Goal: Task Accomplishment & Management: Manage account settings

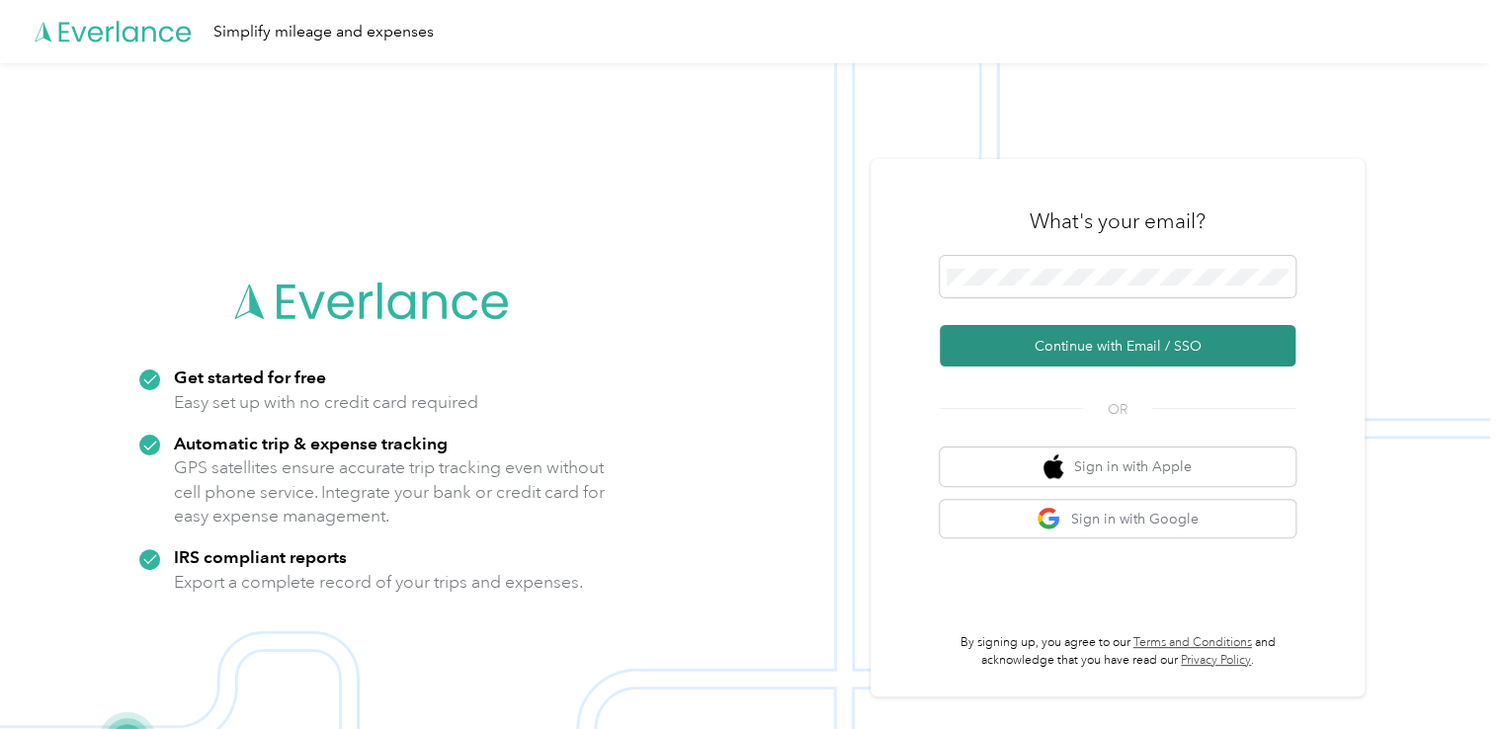
click at [1089, 344] on button "Continue with Email / SSO" at bounding box center [1118, 346] width 356 height 42
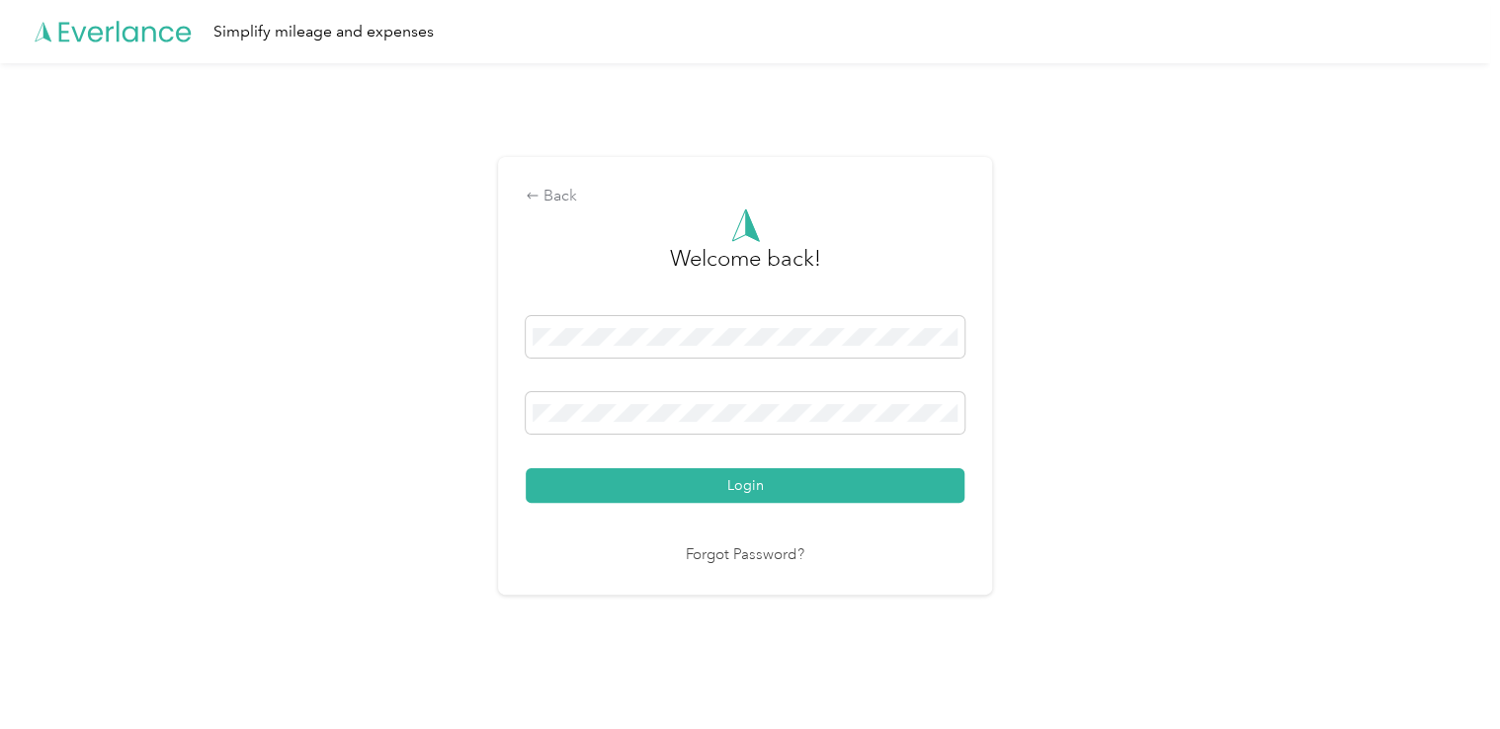
click at [773, 484] on button "Login" at bounding box center [745, 486] width 439 height 35
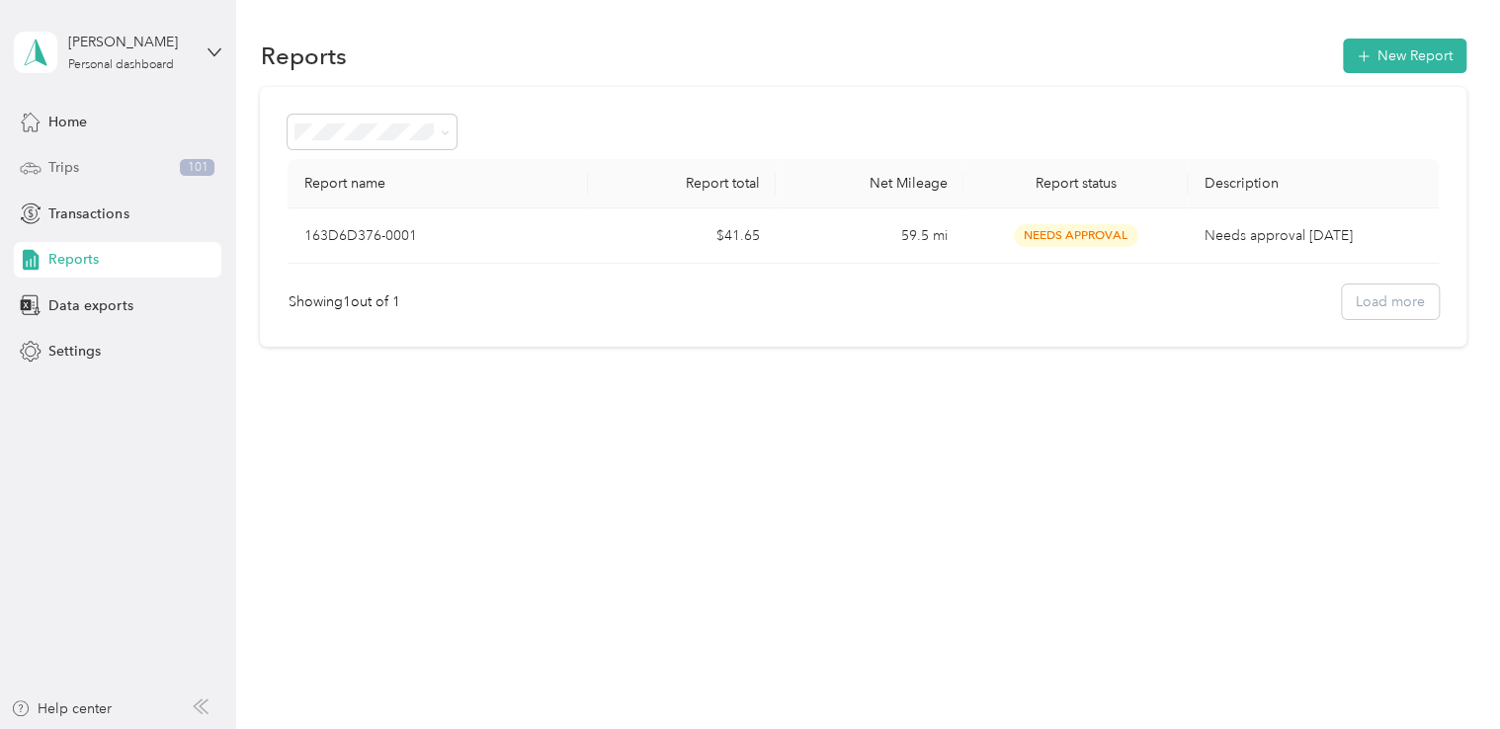
click at [71, 169] on span "Trips" at bounding box center [63, 167] width 31 height 21
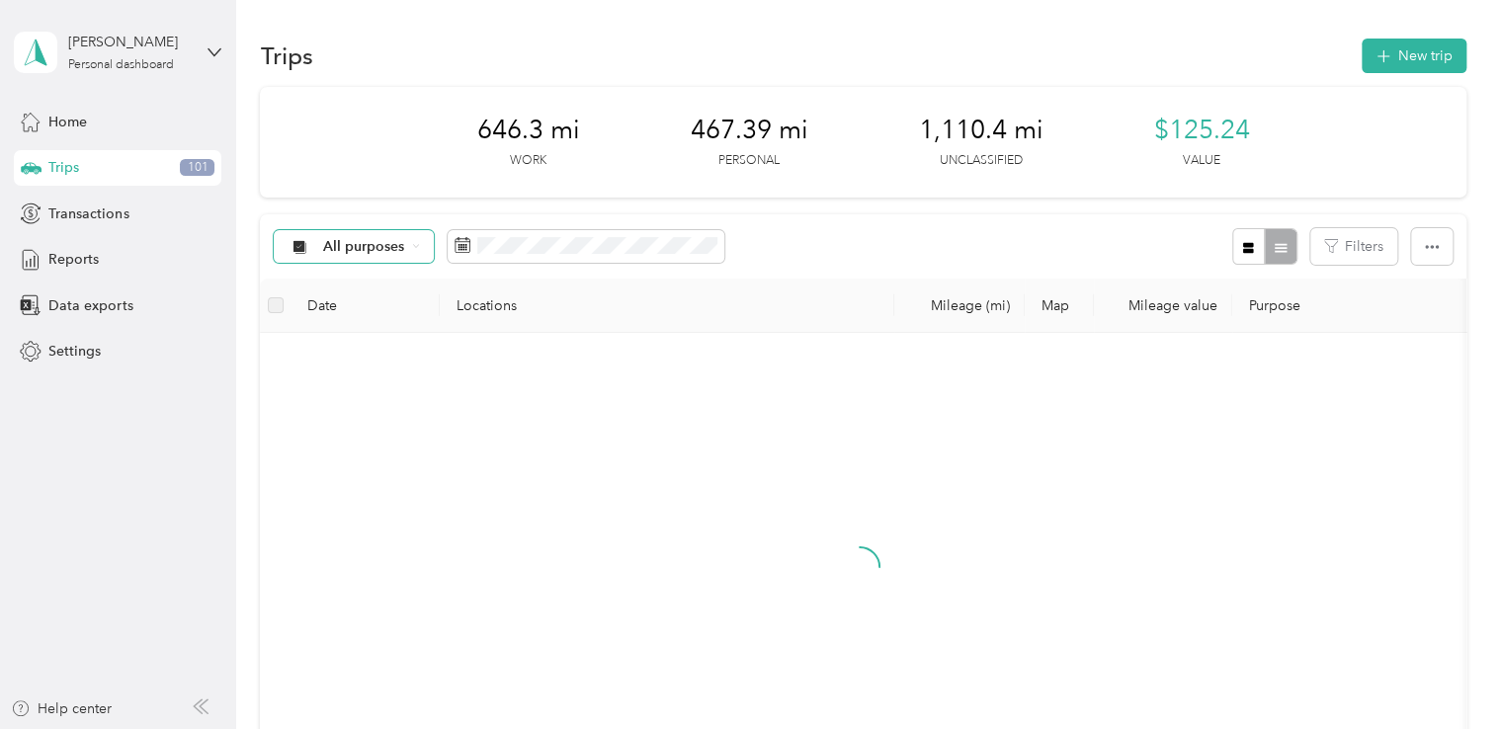
click at [386, 250] on span "All purposes" at bounding box center [364, 247] width 82 height 14
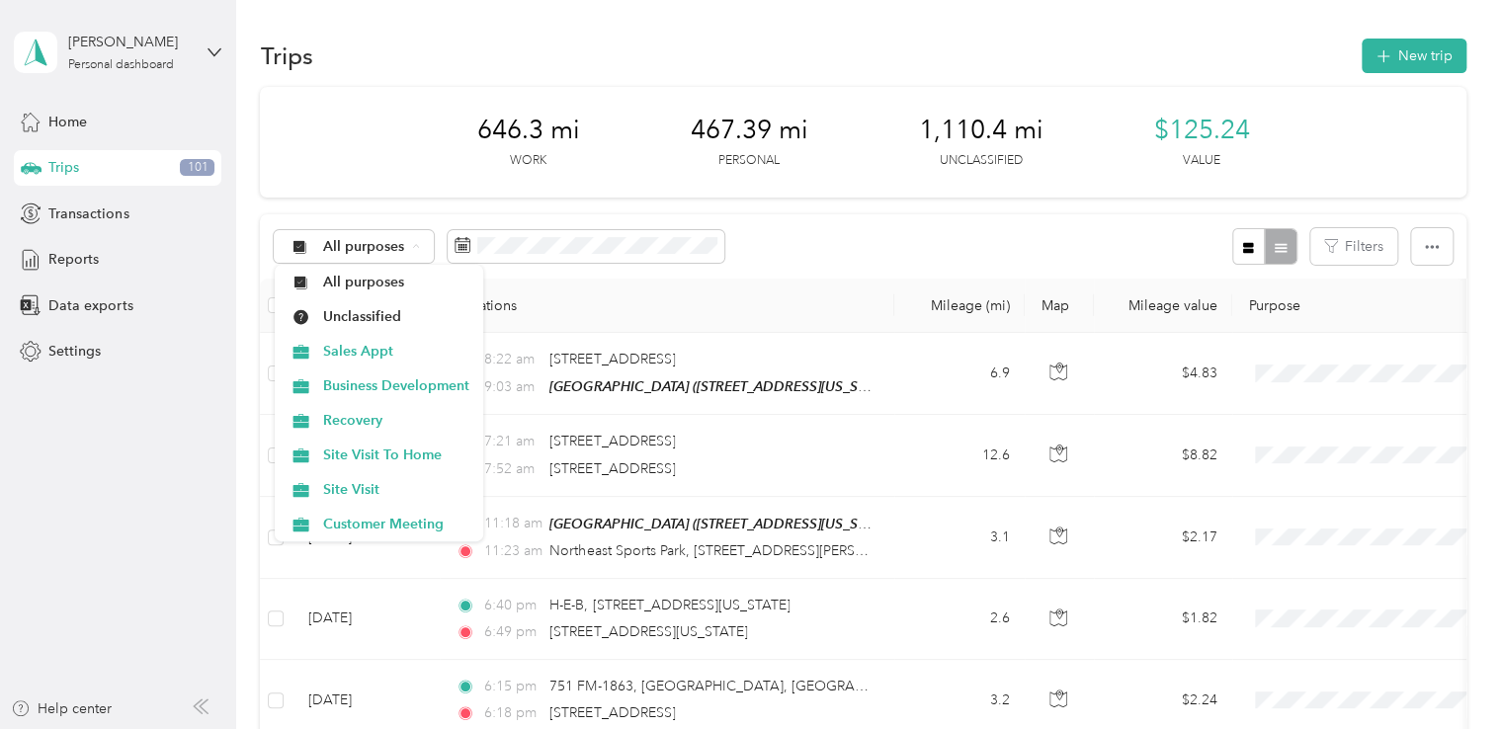
scroll to position [35, 0]
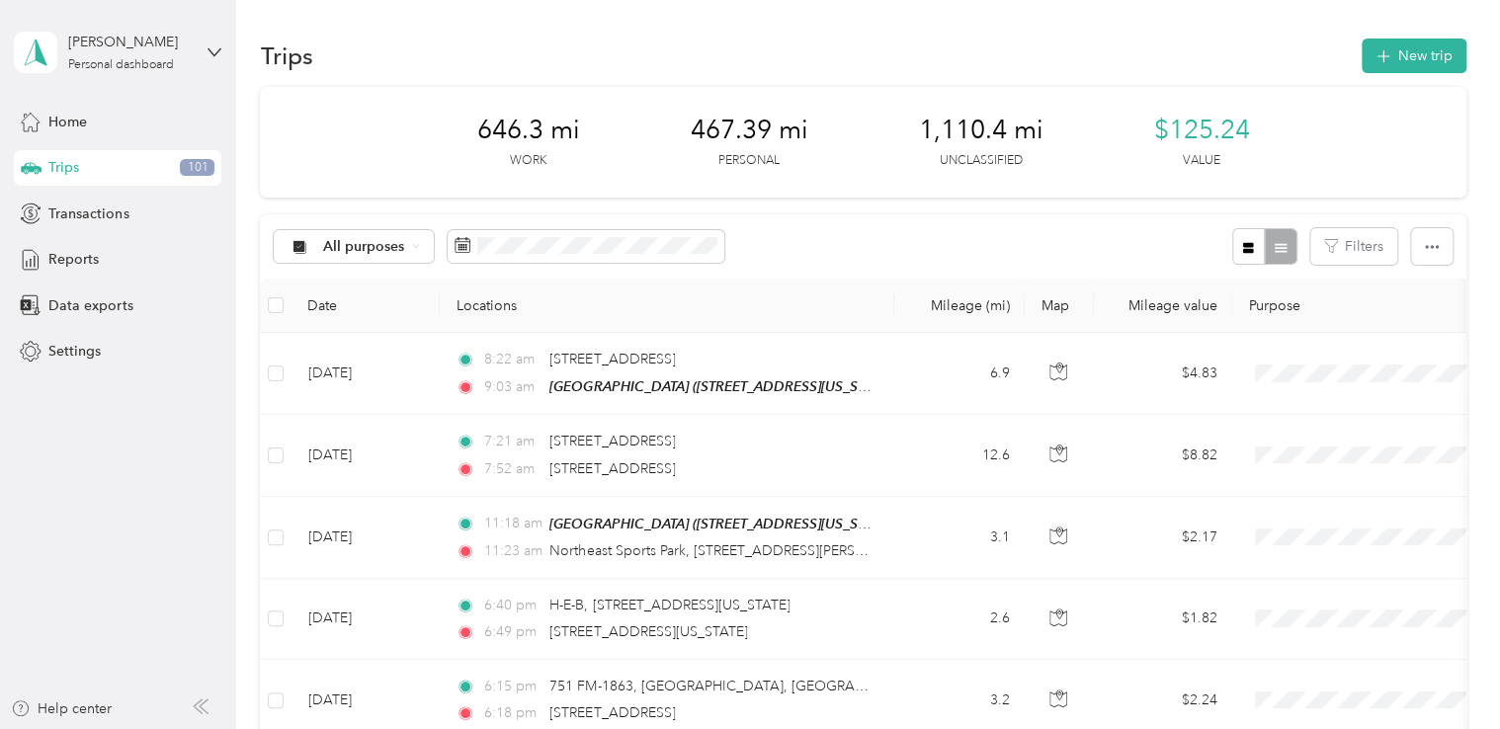
click at [849, 229] on div "All purposes Filters" at bounding box center [863, 246] width 1206 height 64
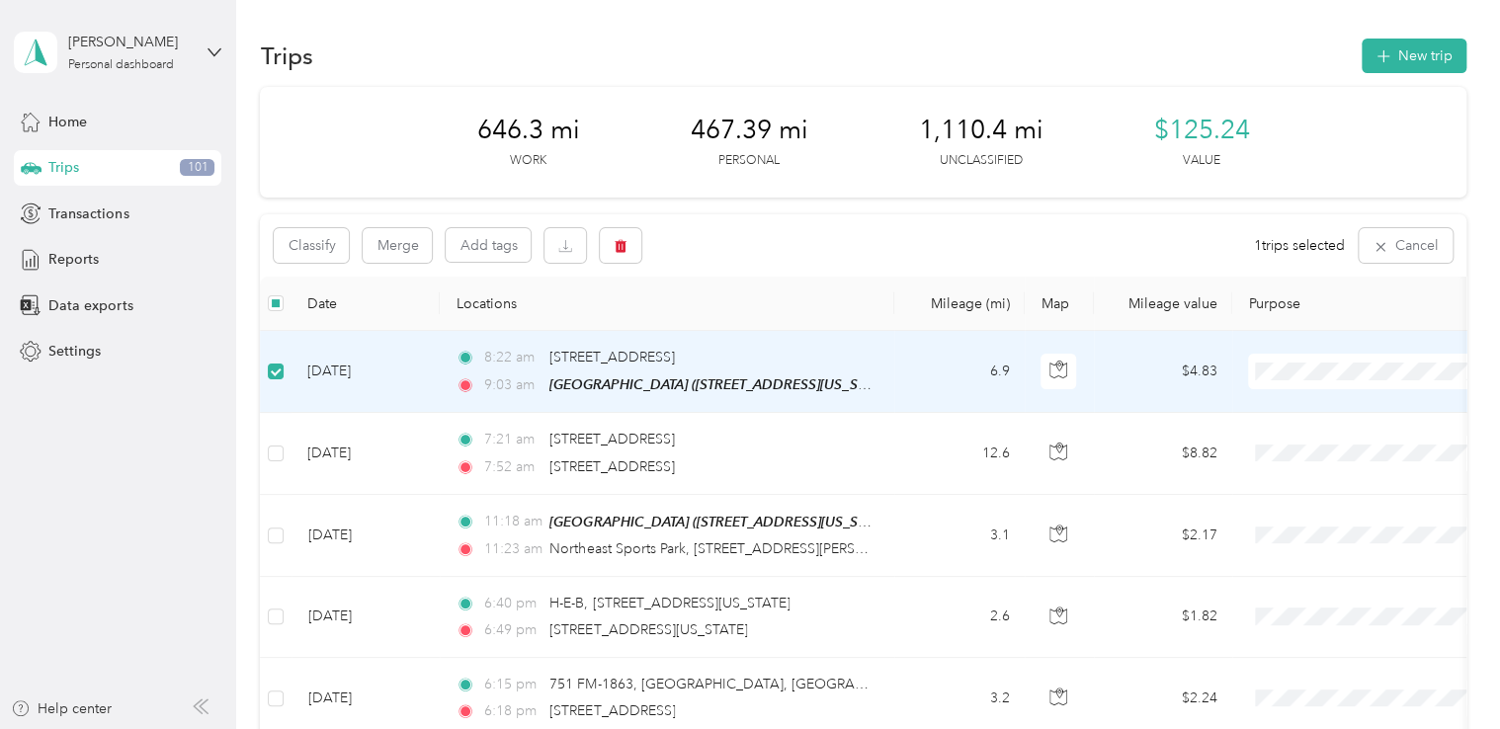
click at [1321, 616] on span "Personal" at bounding box center [1389, 615] width 183 height 21
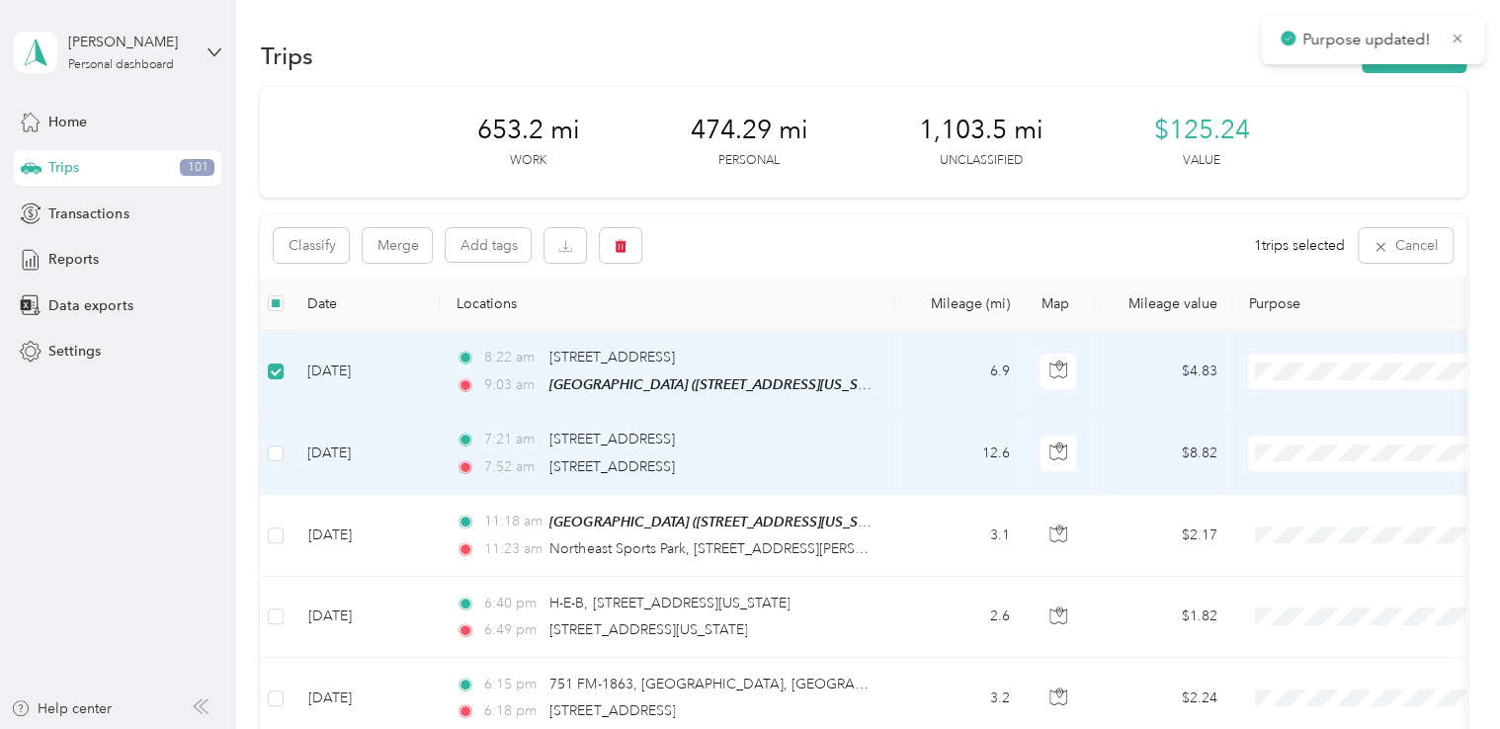
click at [1329, 701] on li "Personal" at bounding box center [1371, 696] width 245 height 35
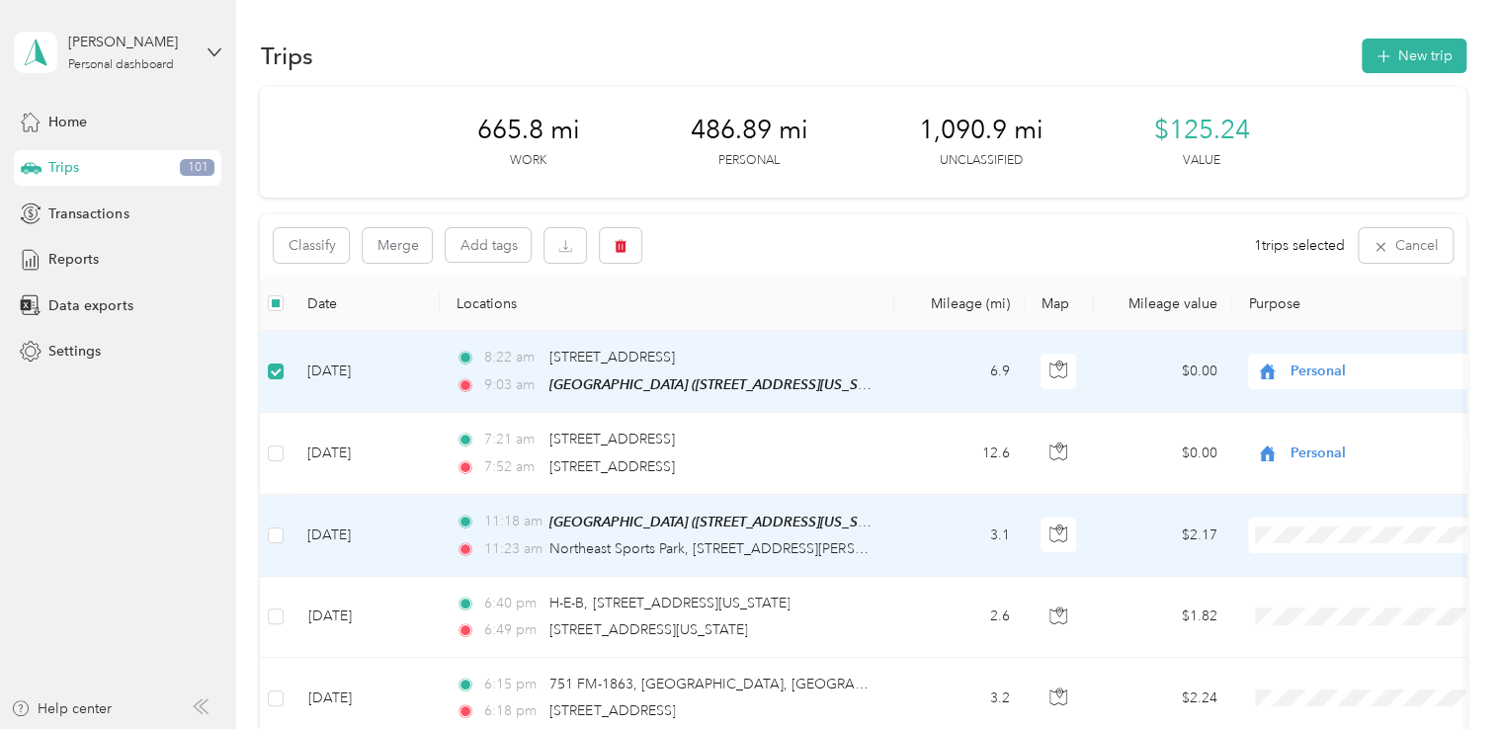
click at [1309, 500] on li "Personal" at bounding box center [1371, 485] width 245 height 35
click at [1312, 540] on span "Personal" at bounding box center [1381, 536] width 181 height 22
click at [1315, 504] on body "Purpose updated! [PERSON_NAME] Personal dashboard Home Trips 101 Transactions R…" at bounding box center [745, 364] width 1491 height 729
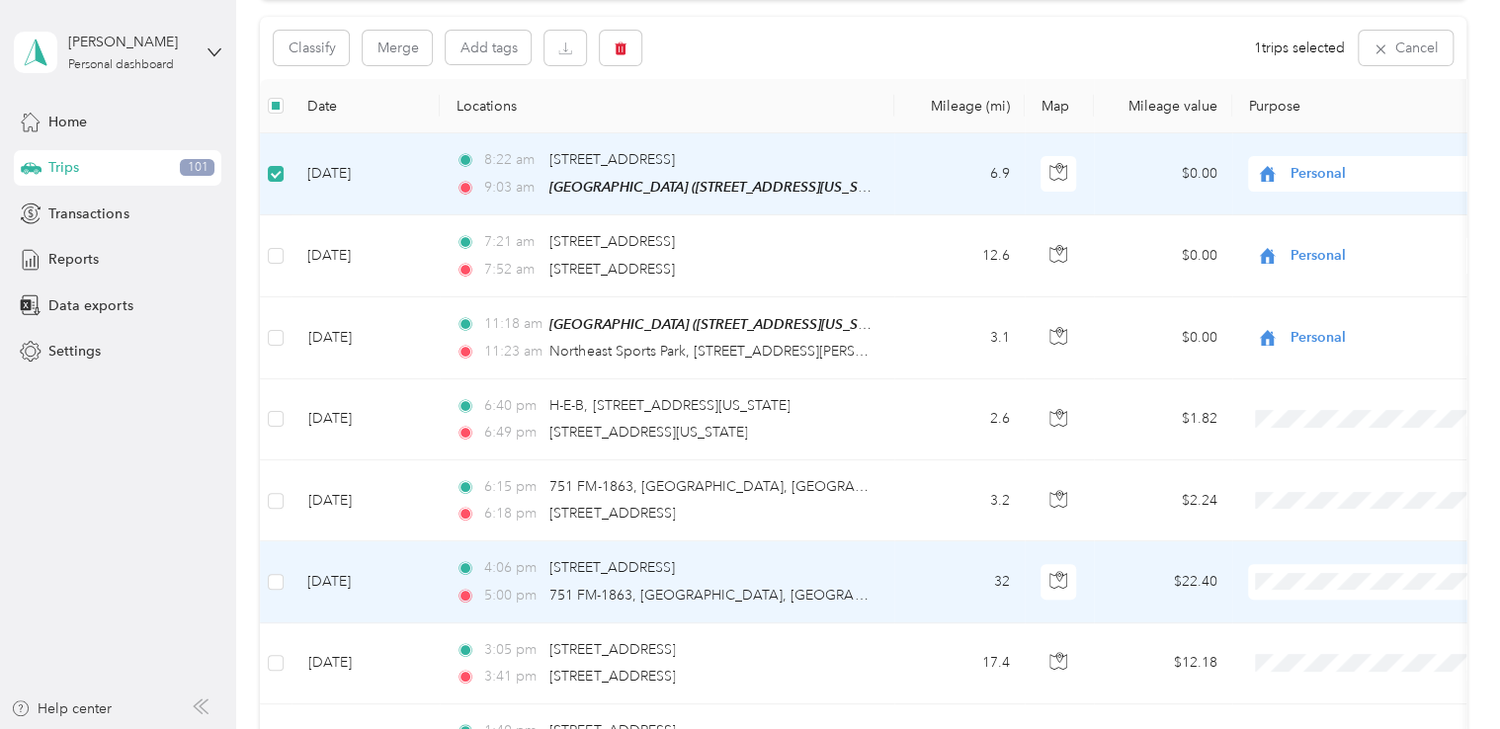
scroll to position [297, 0]
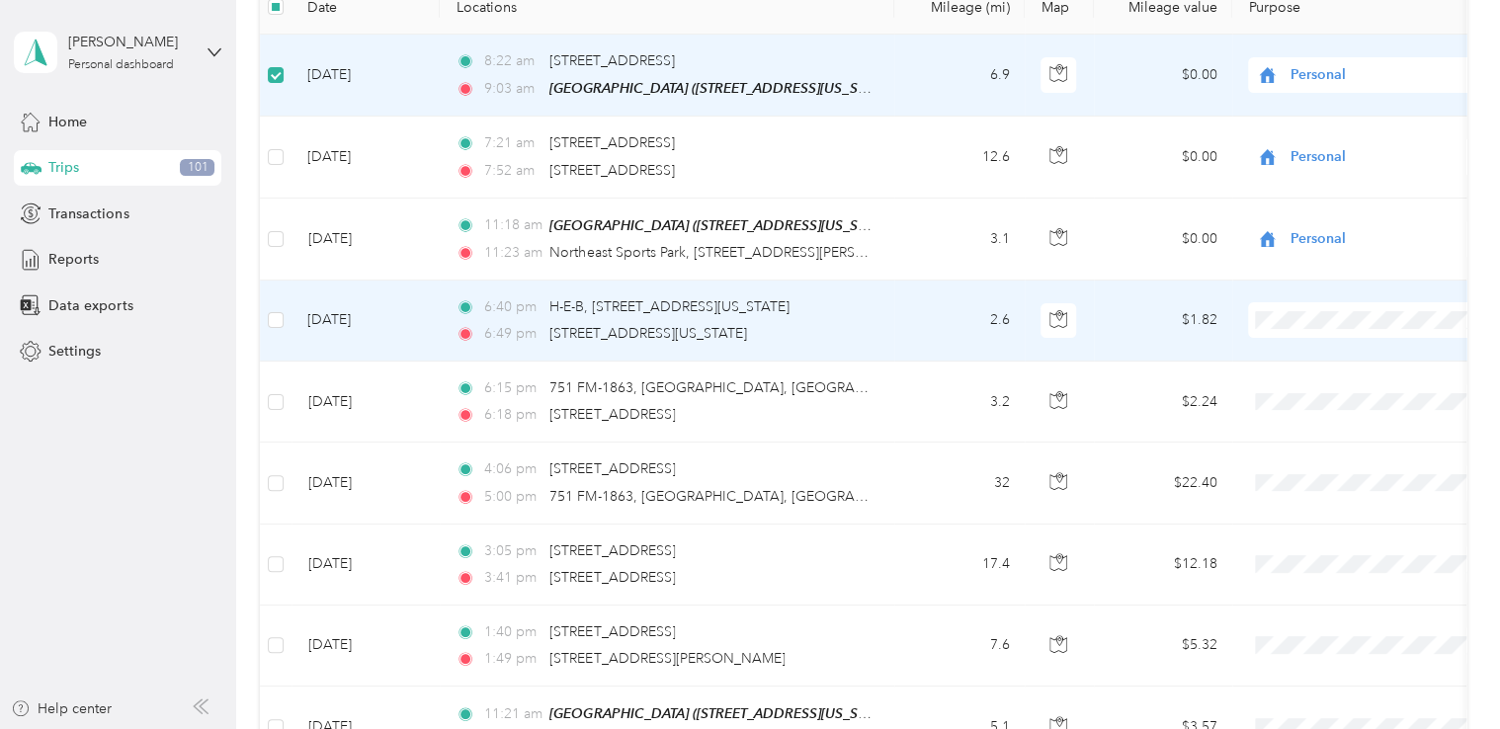
drag, startPoint x: 1306, startPoint y: 565, endPoint x: 1305, endPoint y: 555, distance: 9.9
click at [1306, 563] on li "Personal" at bounding box center [1371, 552] width 245 height 35
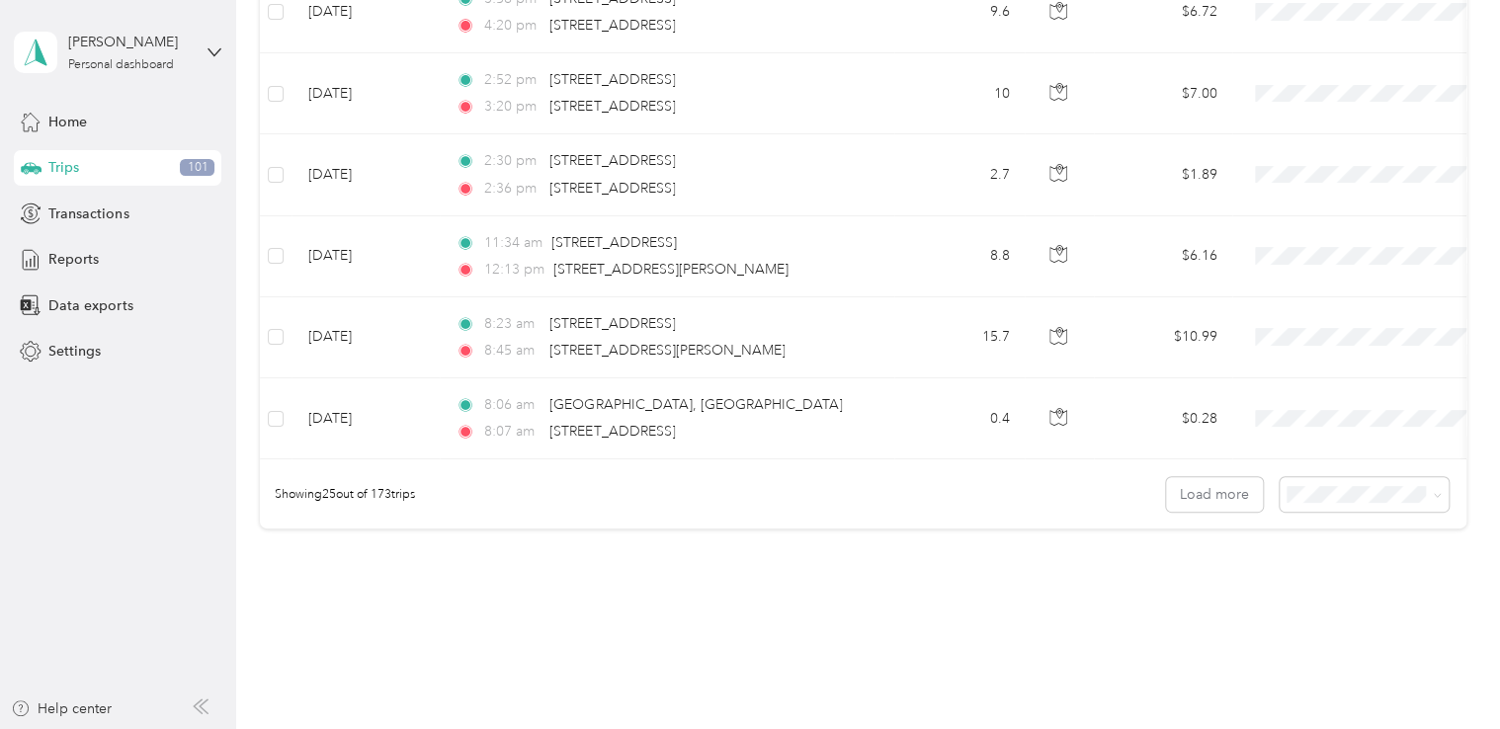
scroll to position [1887, 0]
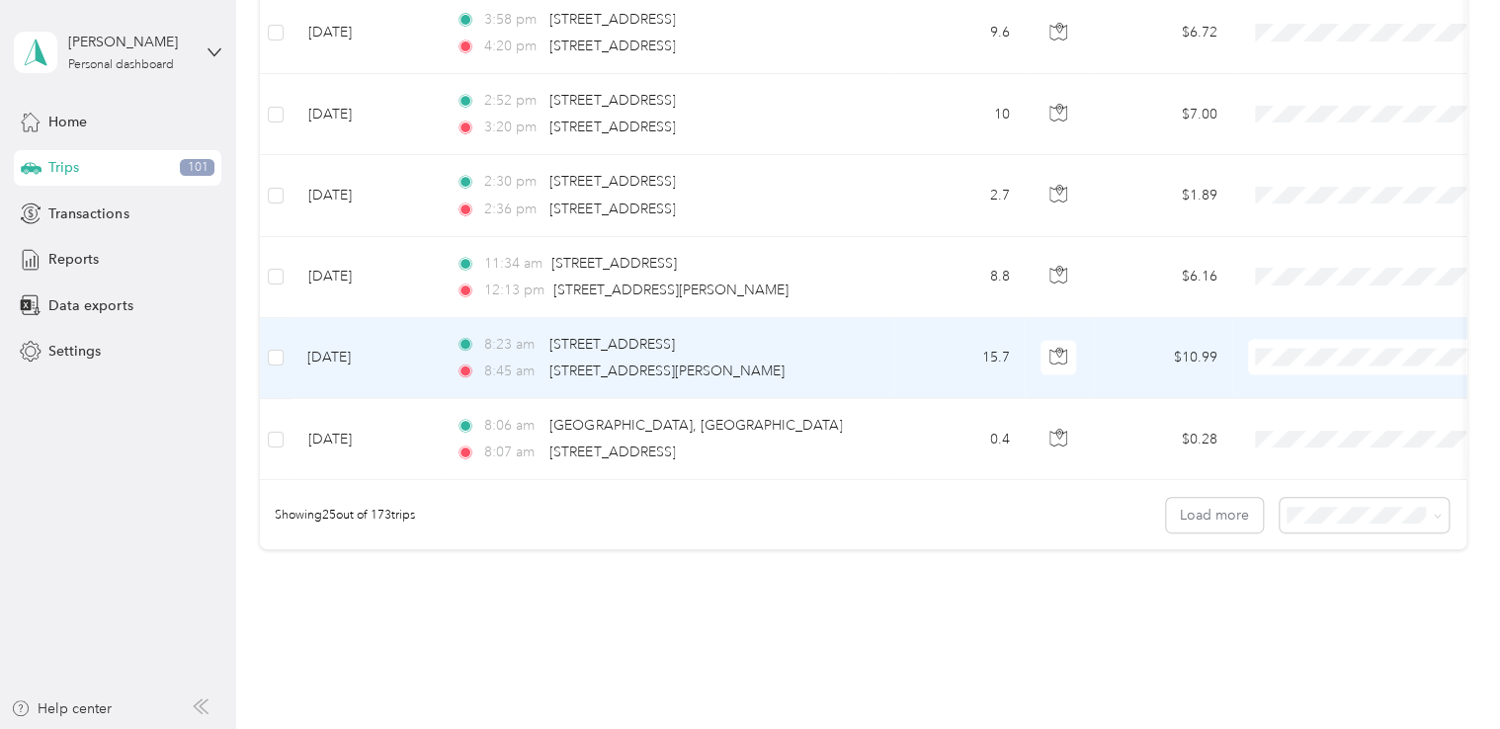
click at [1306, 599] on li "Personal" at bounding box center [1371, 593] width 245 height 35
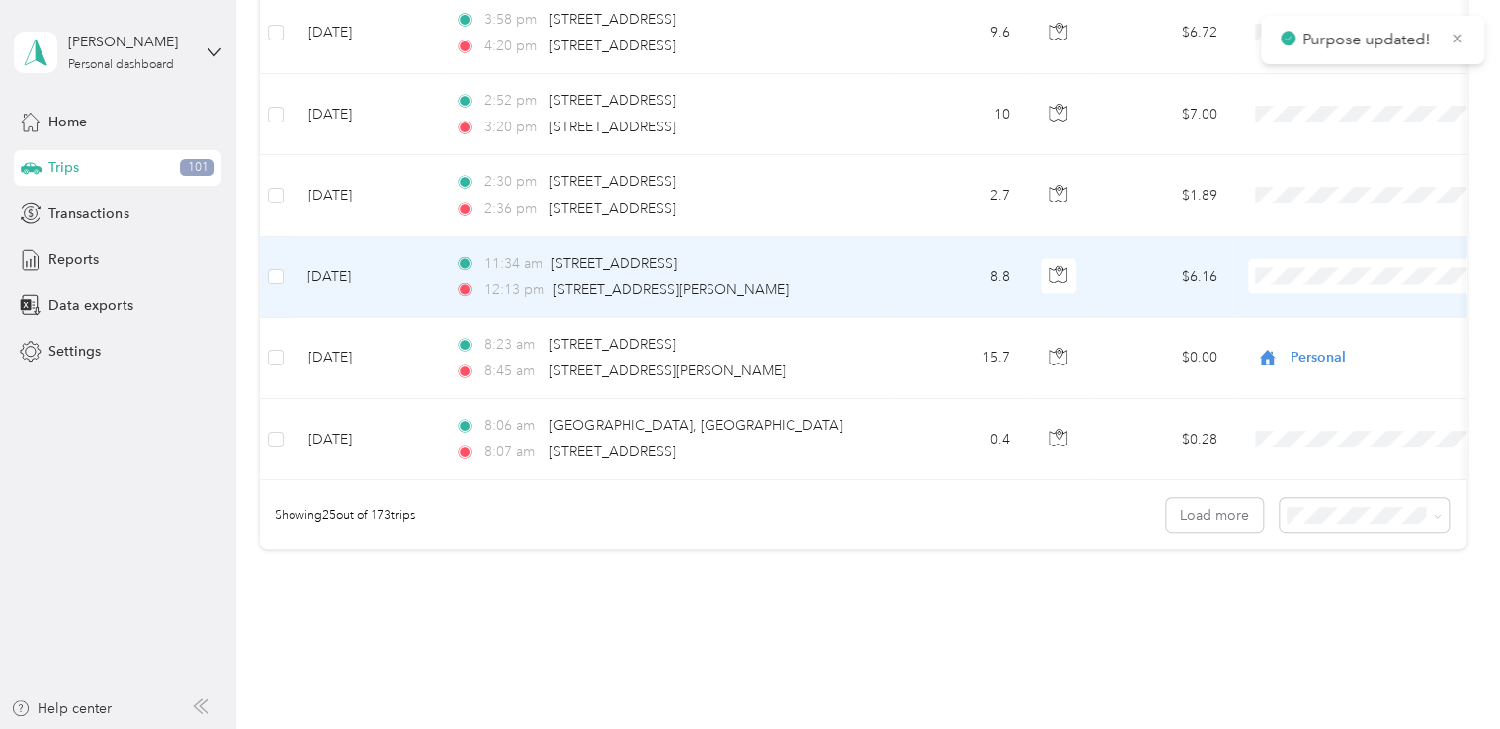
click at [1324, 512] on span "Personal" at bounding box center [1389, 511] width 183 height 21
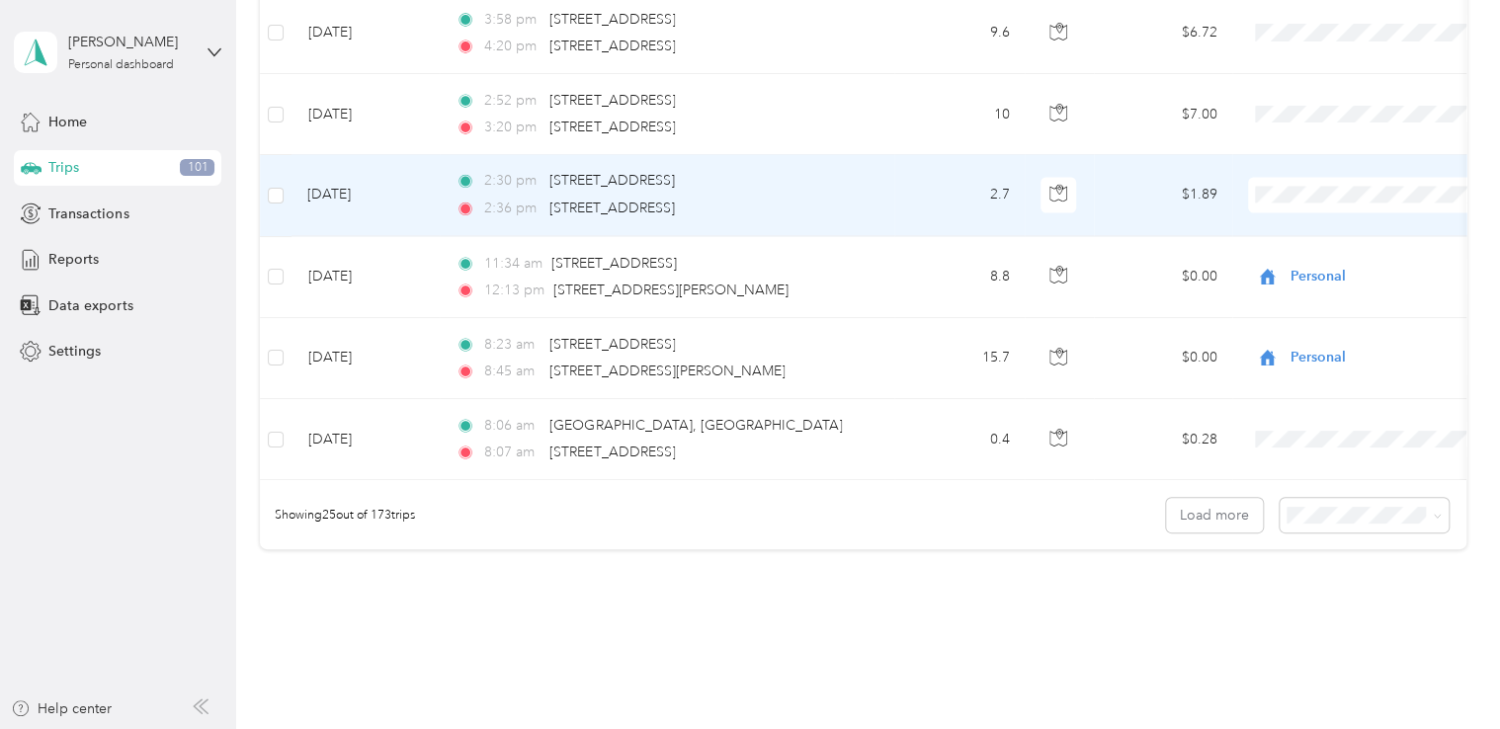
click at [1321, 433] on li "Personal" at bounding box center [1371, 425] width 245 height 35
click at [1332, 432] on li "Personal" at bounding box center [1371, 422] width 245 height 35
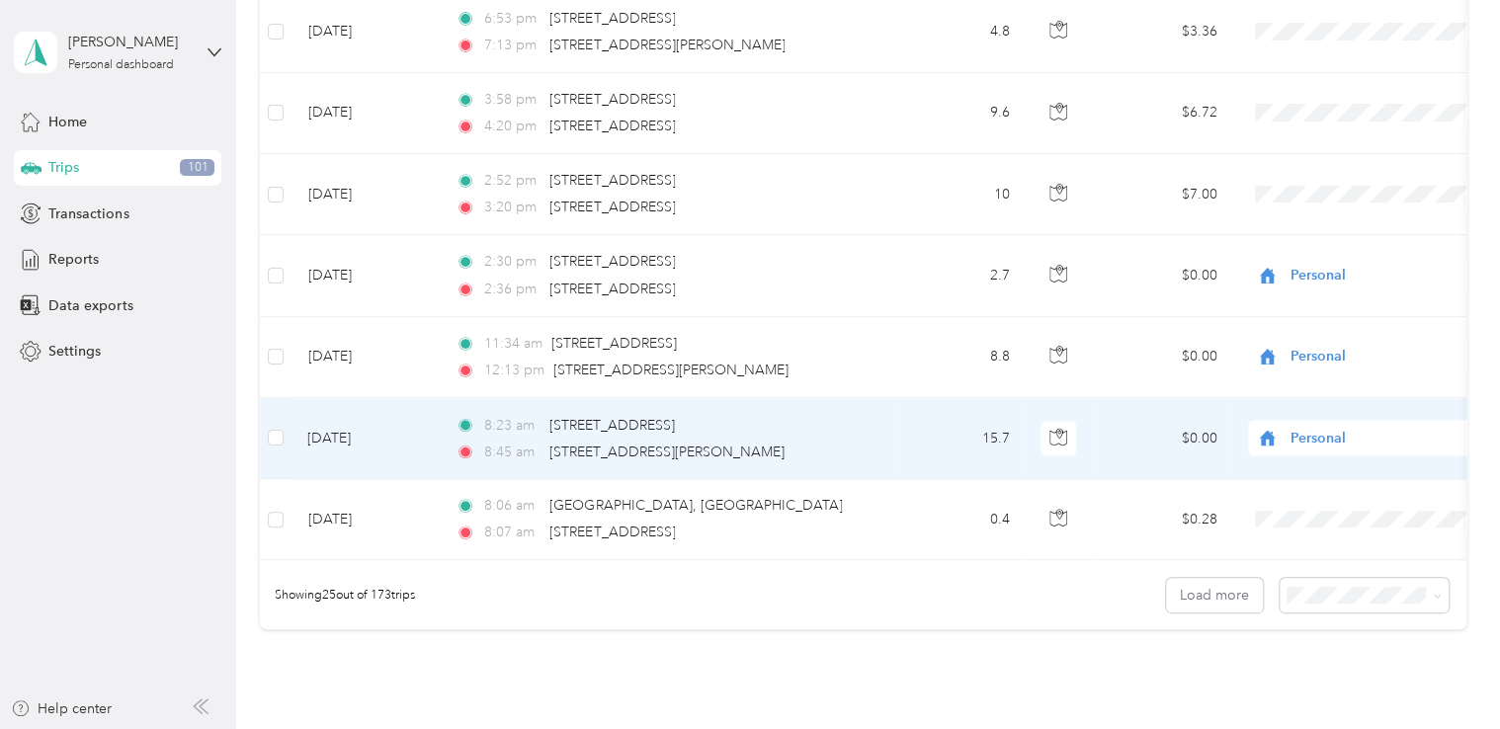
scroll to position [1689, 0]
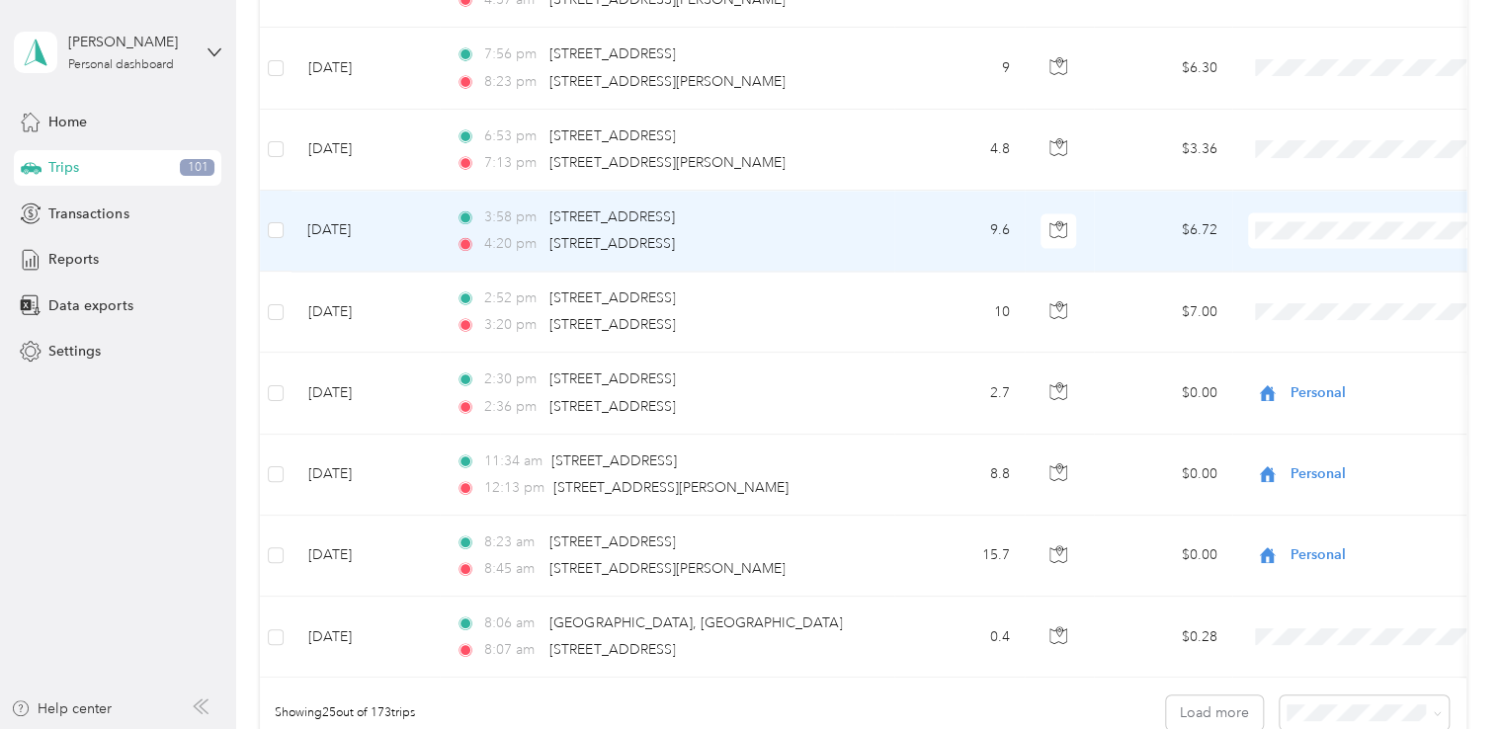
click at [1311, 457] on span "Personal" at bounding box center [1389, 467] width 183 height 21
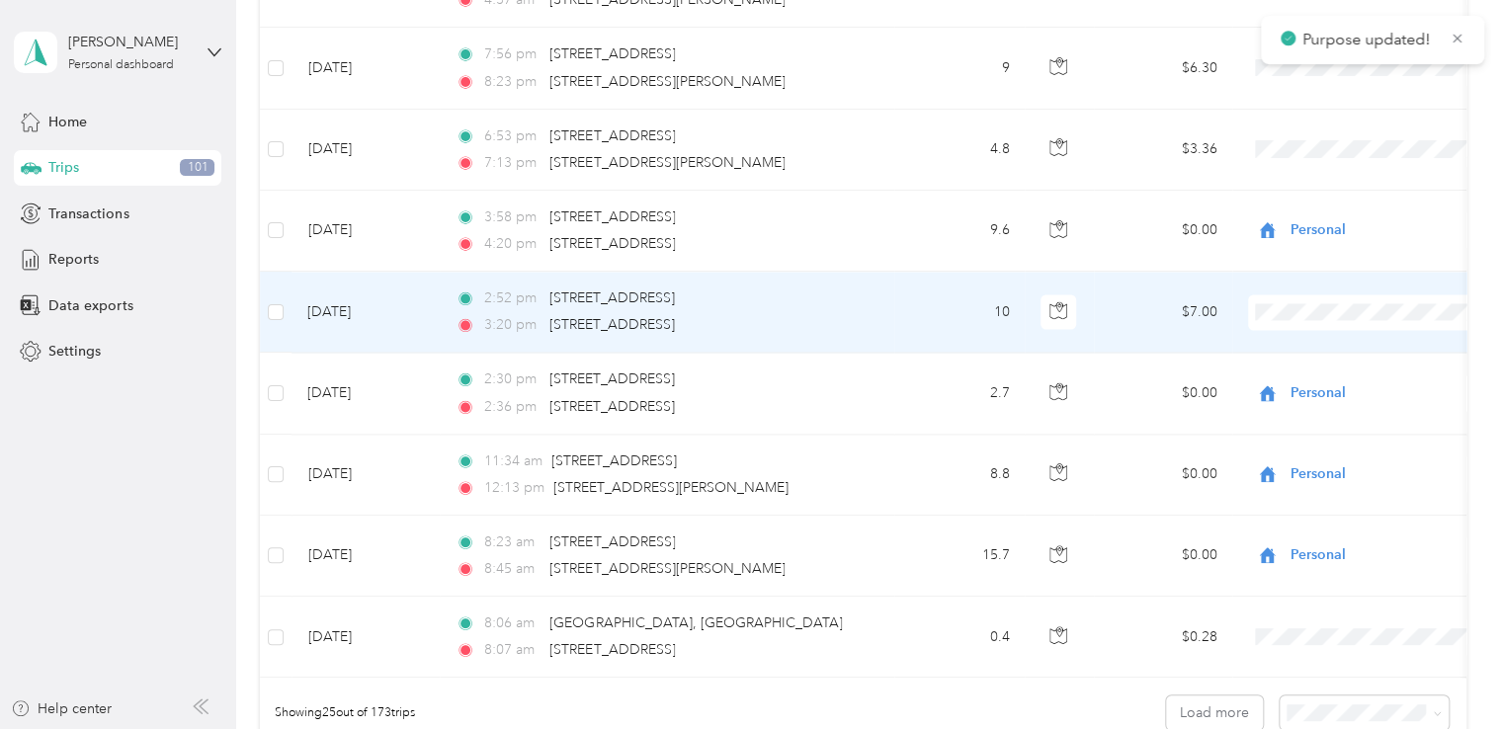
click at [1321, 551] on li "Personal" at bounding box center [1371, 548] width 245 height 35
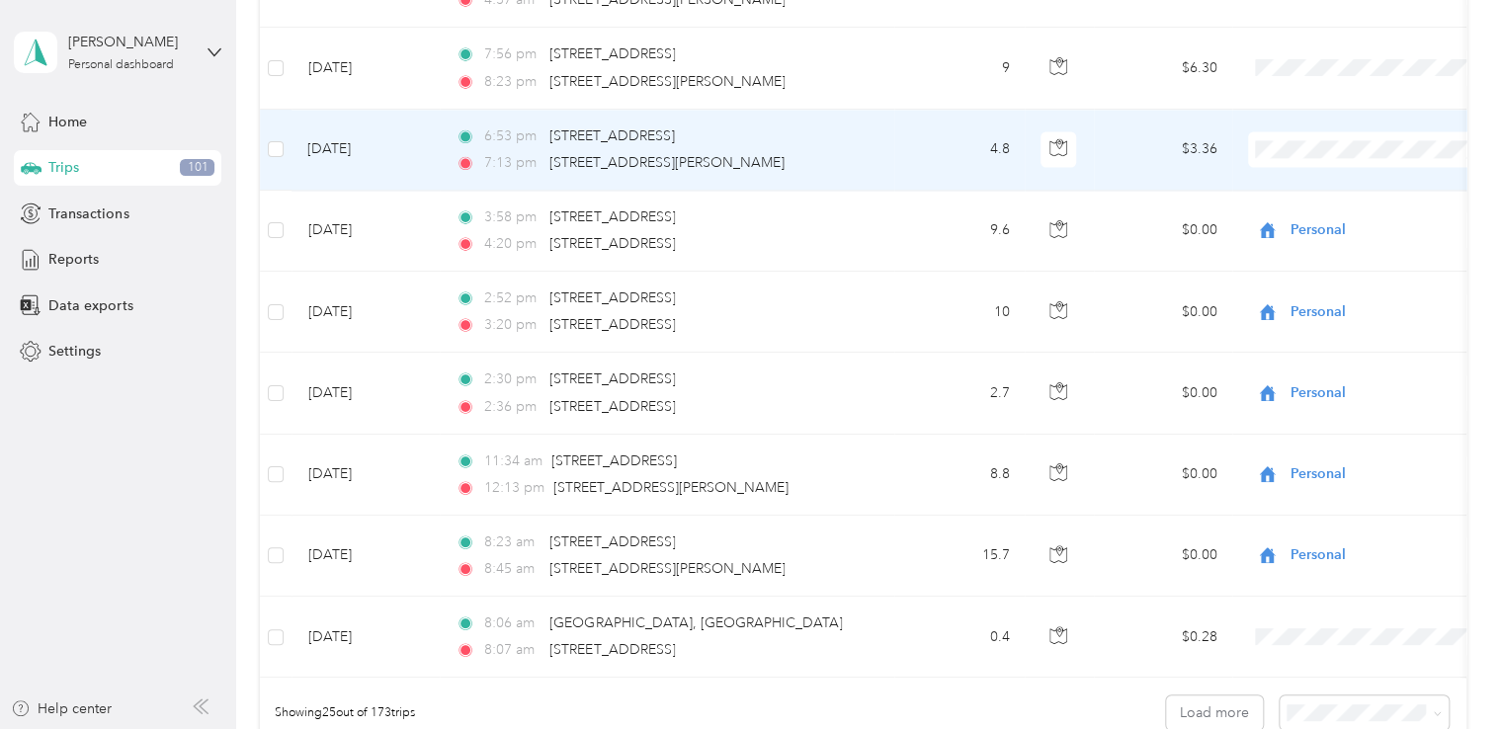
click at [1324, 386] on li "Personal" at bounding box center [1371, 377] width 245 height 35
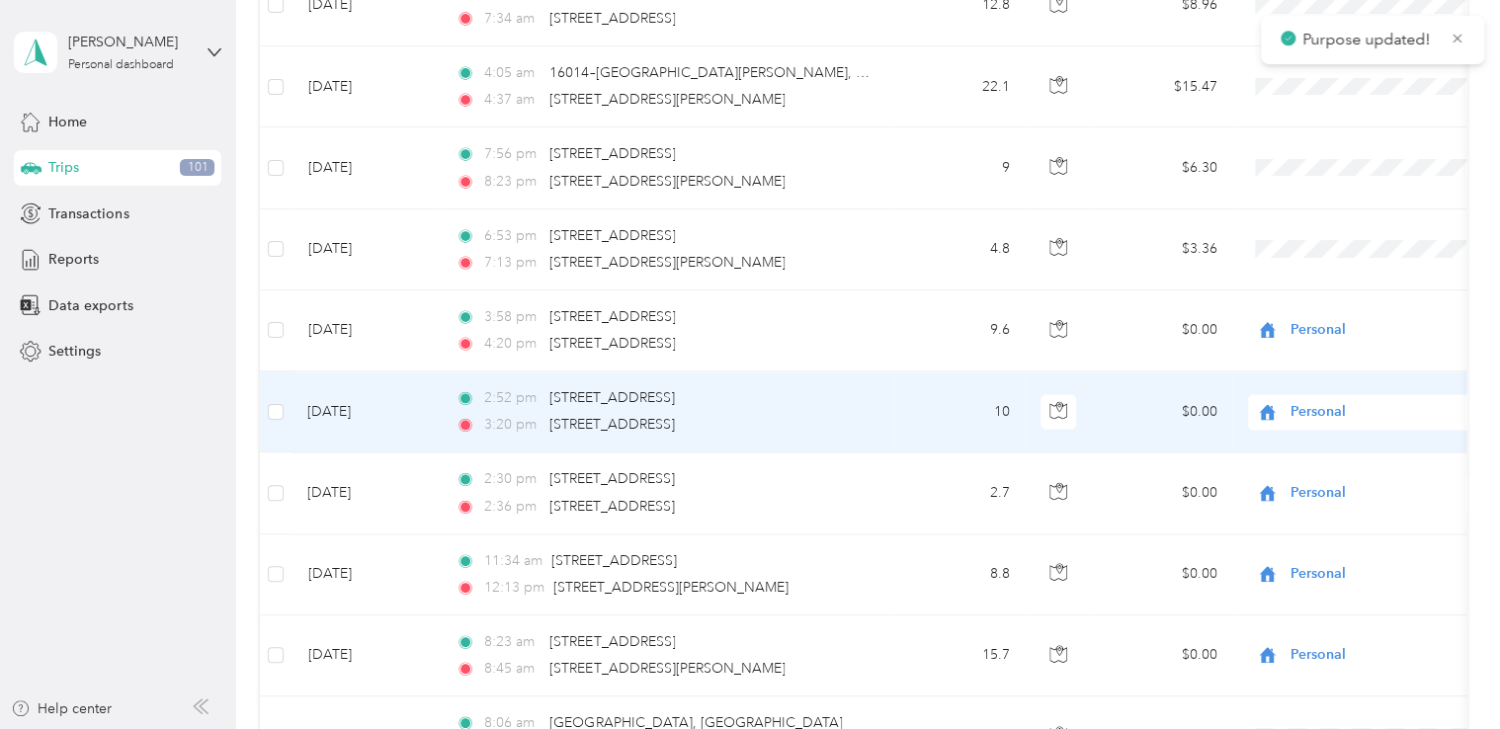
scroll to position [1492, 0]
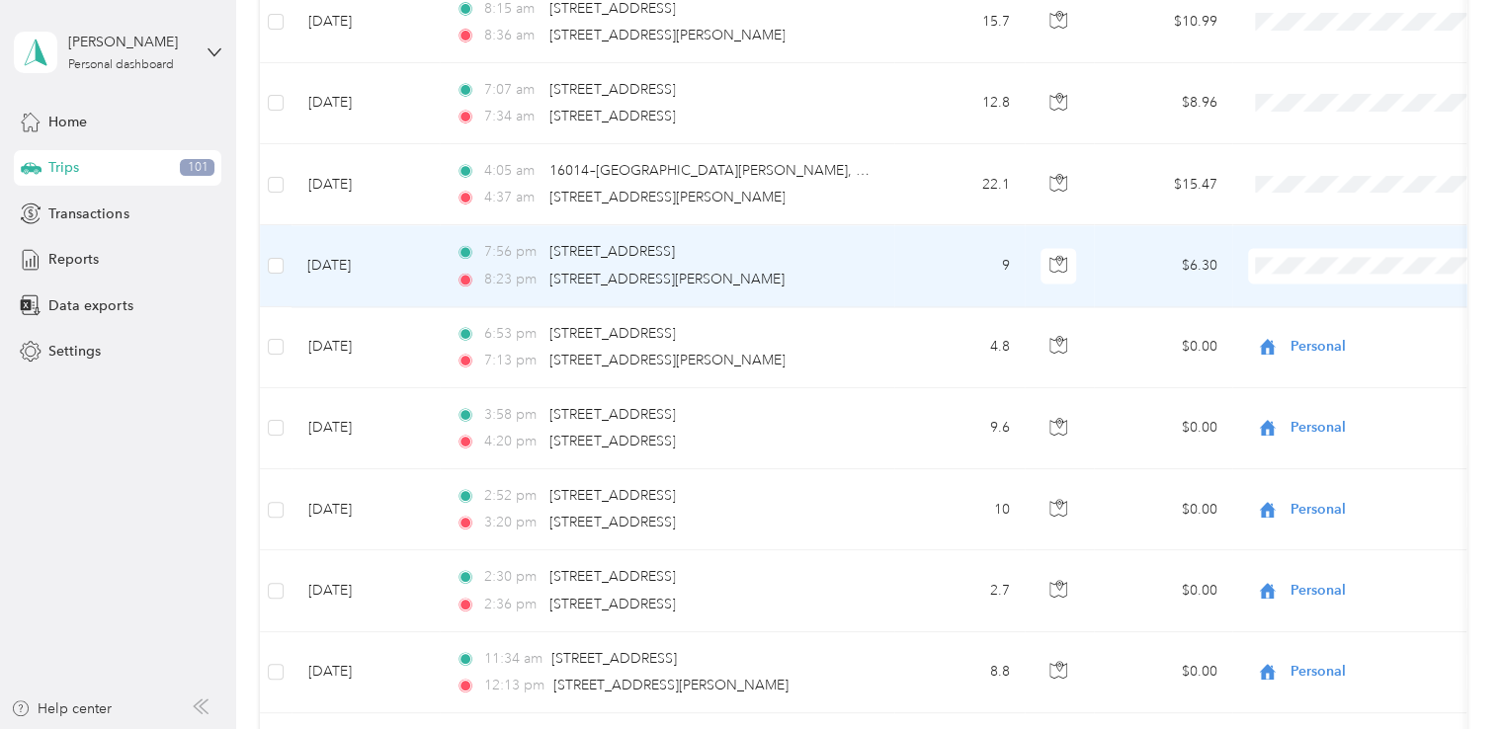
click at [1324, 501] on span "Personal" at bounding box center [1389, 502] width 183 height 21
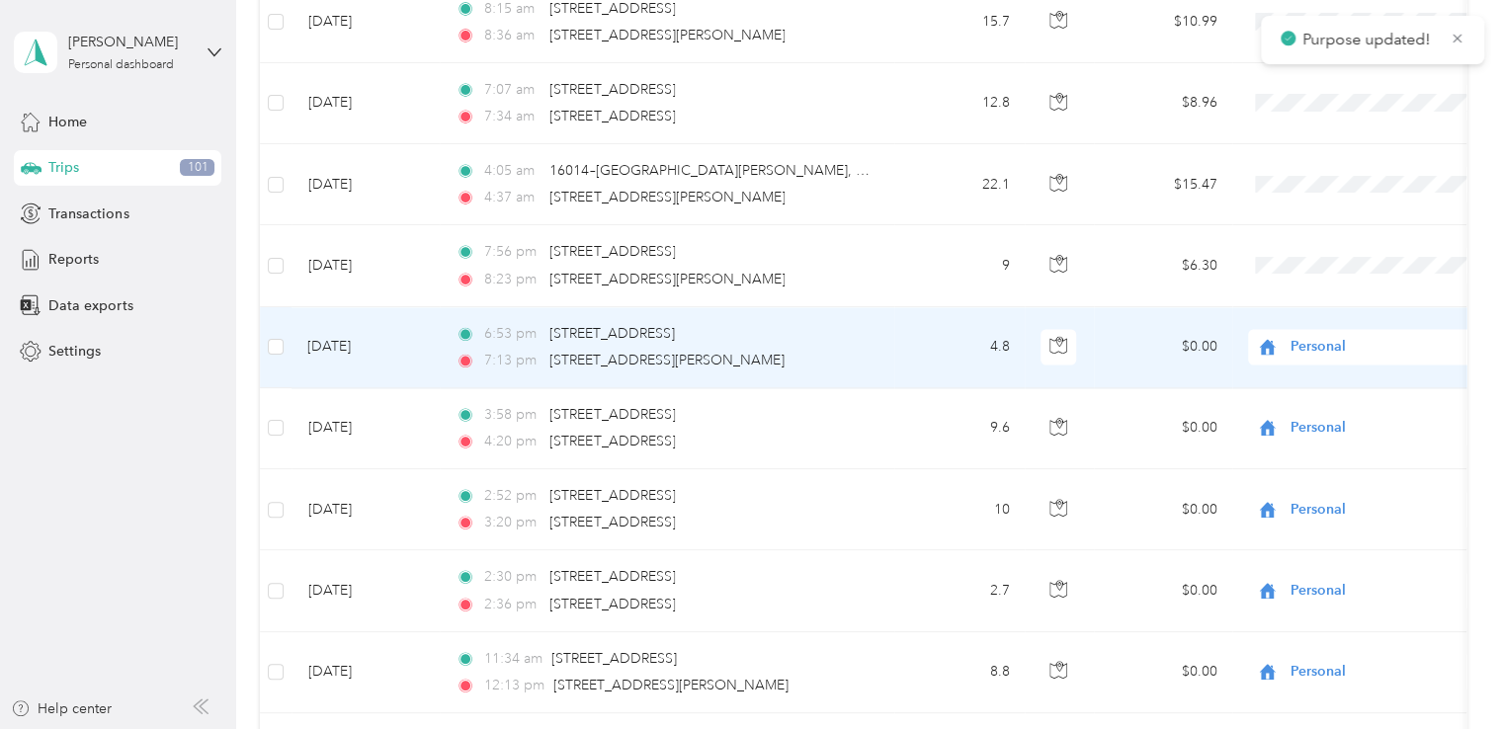
click at [1325, 336] on span "Personal" at bounding box center [1381, 347] width 181 height 22
click at [1327, 587] on li "Personal" at bounding box center [1371, 581] width 245 height 35
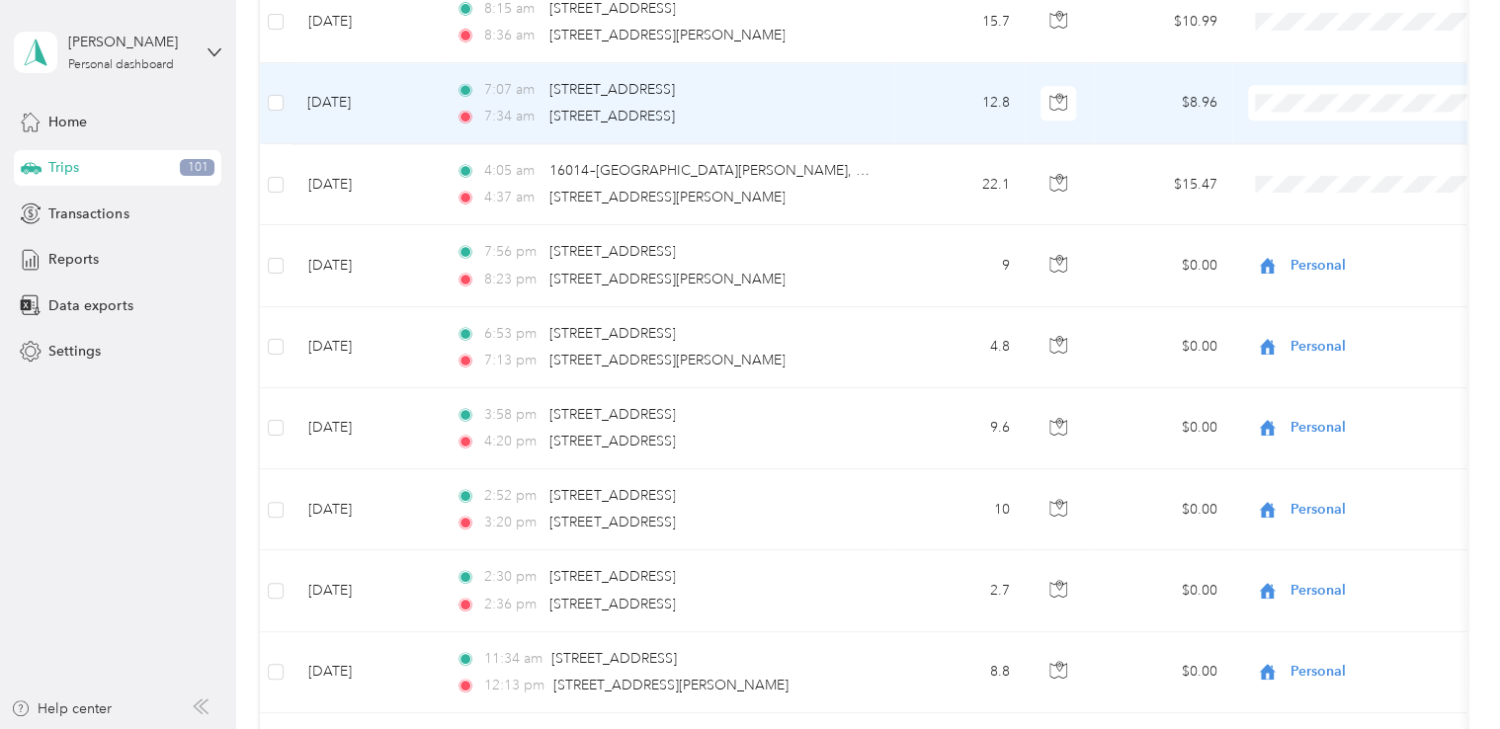
click at [1328, 339] on span "Personal" at bounding box center [1389, 334] width 183 height 21
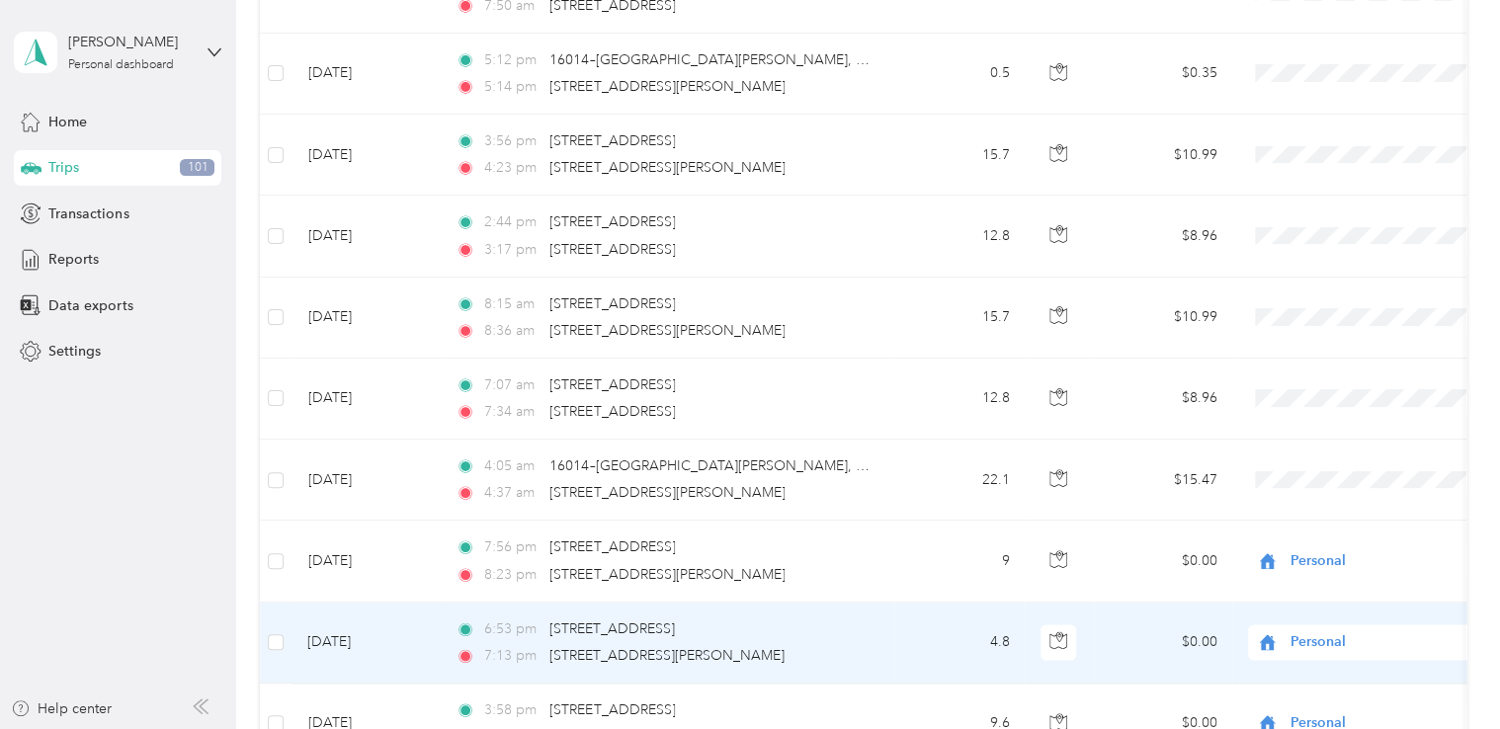
scroll to position [1195, 0]
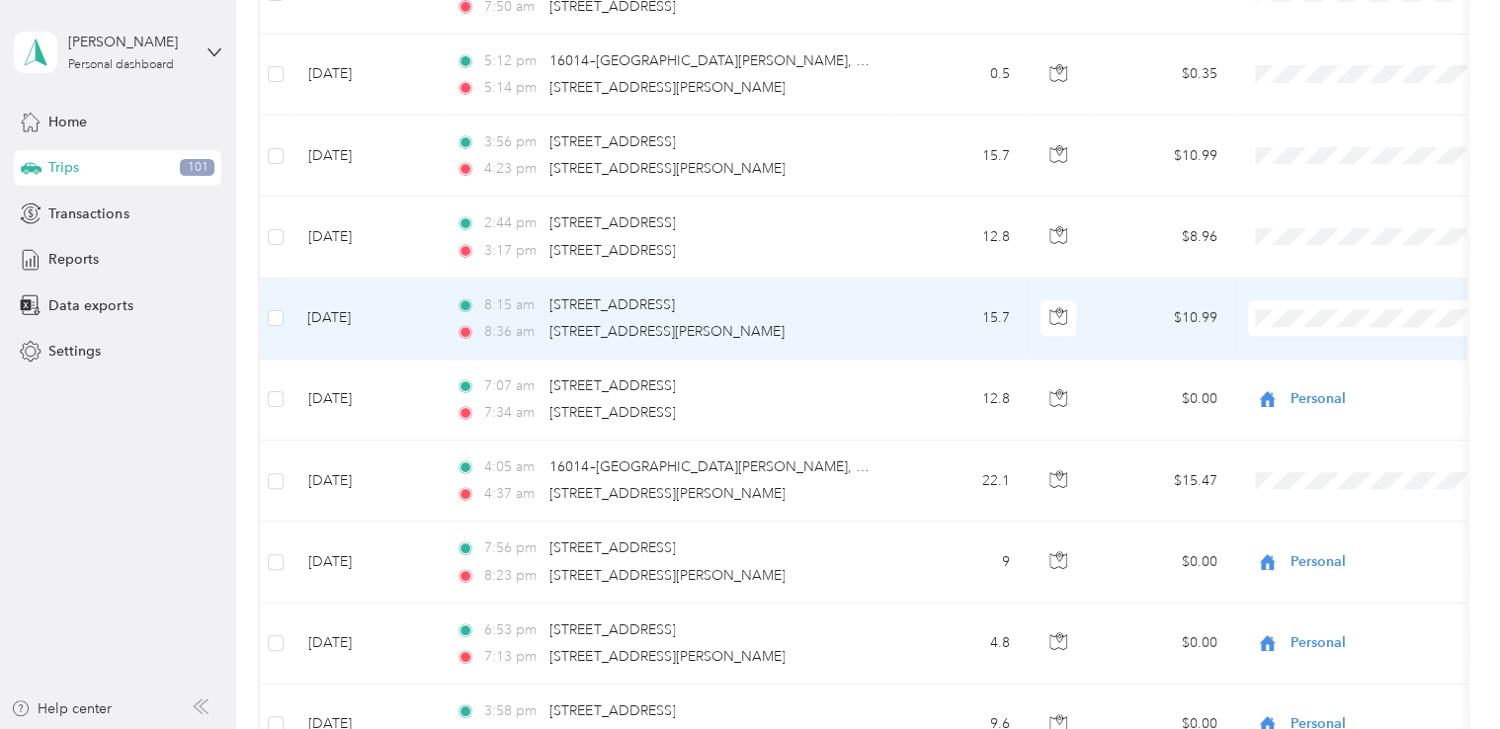
click at [1310, 551] on span "Personal" at bounding box center [1389, 556] width 183 height 21
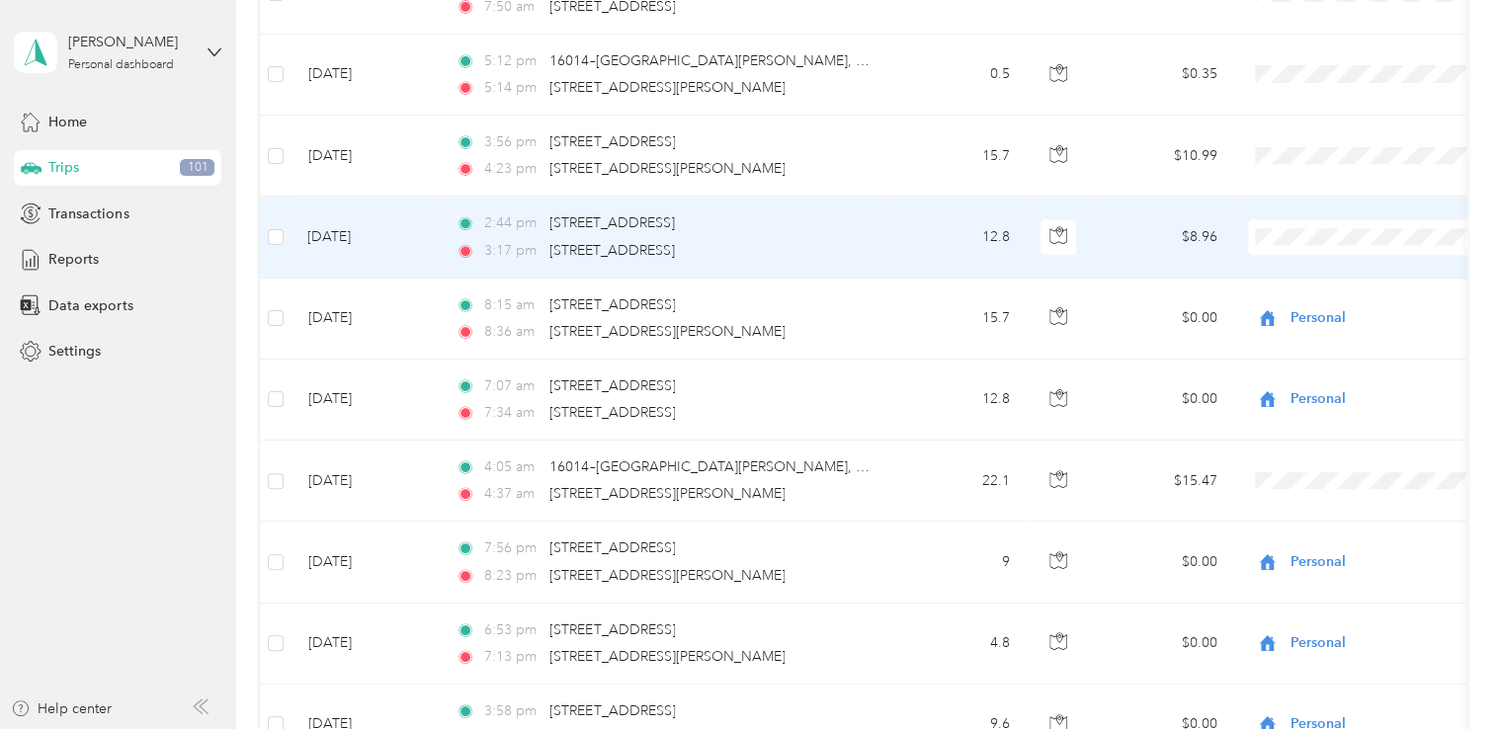
click at [1309, 478] on li "Personal" at bounding box center [1371, 467] width 245 height 35
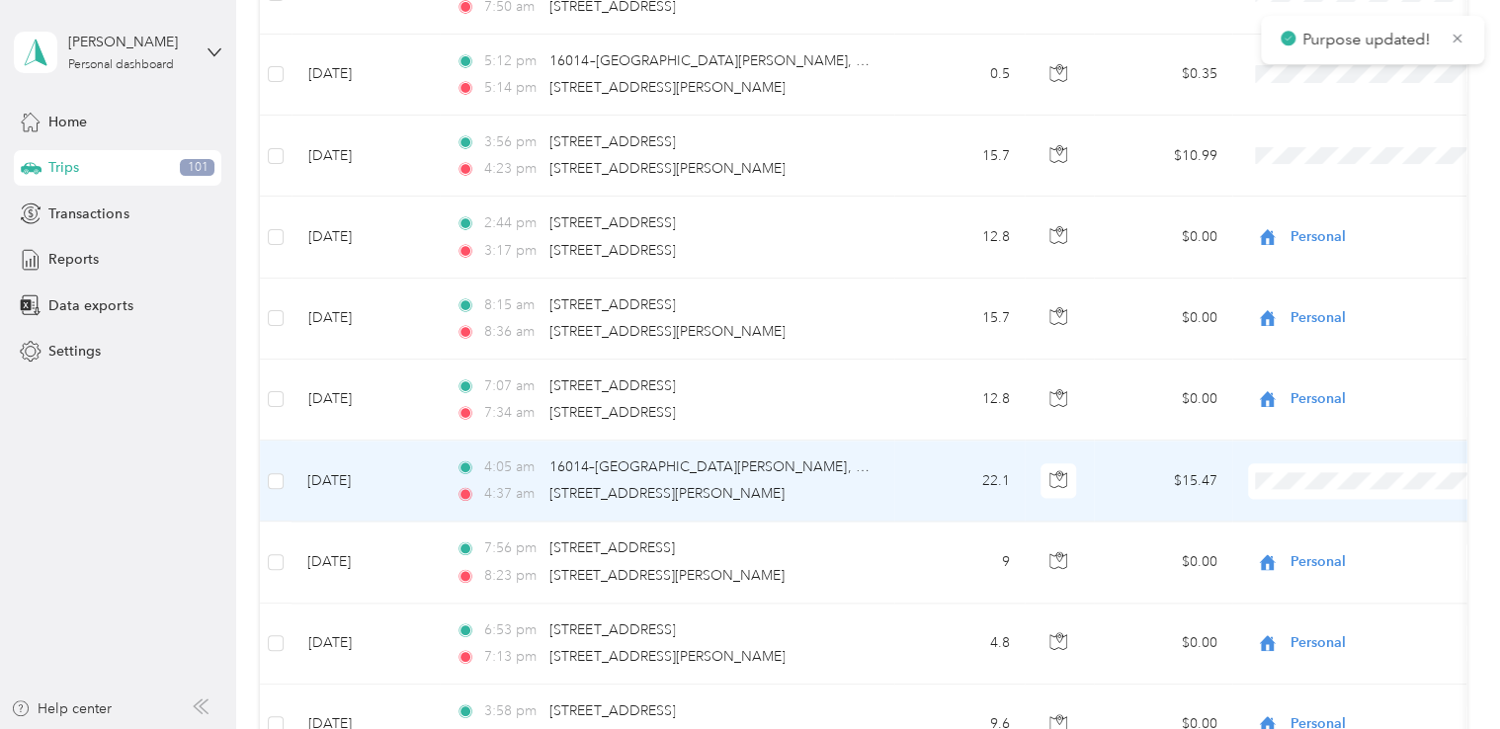
click at [1321, 439] on li "Personal" at bounding box center [1371, 428] width 245 height 35
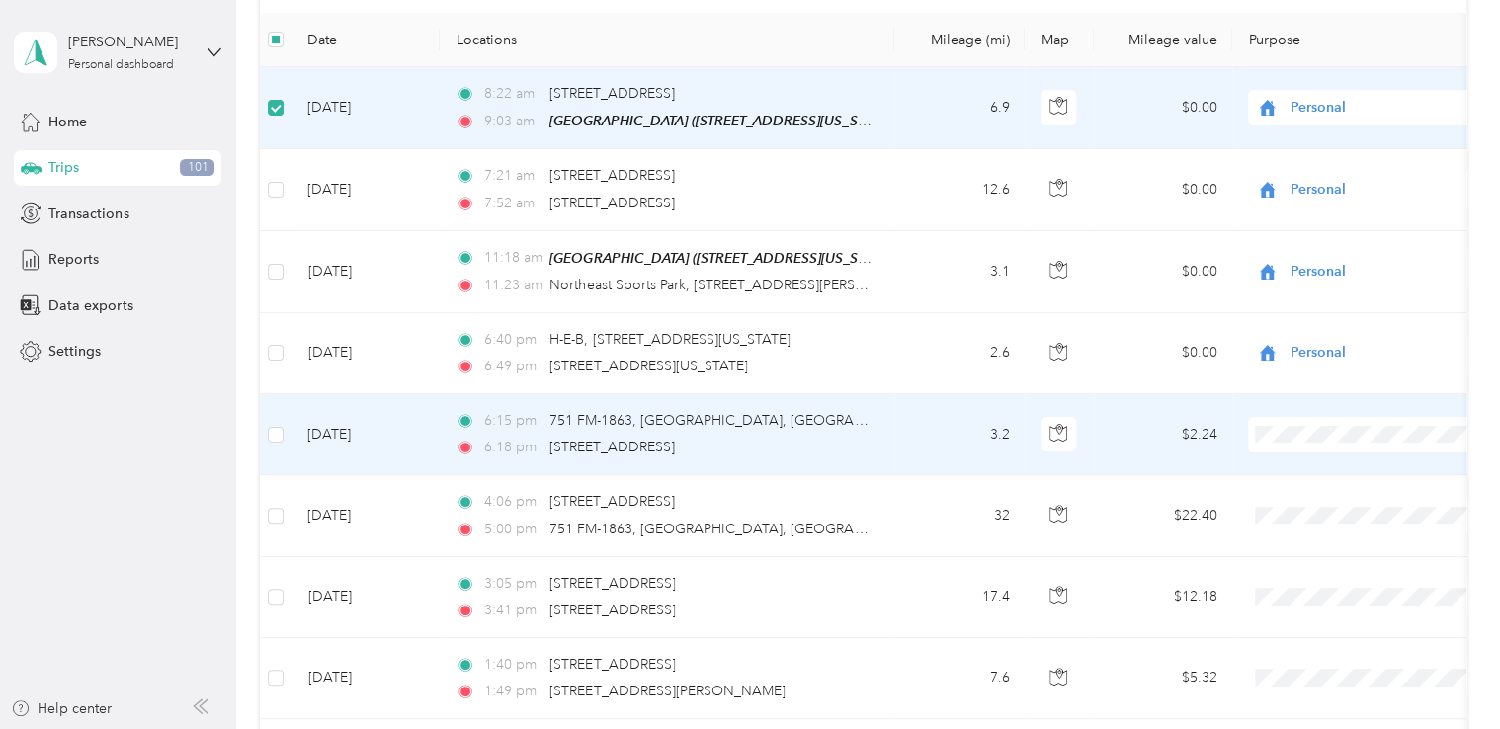
scroll to position [297, 0]
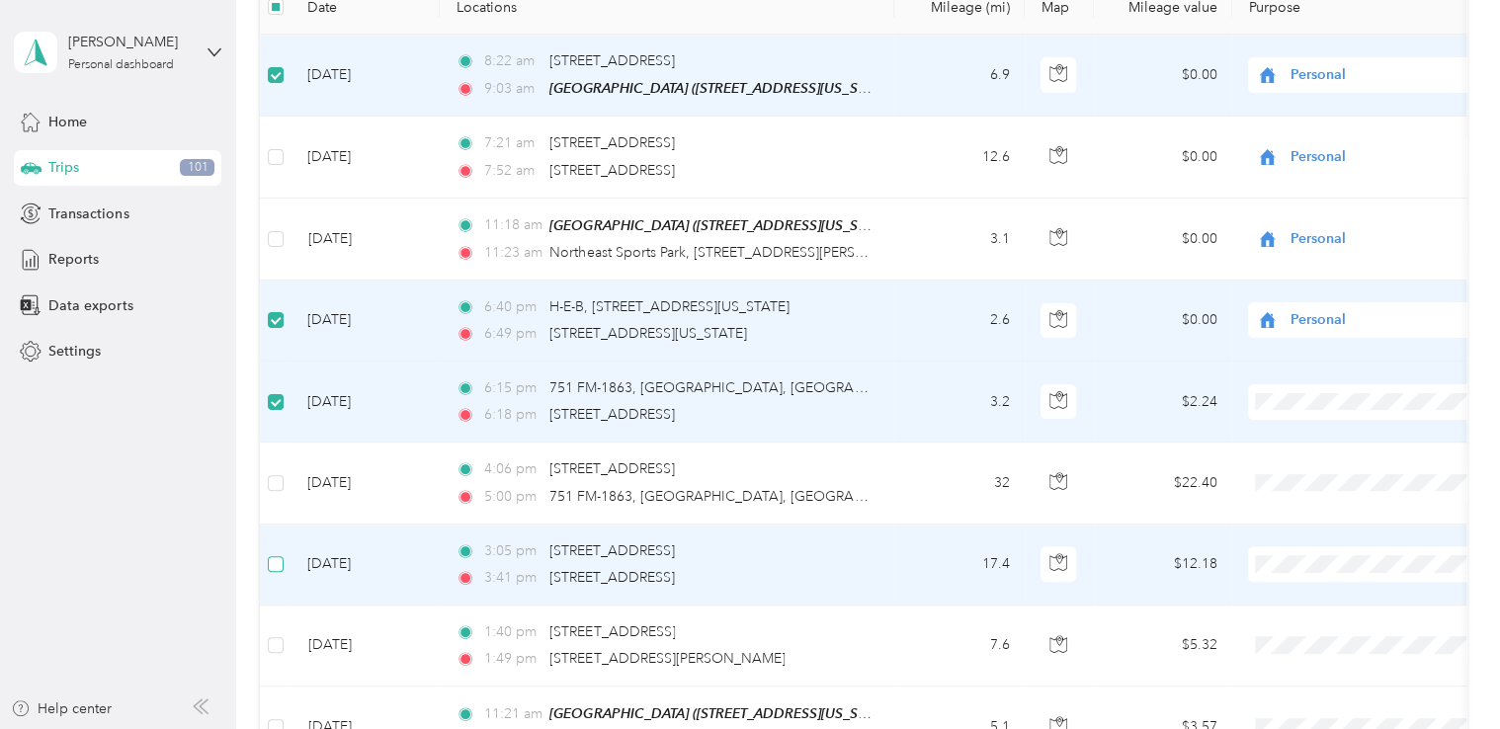
click at [281, 554] on label at bounding box center [276, 565] width 16 height 22
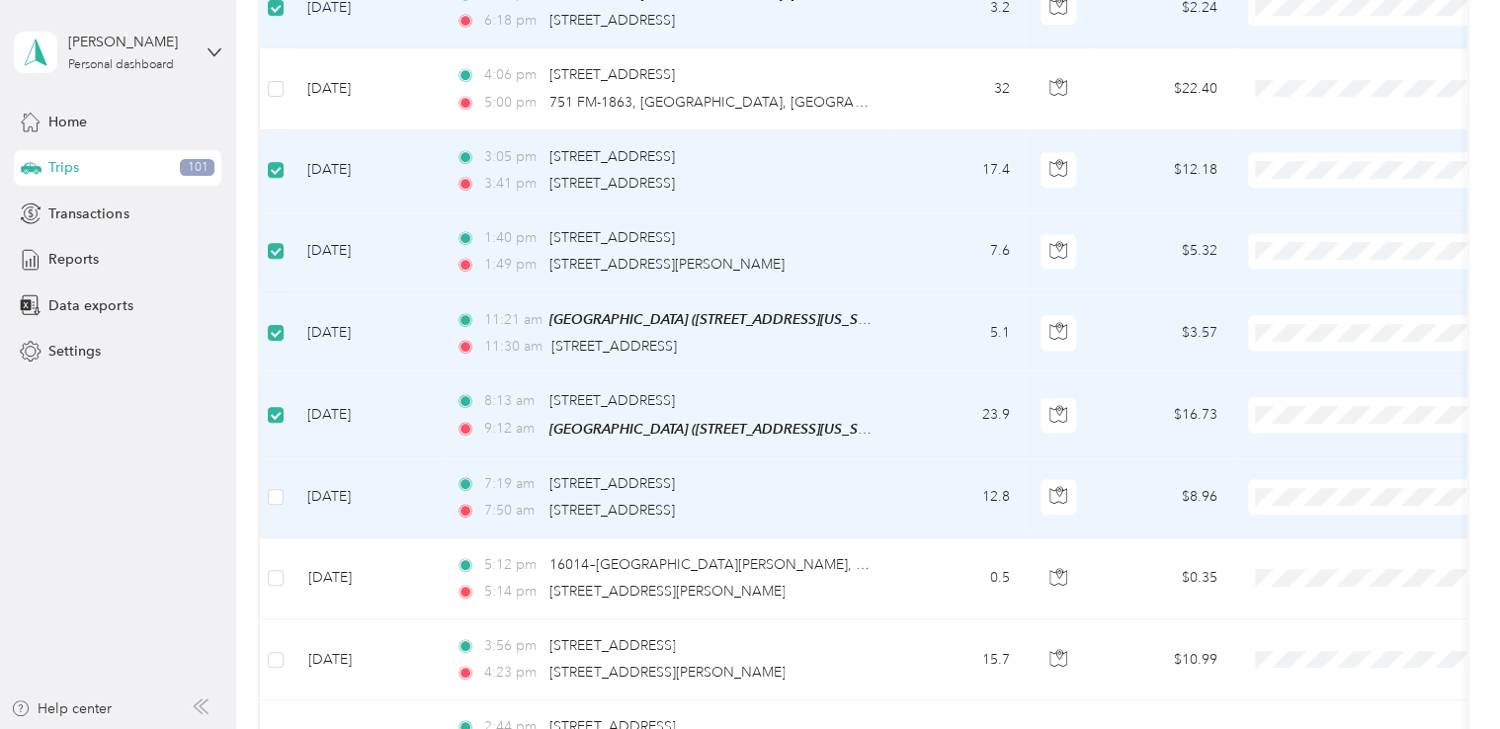
scroll to position [692, 0]
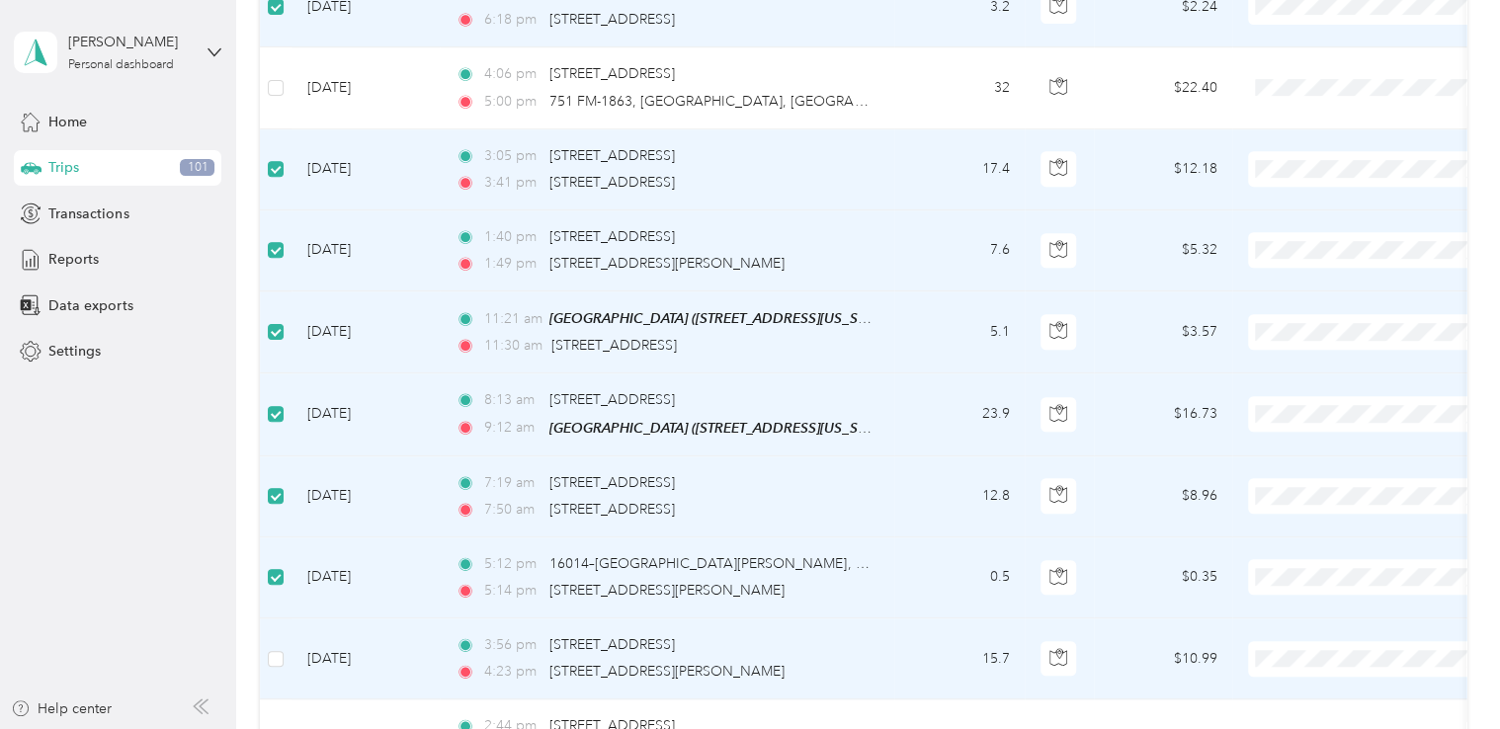
click at [289, 667] on td at bounding box center [276, 659] width 32 height 81
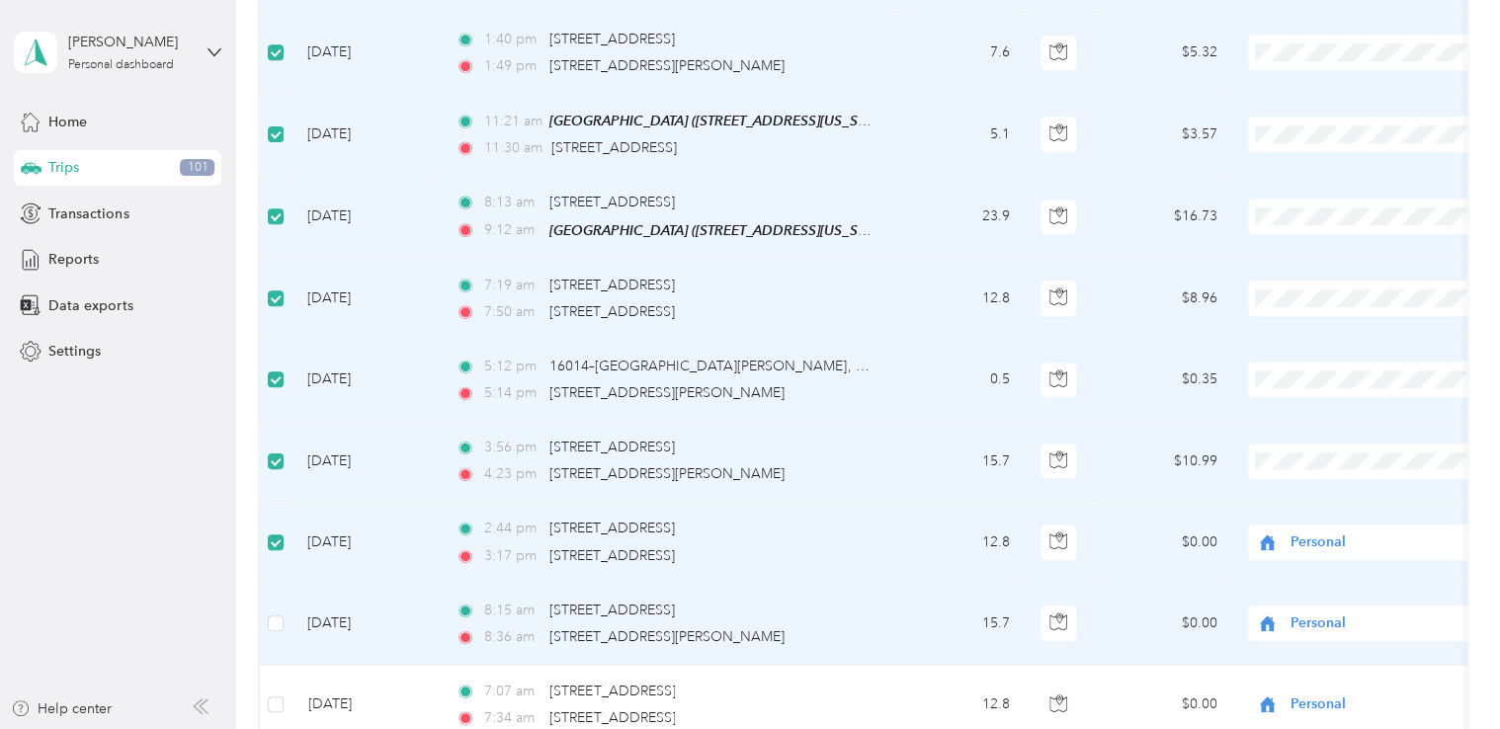
click at [289, 614] on td at bounding box center [276, 624] width 32 height 81
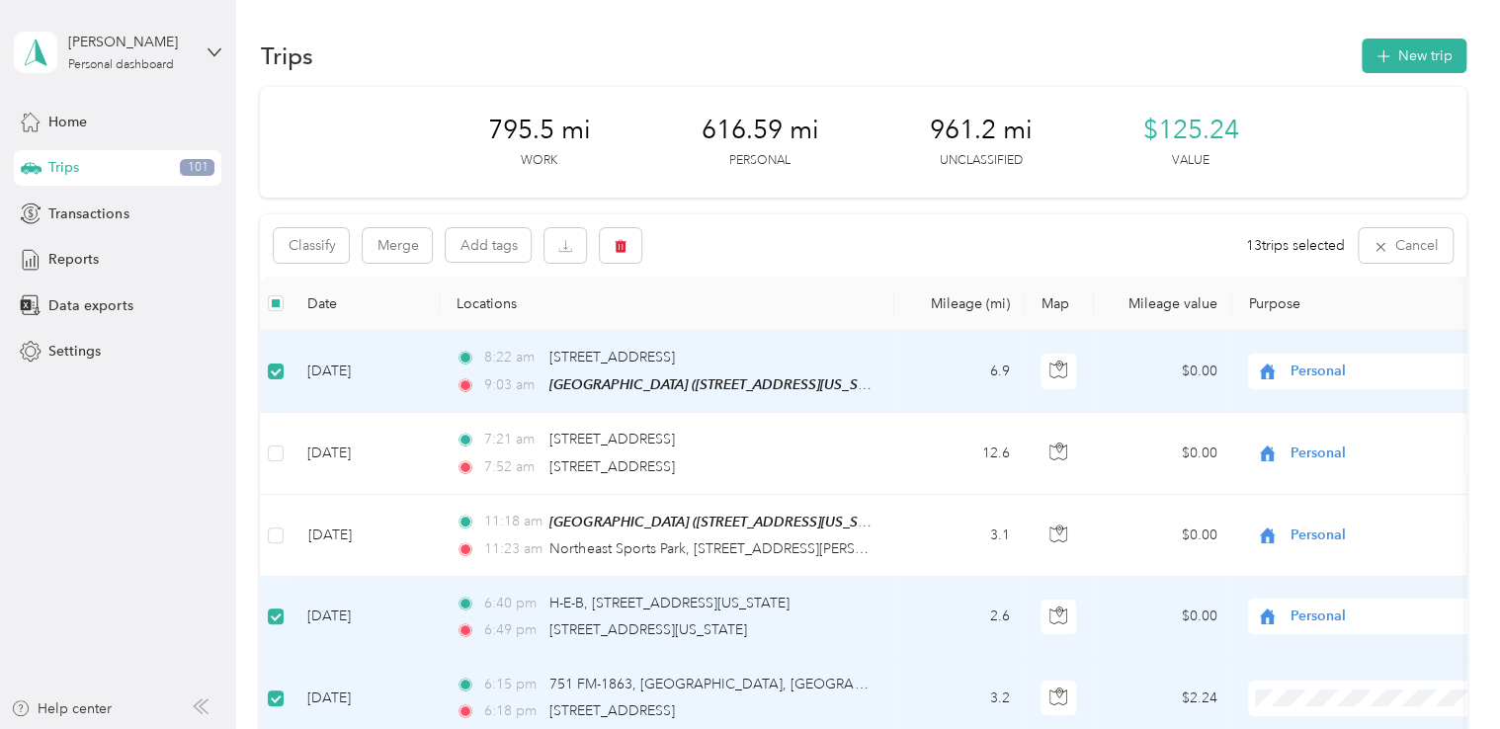
scroll to position [99, 0]
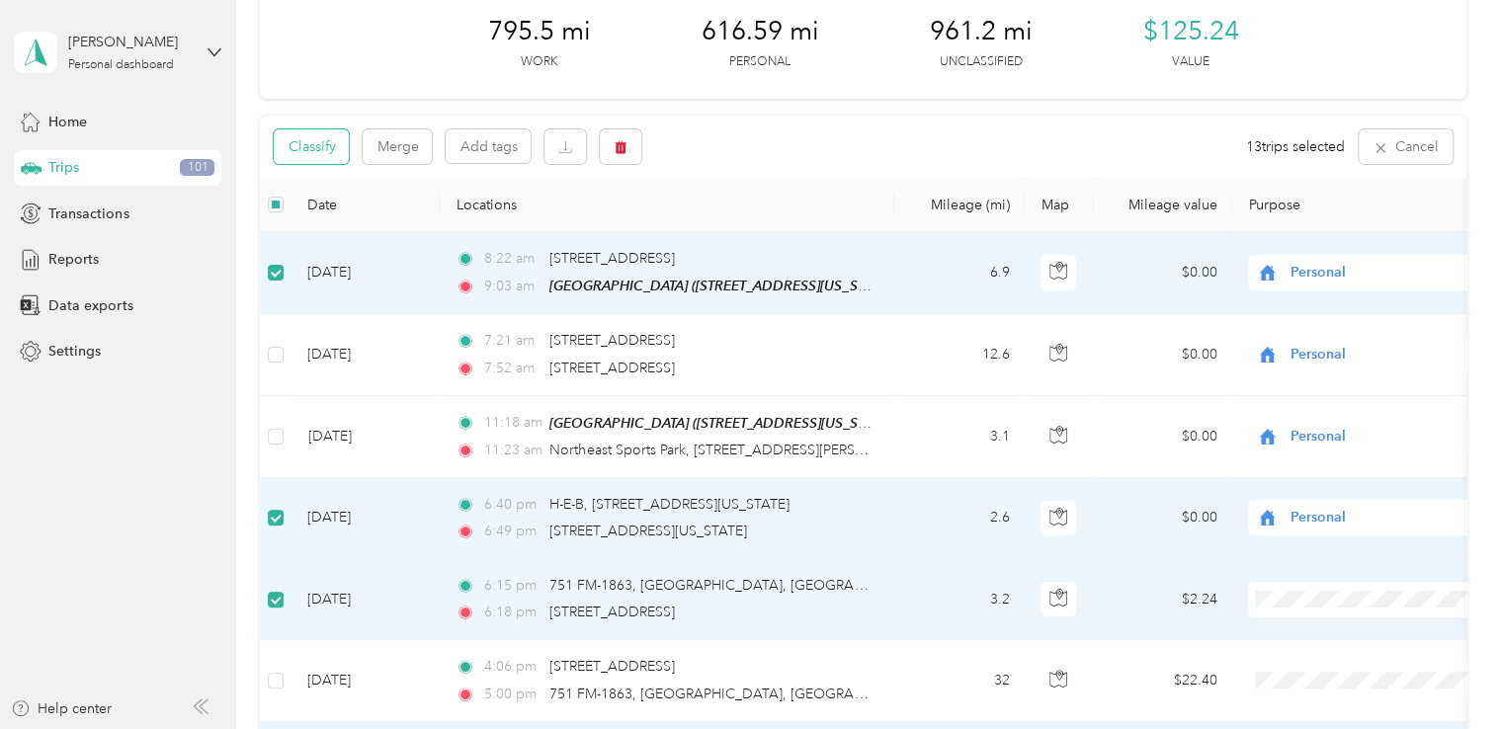
click at [329, 149] on button "Classify" at bounding box center [311, 146] width 75 height 35
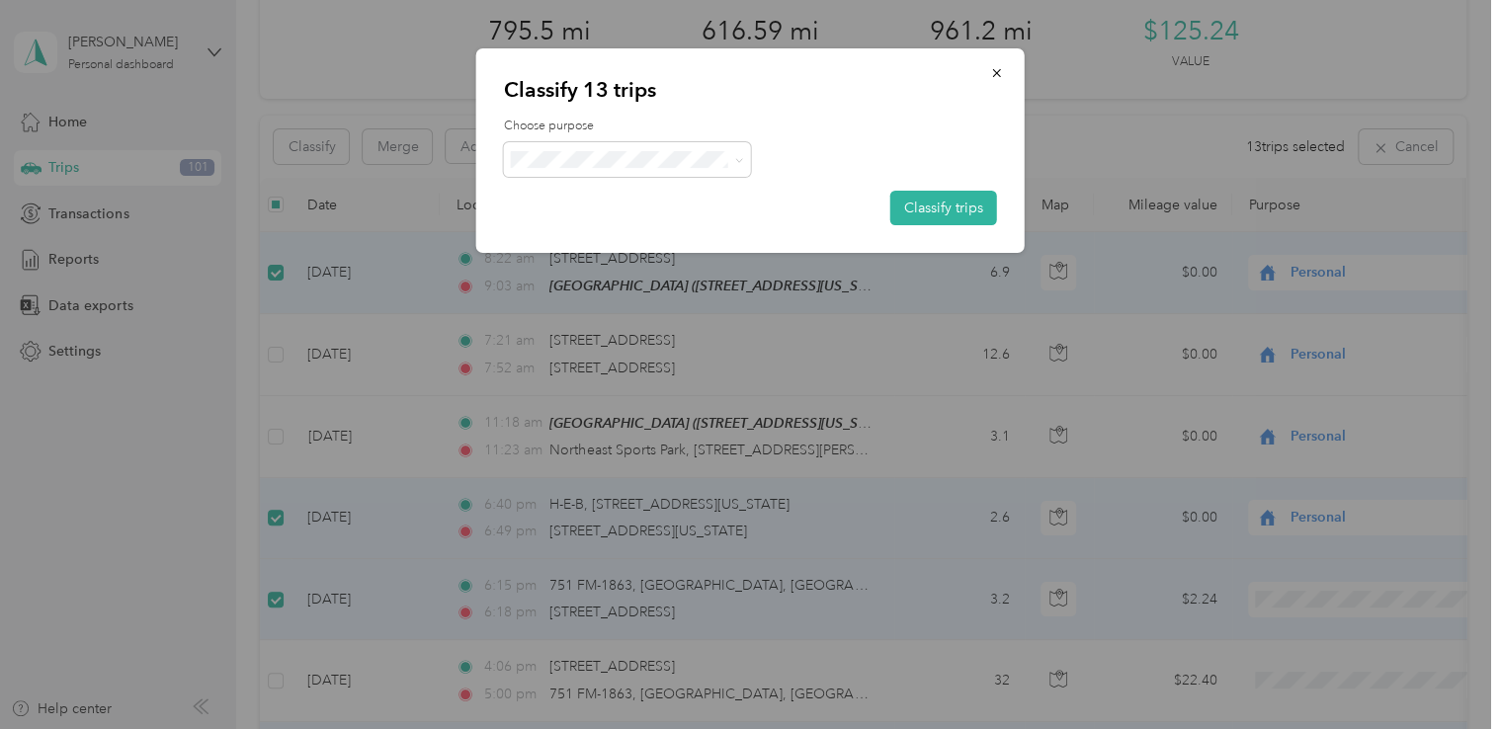
click at [628, 405] on span "Personal" at bounding box center [645, 395] width 184 height 21
click at [918, 209] on button "Classify trips" at bounding box center [944, 208] width 107 height 35
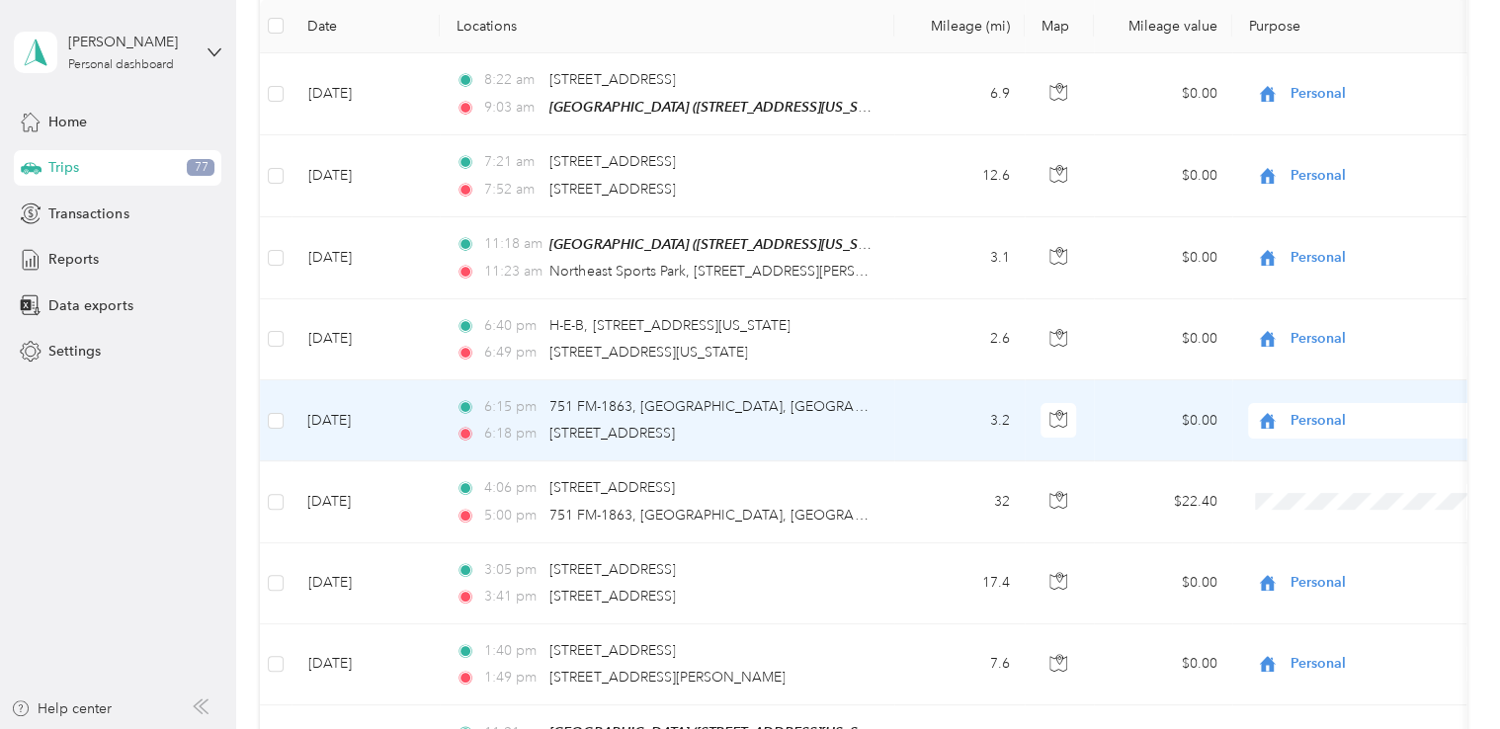
scroll to position [395, 0]
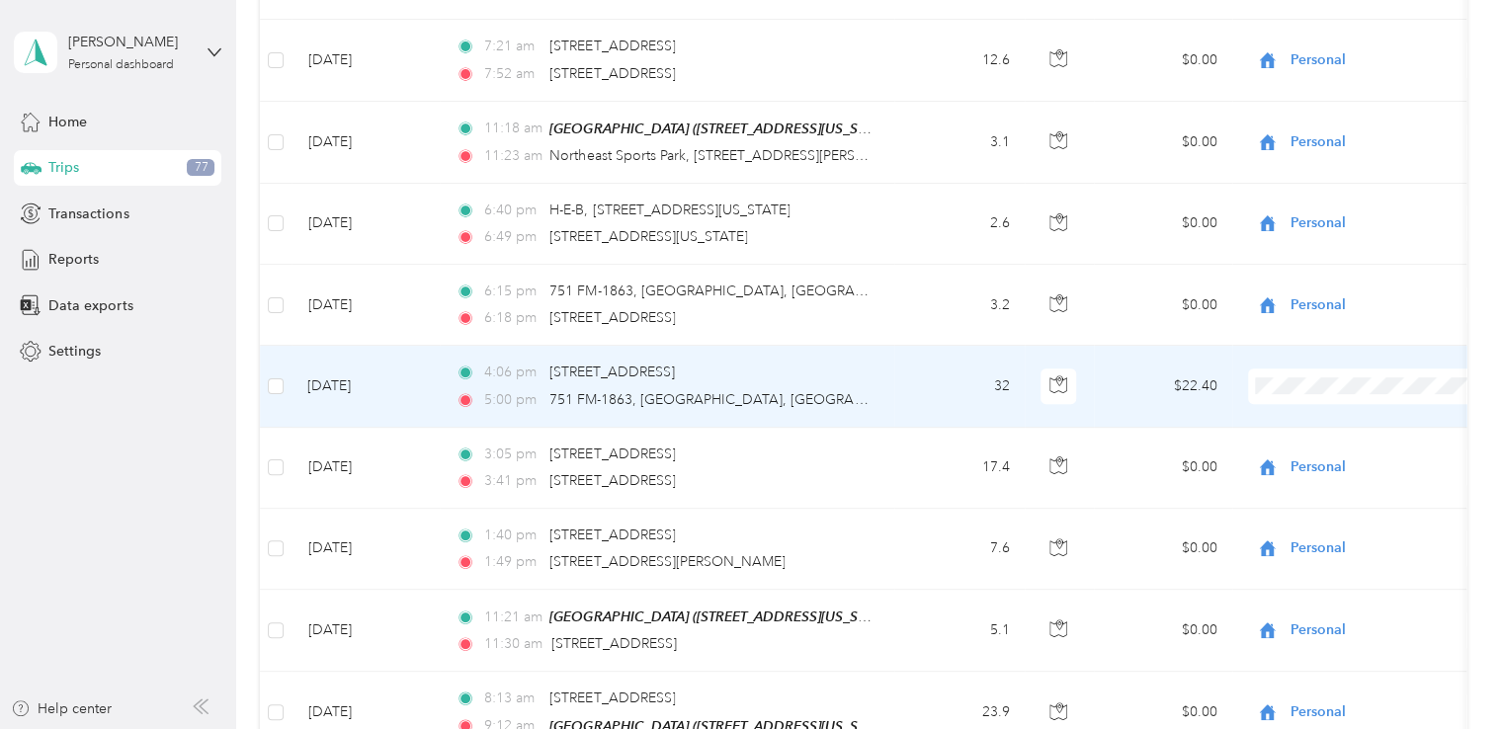
click at [1354, 458] on li "Business Development" at bounding box center [1371, 449] width 245 height 35
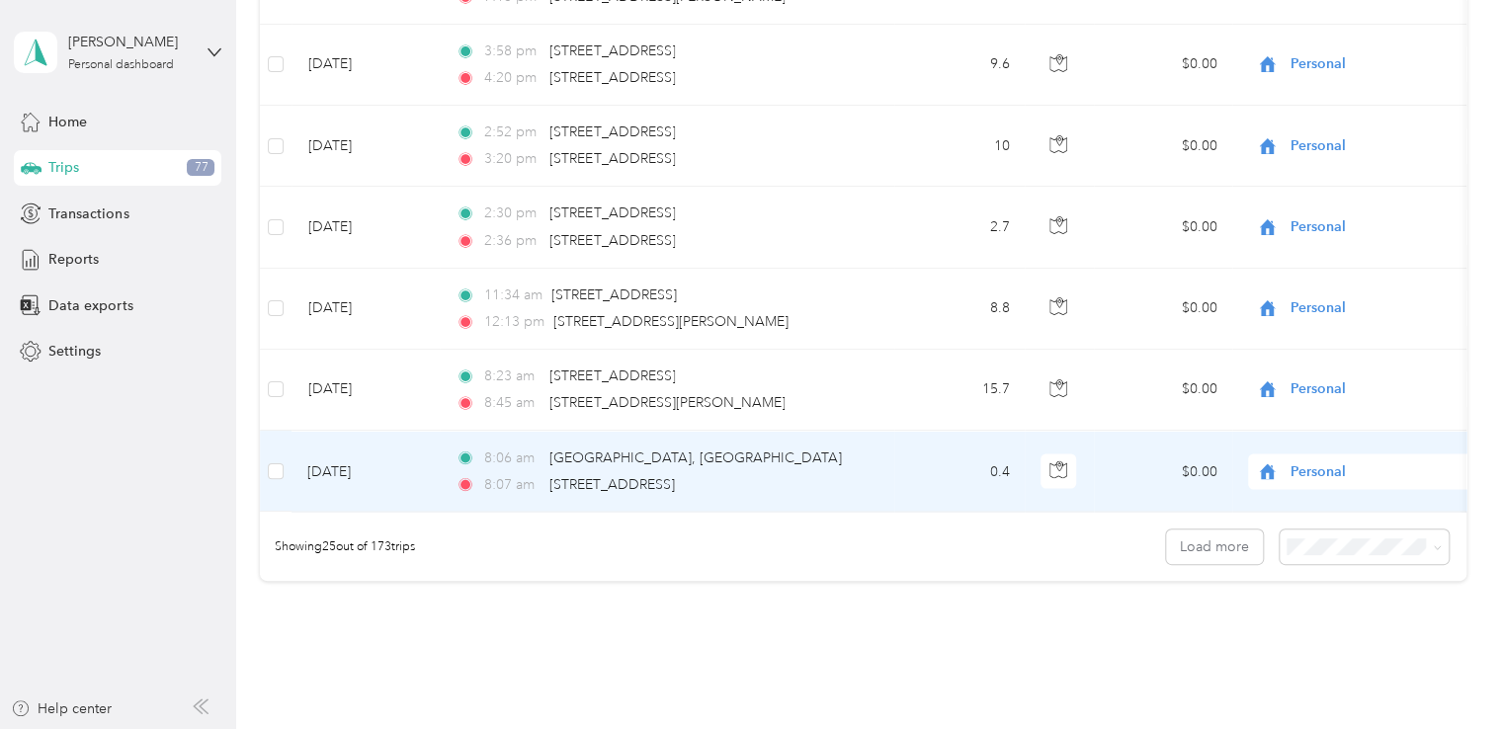
scroll to position [1988, 0]
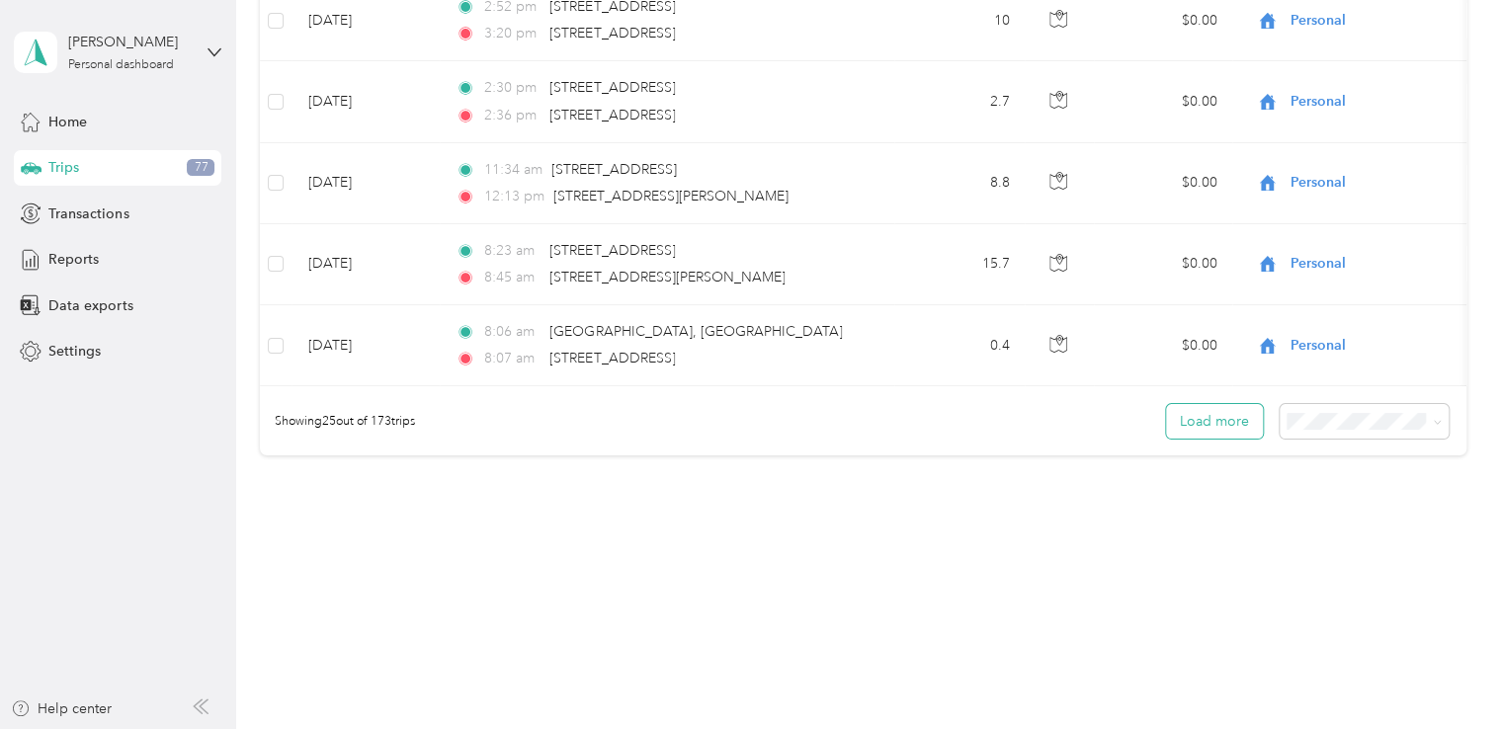
click at [1225, 433] on button "Load more" at bounding box center [1214, 421] width 97 height 35
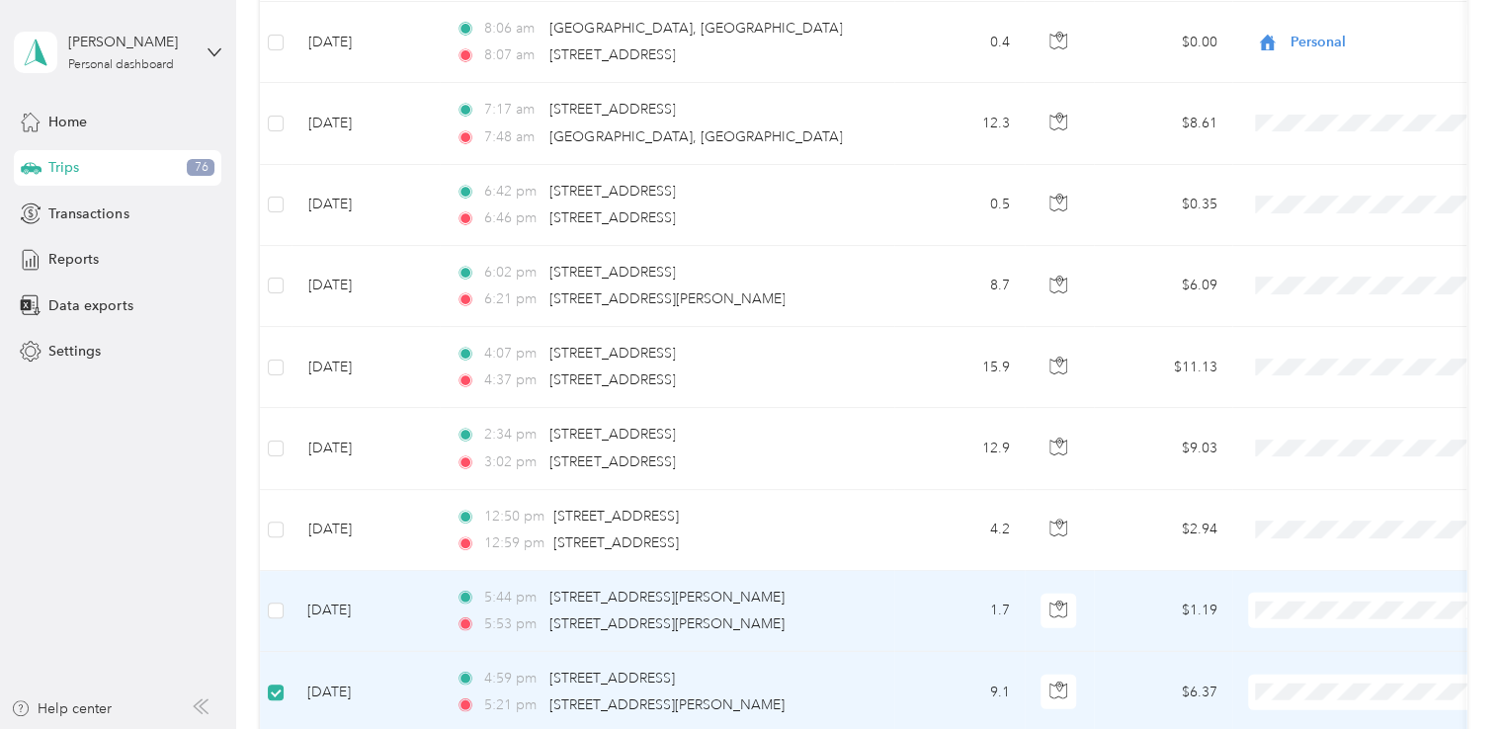
scroll to position [2282, 0]
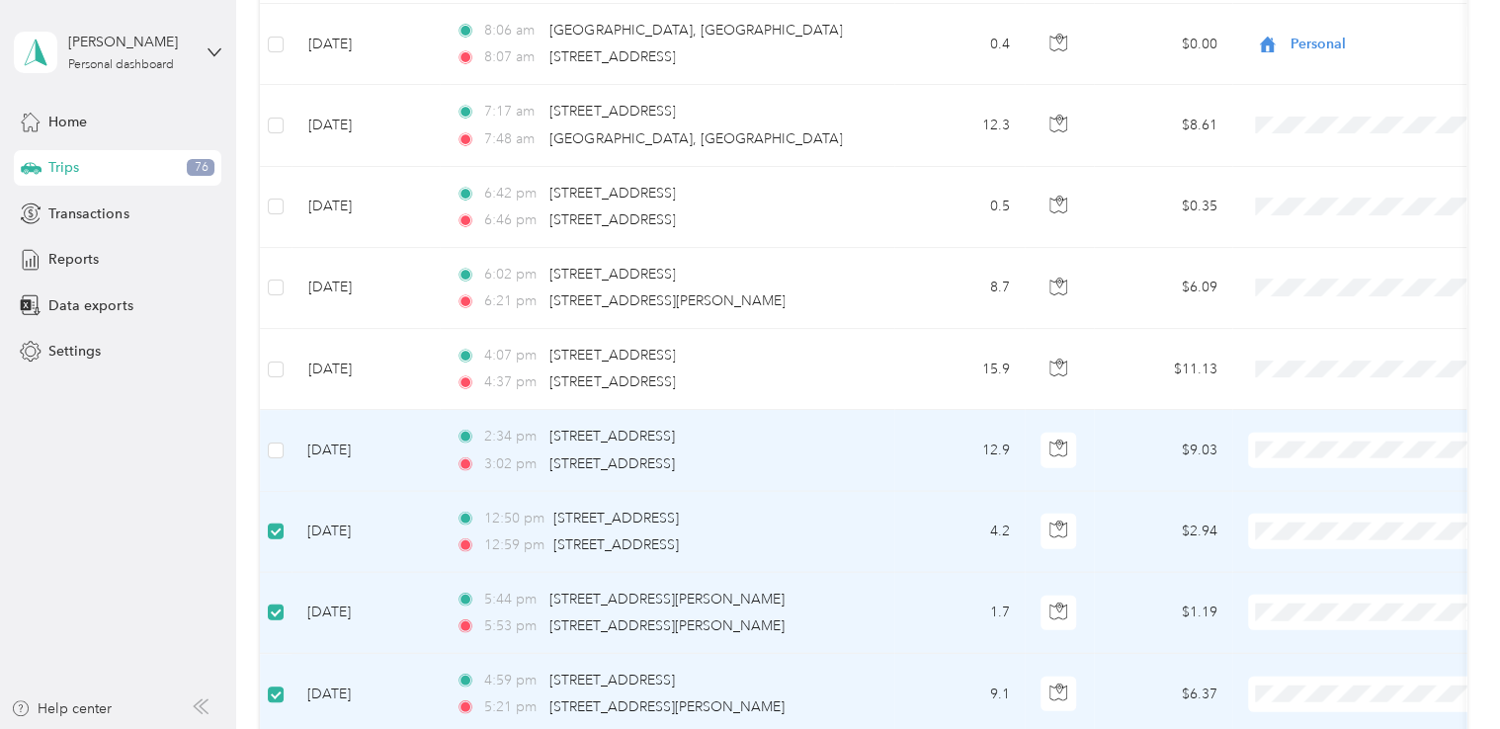
click at [297, 448] on td "[DATE]" at bounding box center [366, 450] width 148 height 81
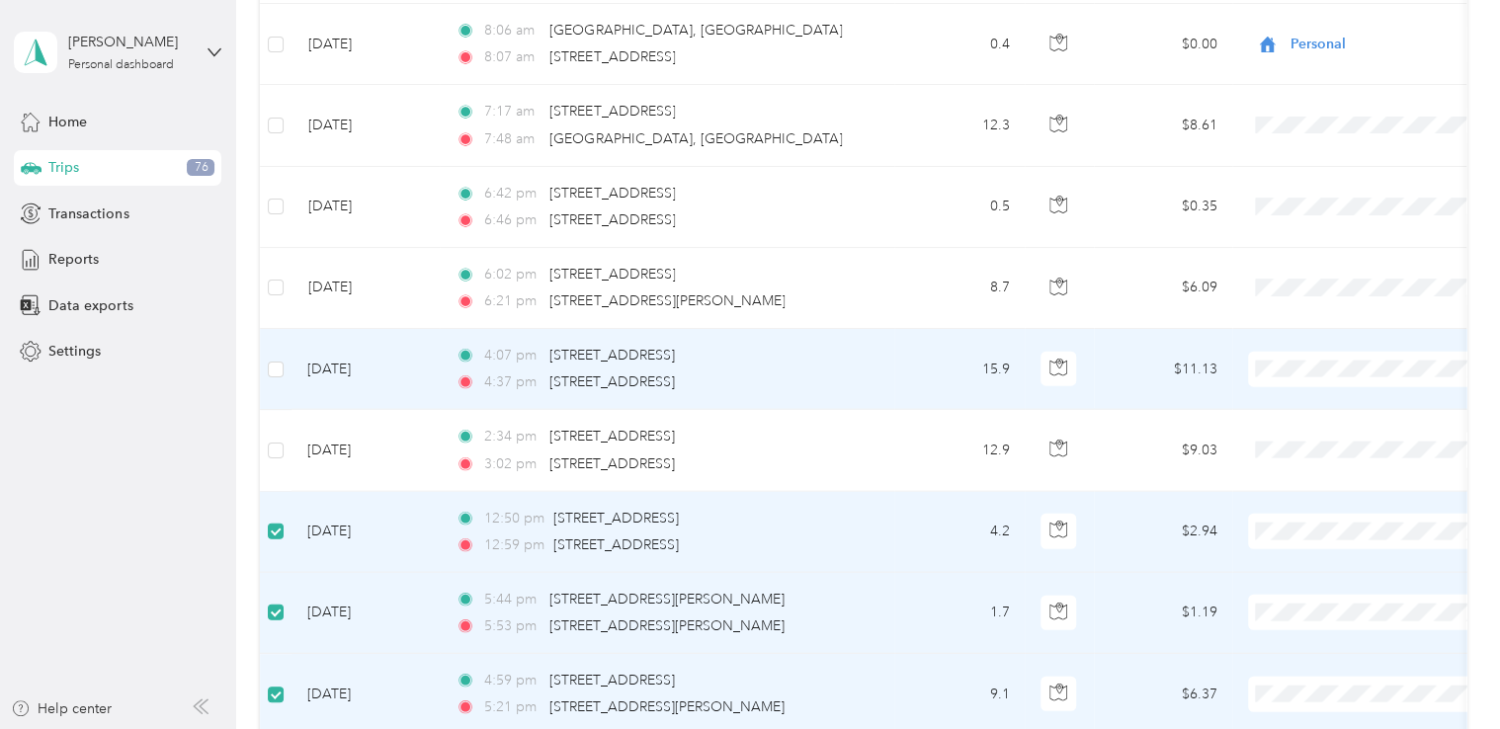
click at [319, 384] on td "[DATE]" at bounding box center [366, 369] width 148 height 81
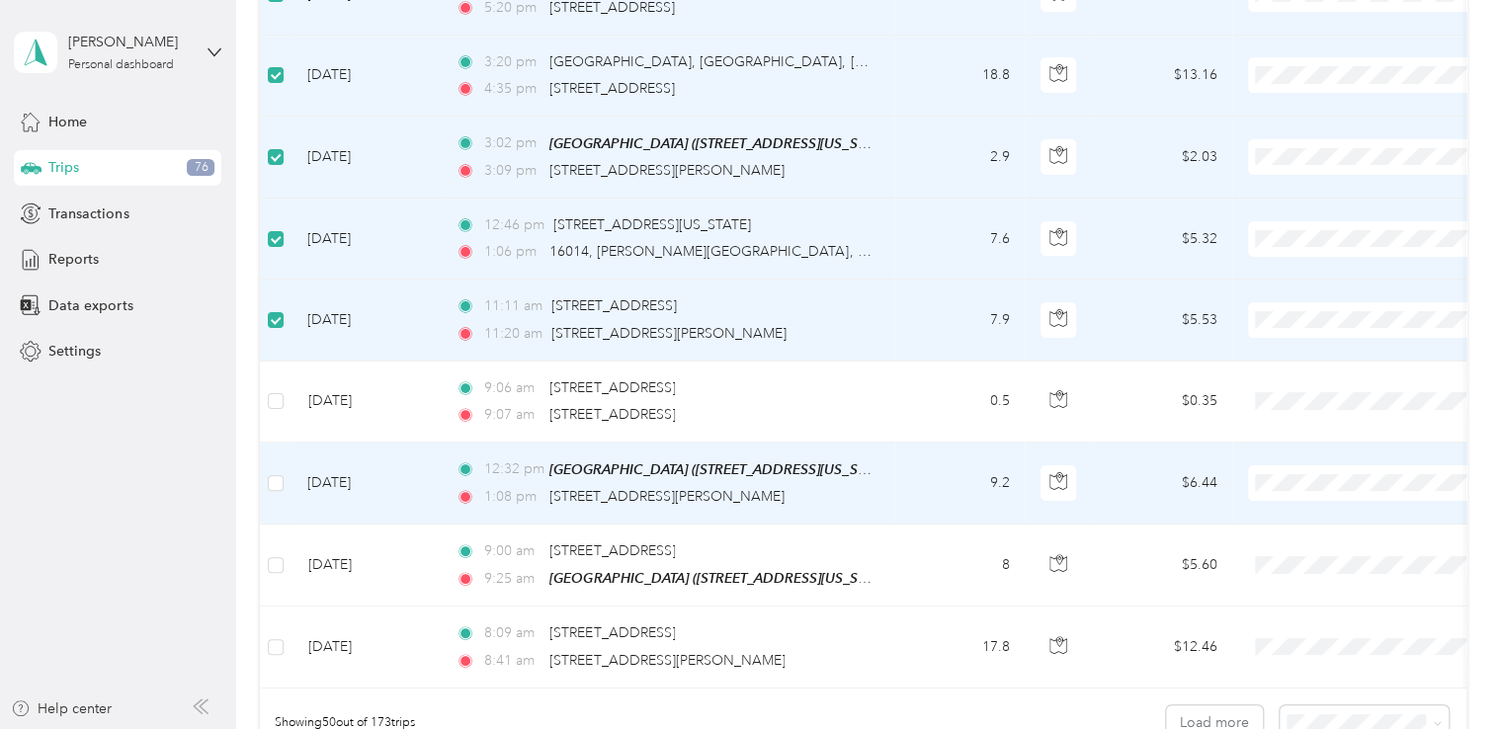
scroll to position [3765, 0]
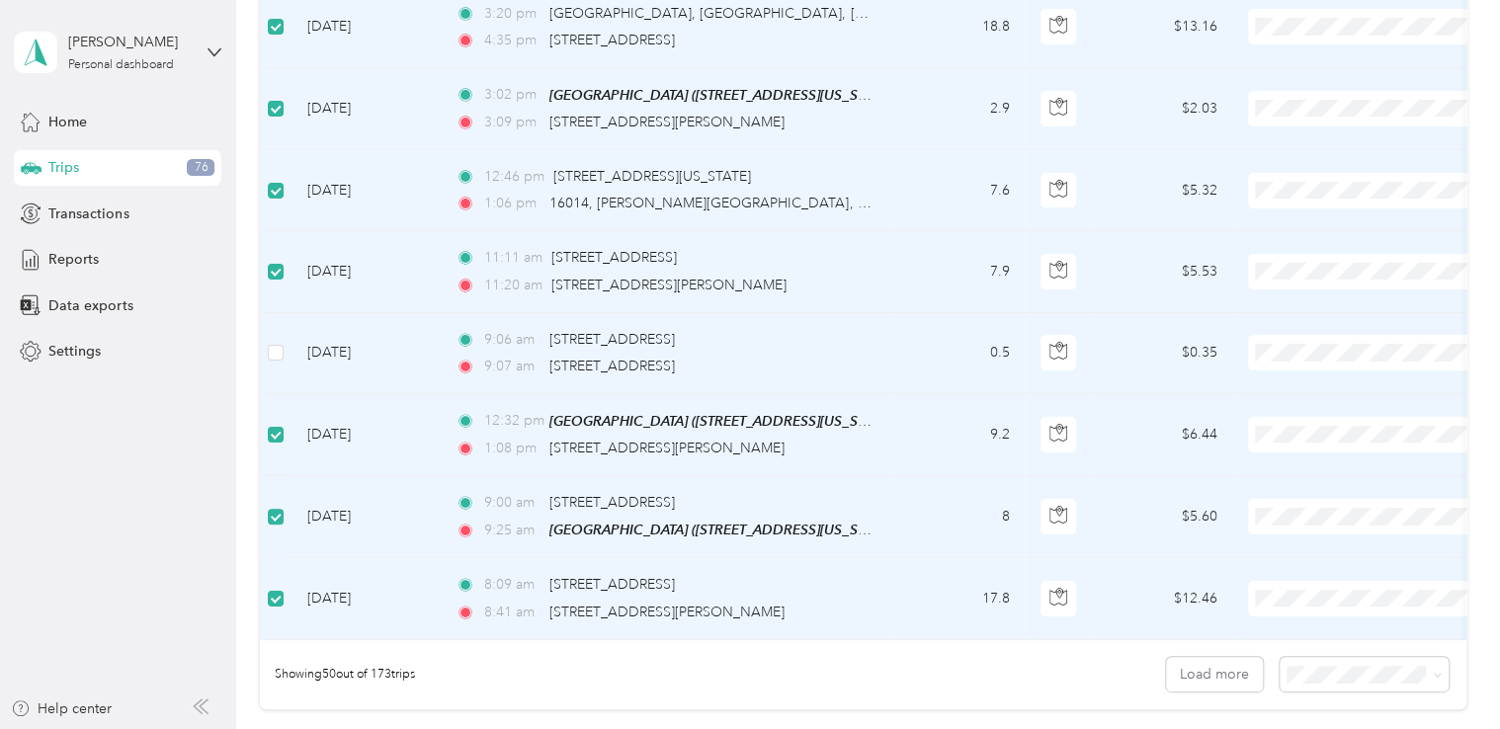
click at [285, 340] on td at bounding box center [276, 353] width 32 height 81
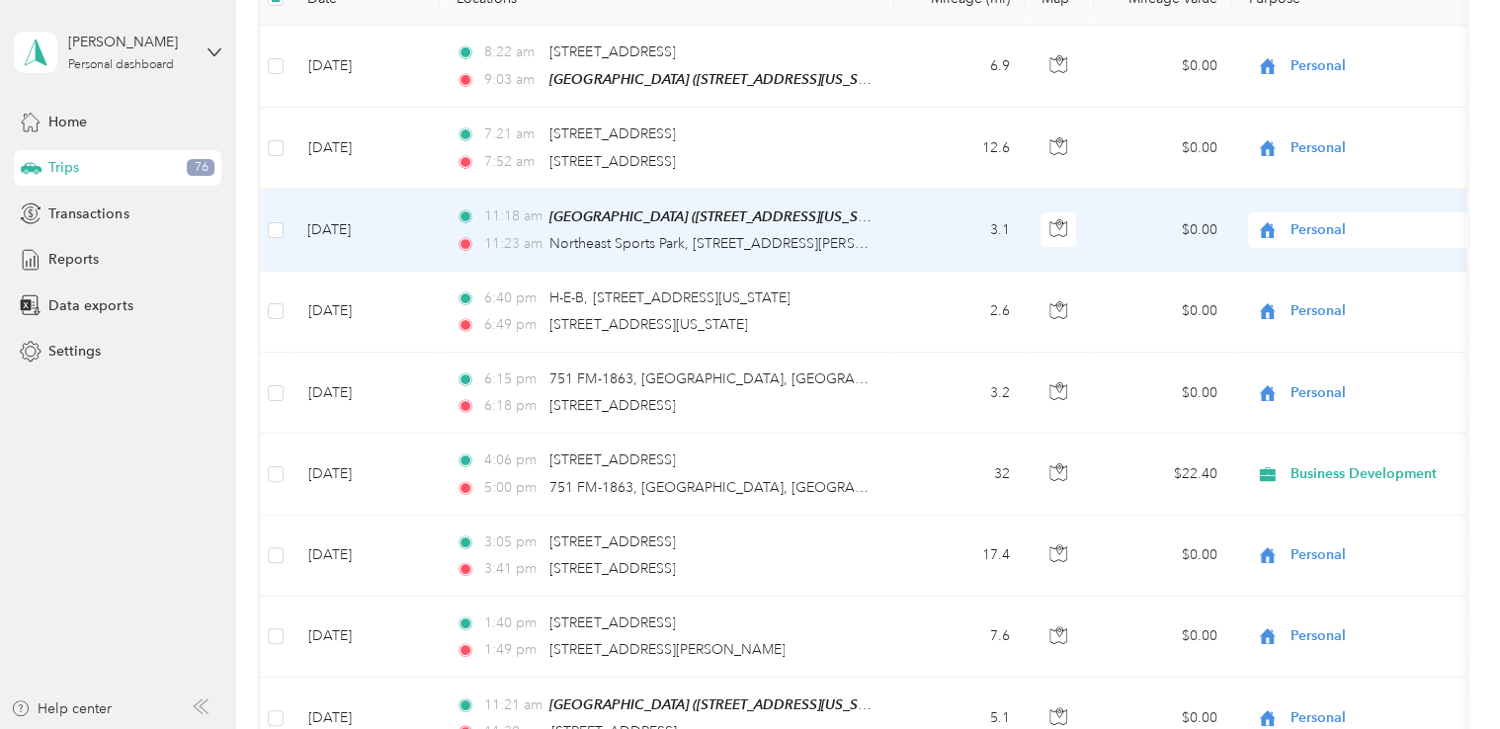
scroll to position [0, 0]
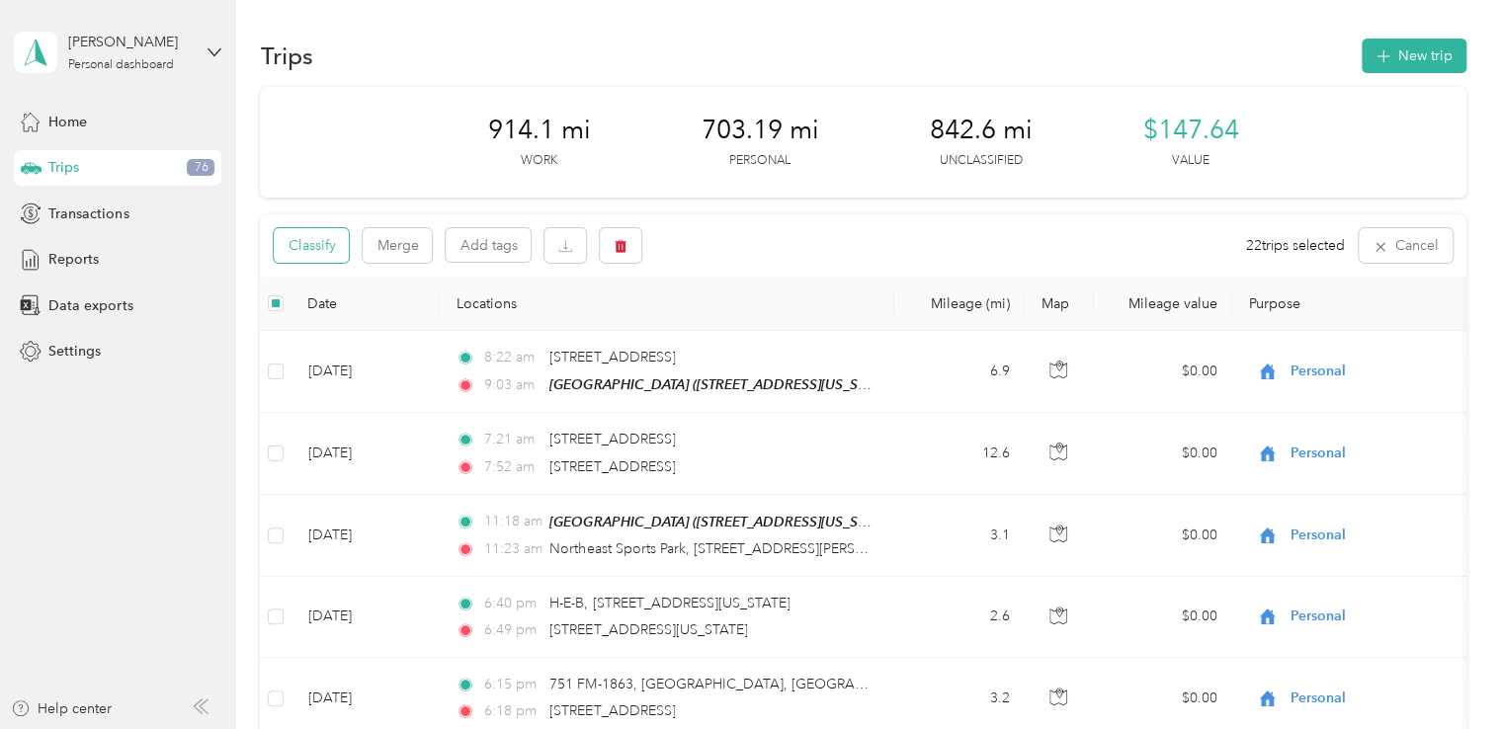
click at [316, 245] on button "Classify" at bounding box center [311, 245] width 75 height 35
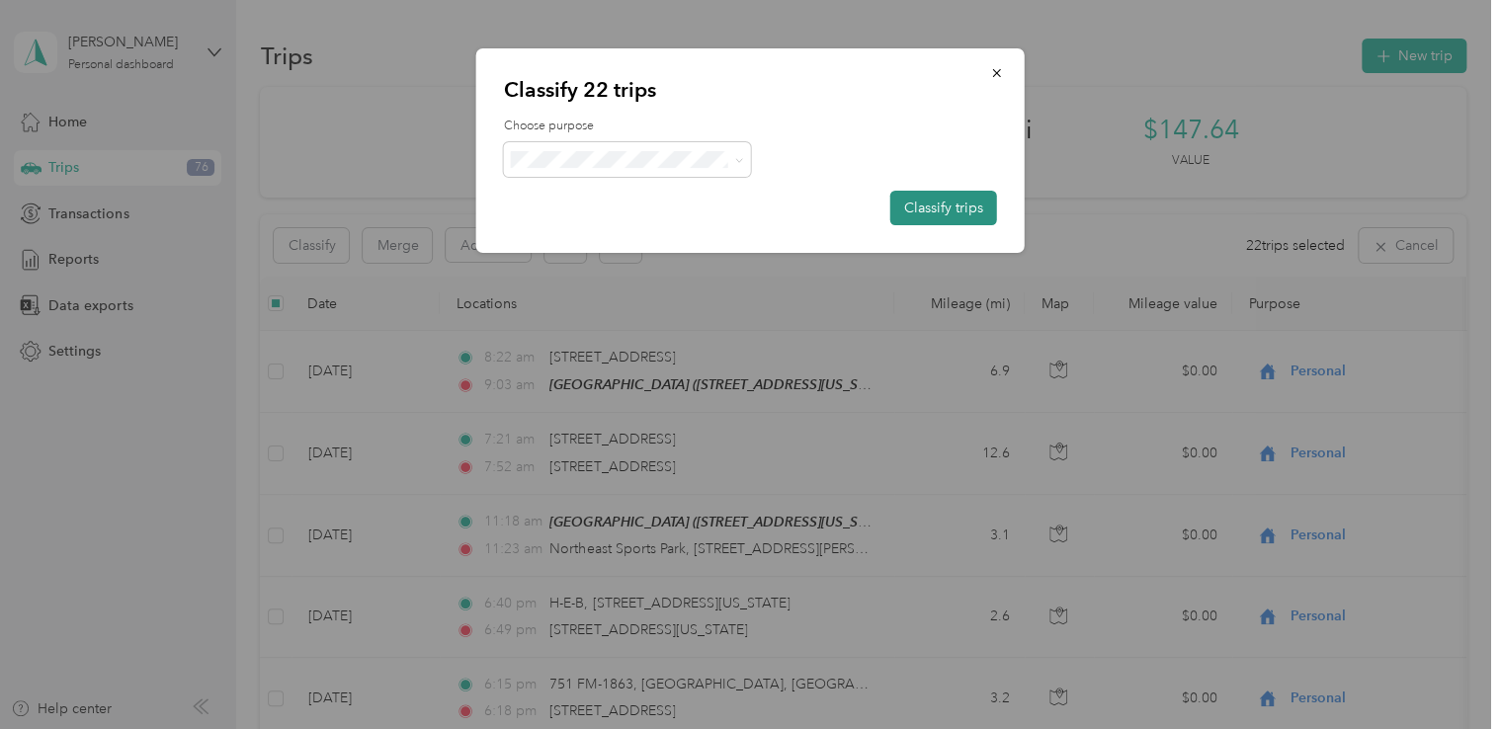
click at [935, 203] on button "Classify trips" at bounding box center [944, 208] width 107 height 35
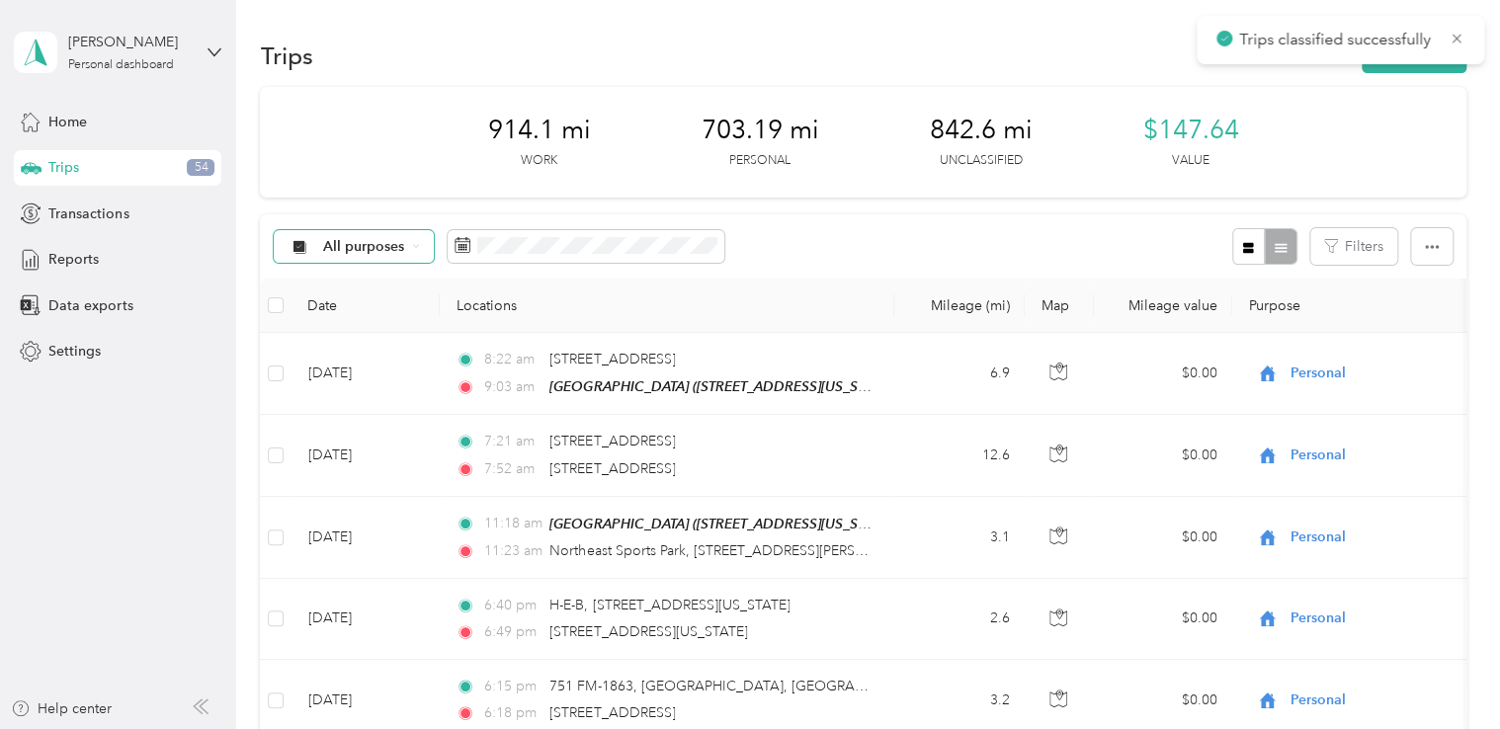
click at [391, 244] on span "All purposes" at bounding box center [364, 247] width 82 height 14
click at [399, 314] on span "Unclassified" at bounding box center [396, 316] width 146 height 21
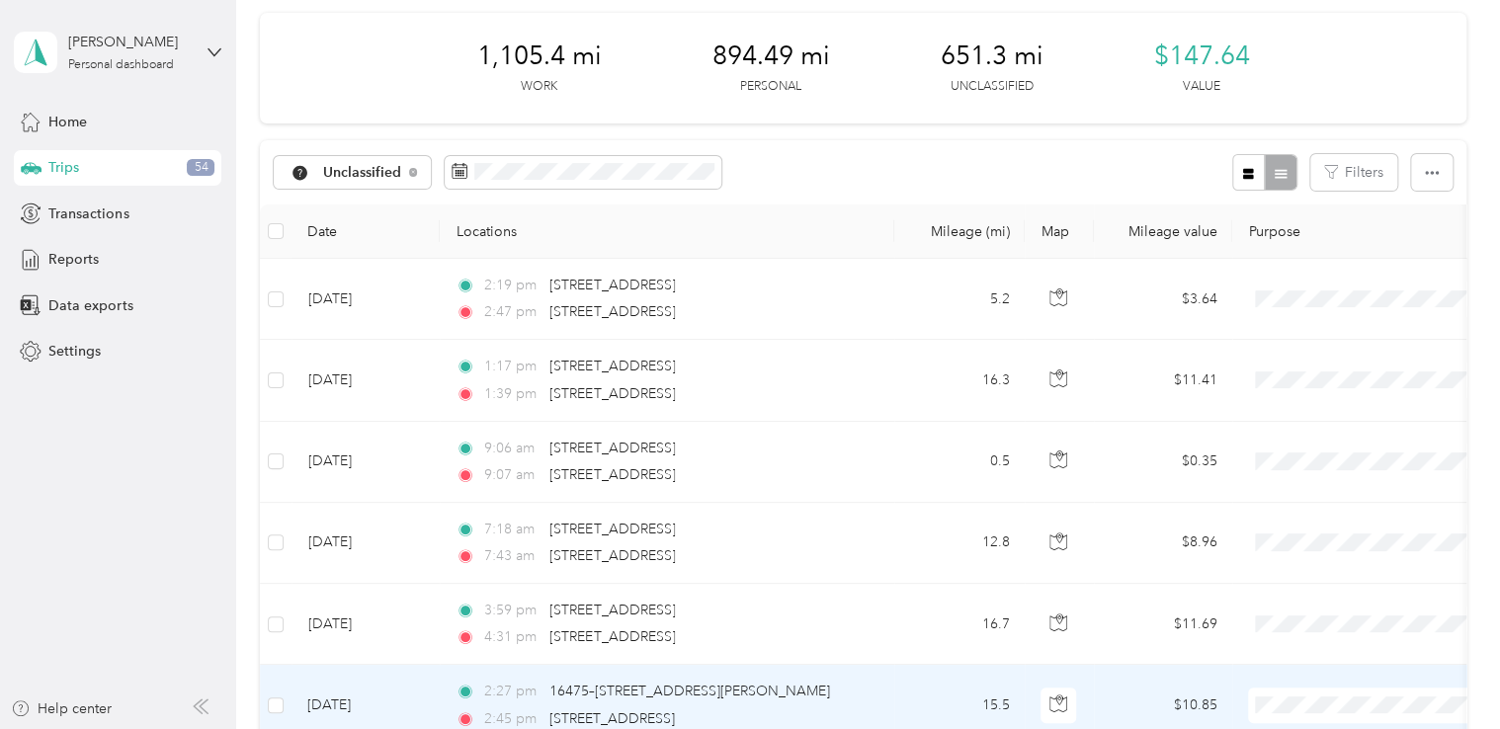
scroll to position [11, 0]
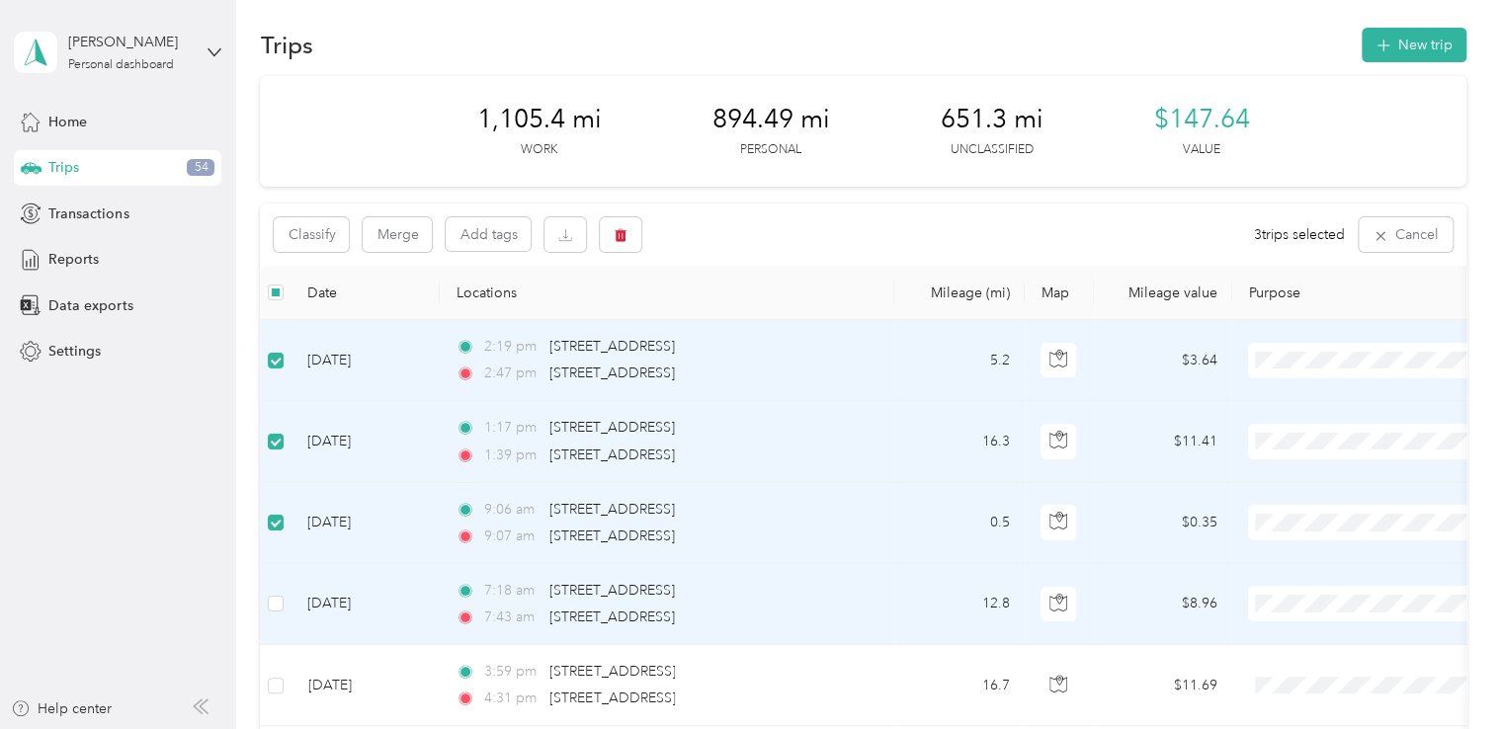
click at [285, 599] on td at bounding box center [276, 604] width 32 height 81
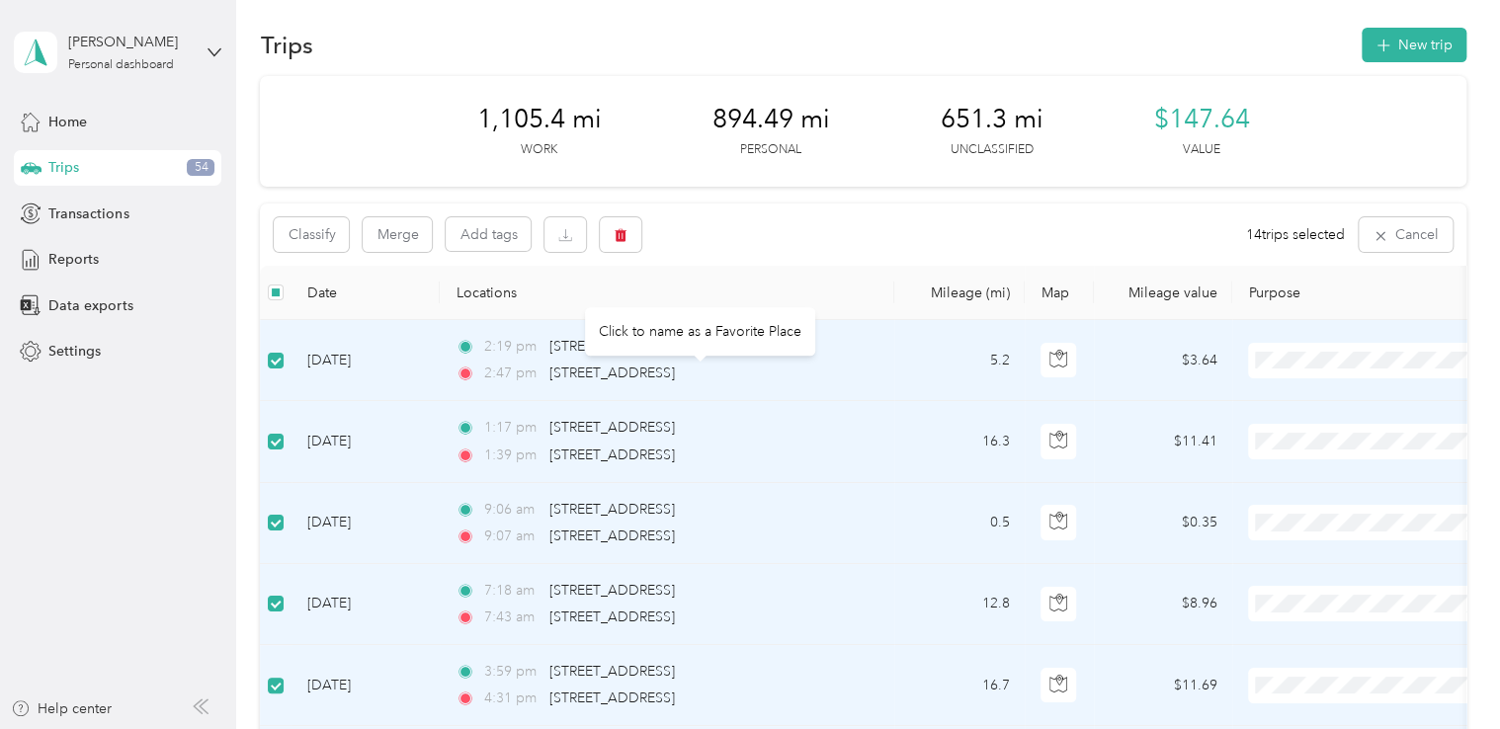
scroll to position [0, 0]
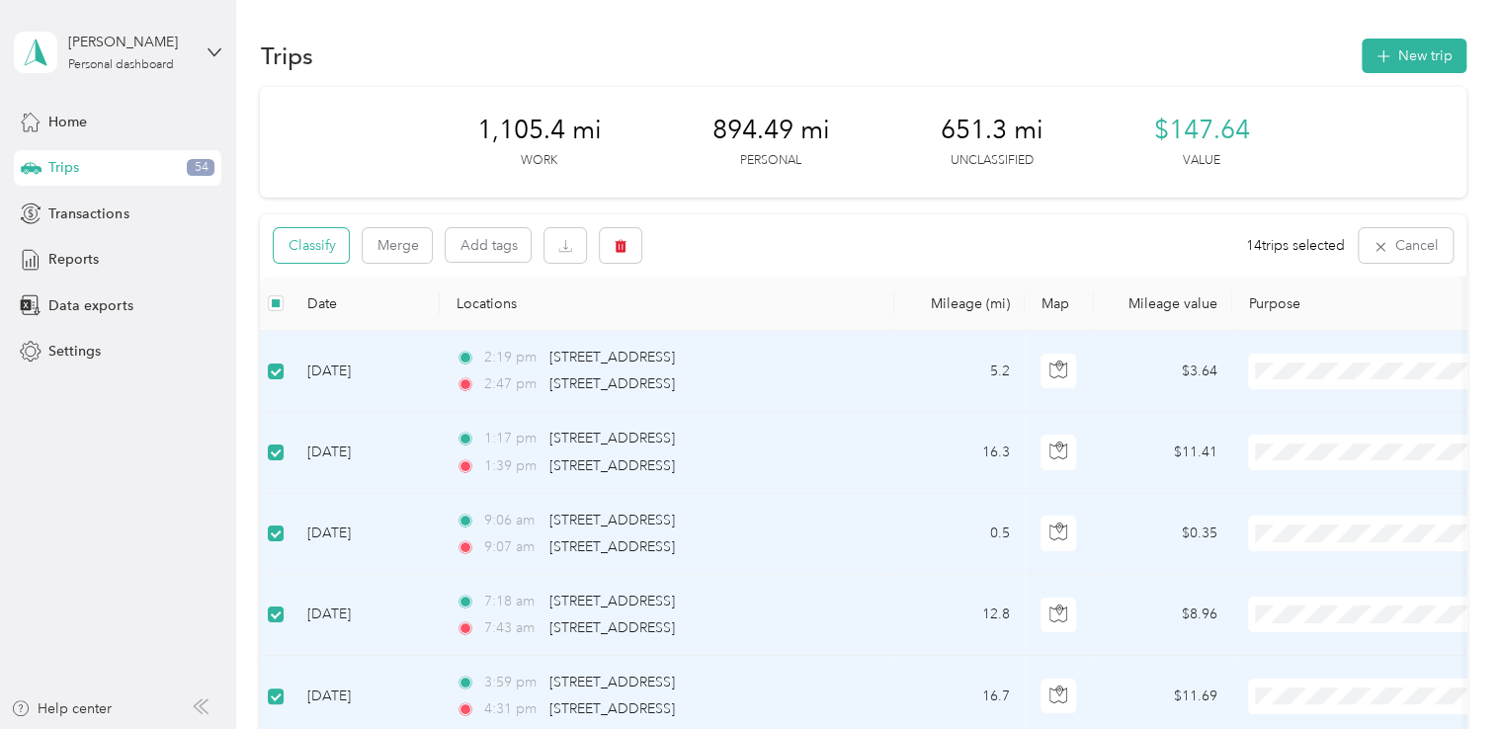
click at [313, 237] on button "Classify" at bounding box center [311, 245] width 75 height 35
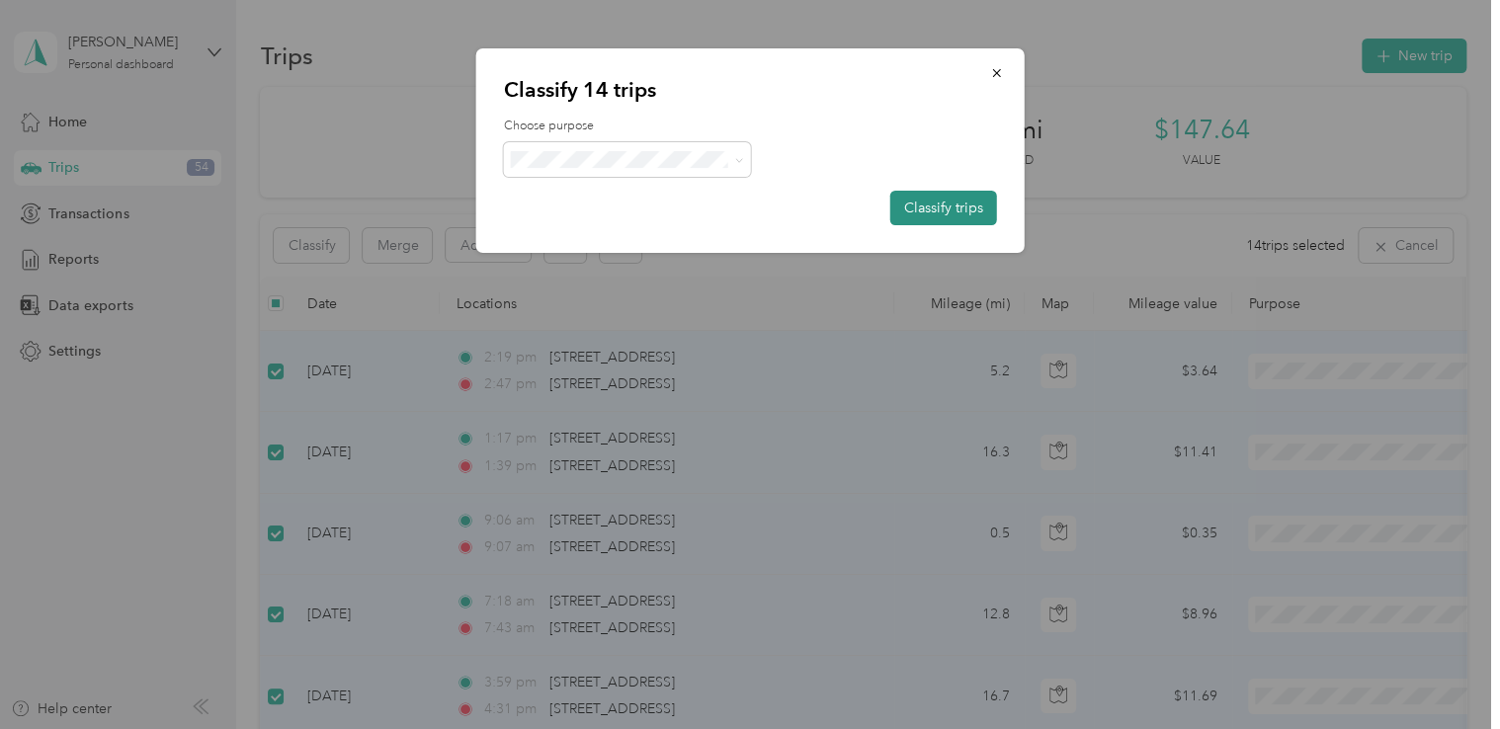
click at [921, 199] on button "Classify trips" at bounding box center [944, 208] width 107 height 35
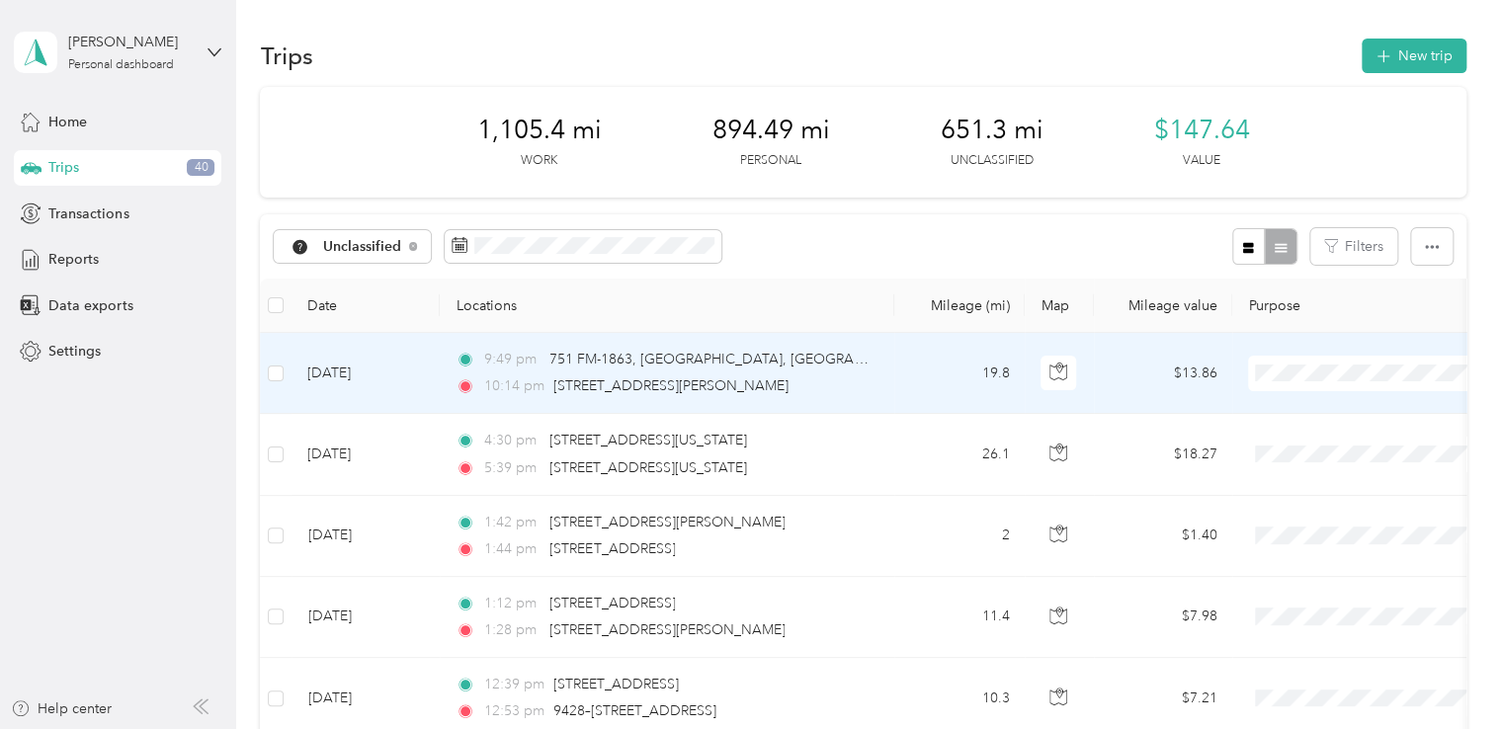
click at [1349, 449] on li "Business Development" at bounding box center [1371, 444] width 245 height 35
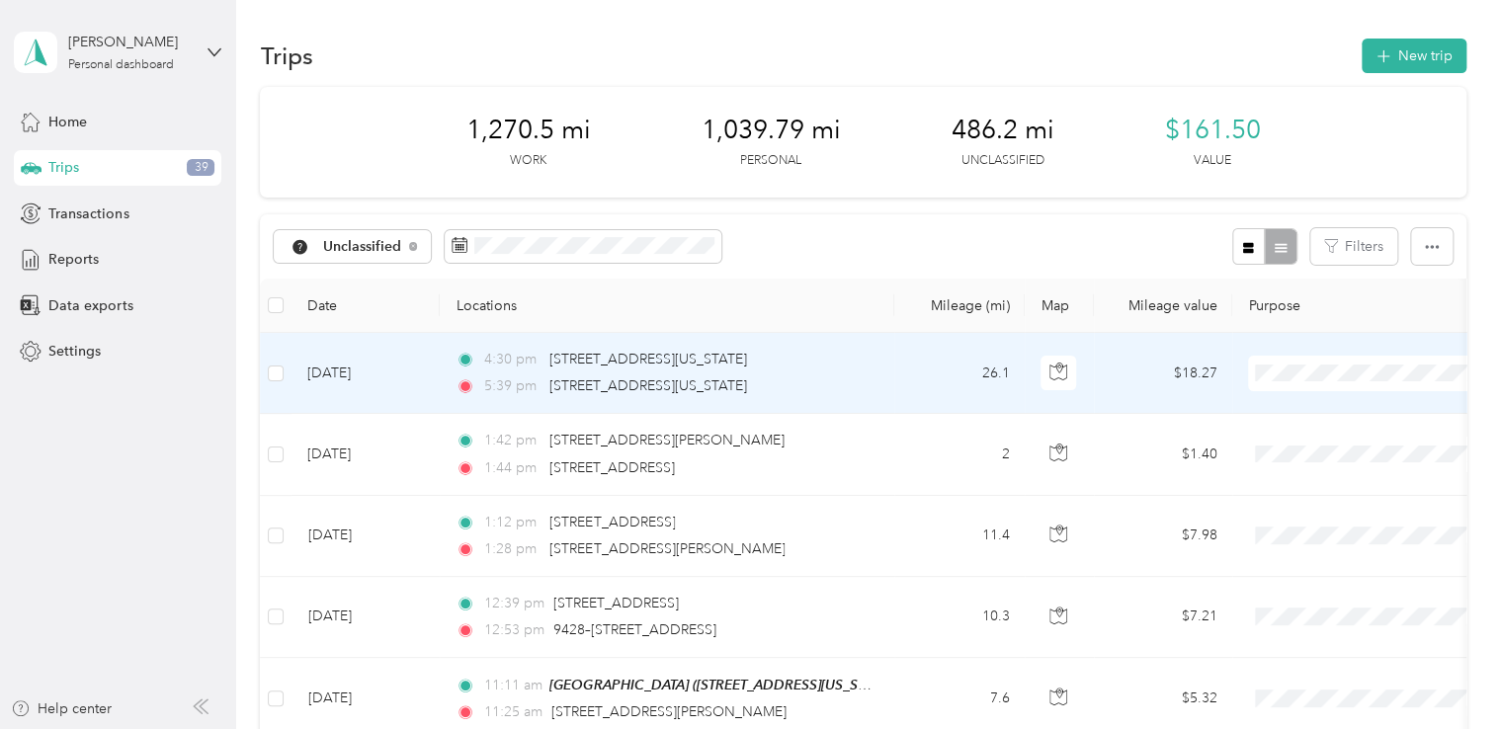
click at [1321, 441] on span "Business Development" at bounding box center [1389, 444] width 183 height 21
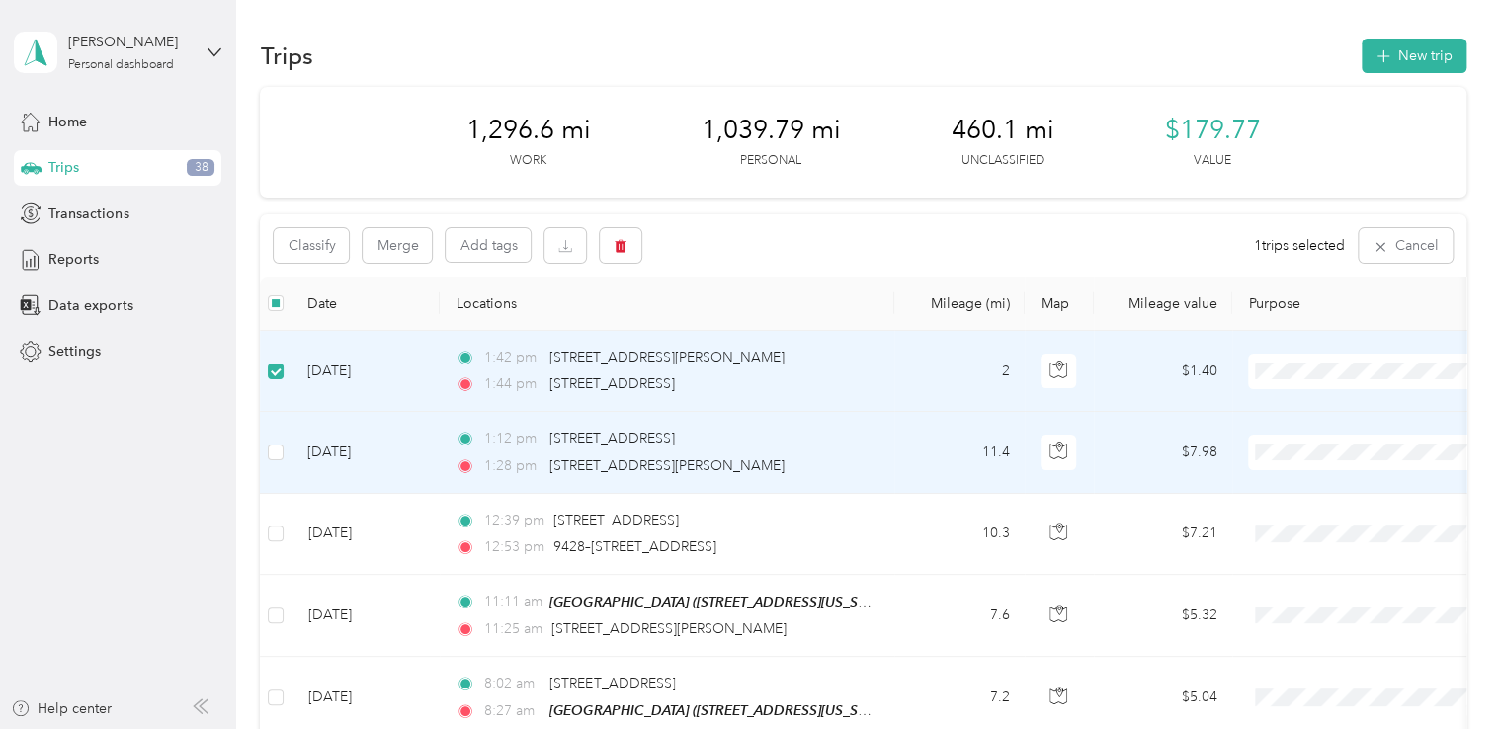
click at [265, 443] on td at bounding box center [276, 452] width 32 height 81
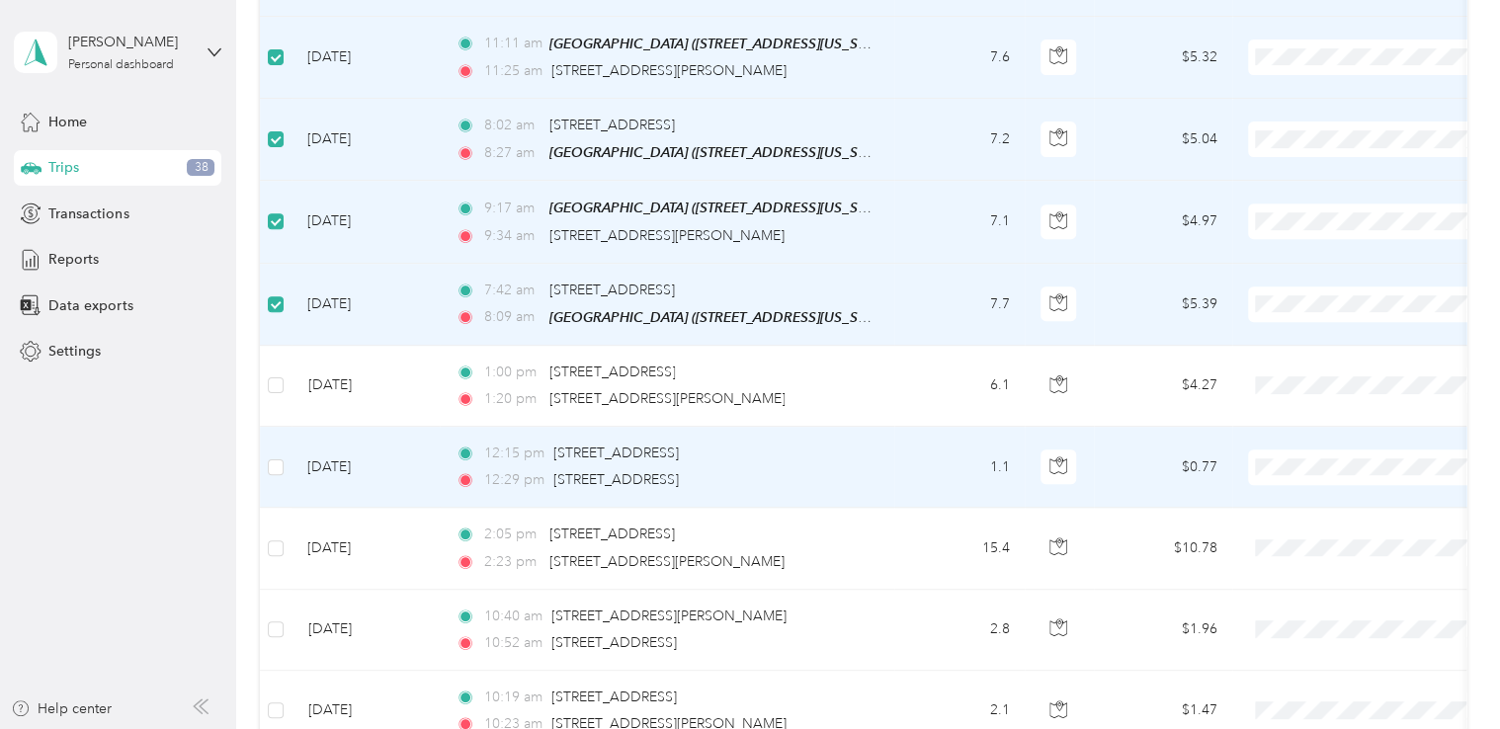
scroll to position [593, 0]
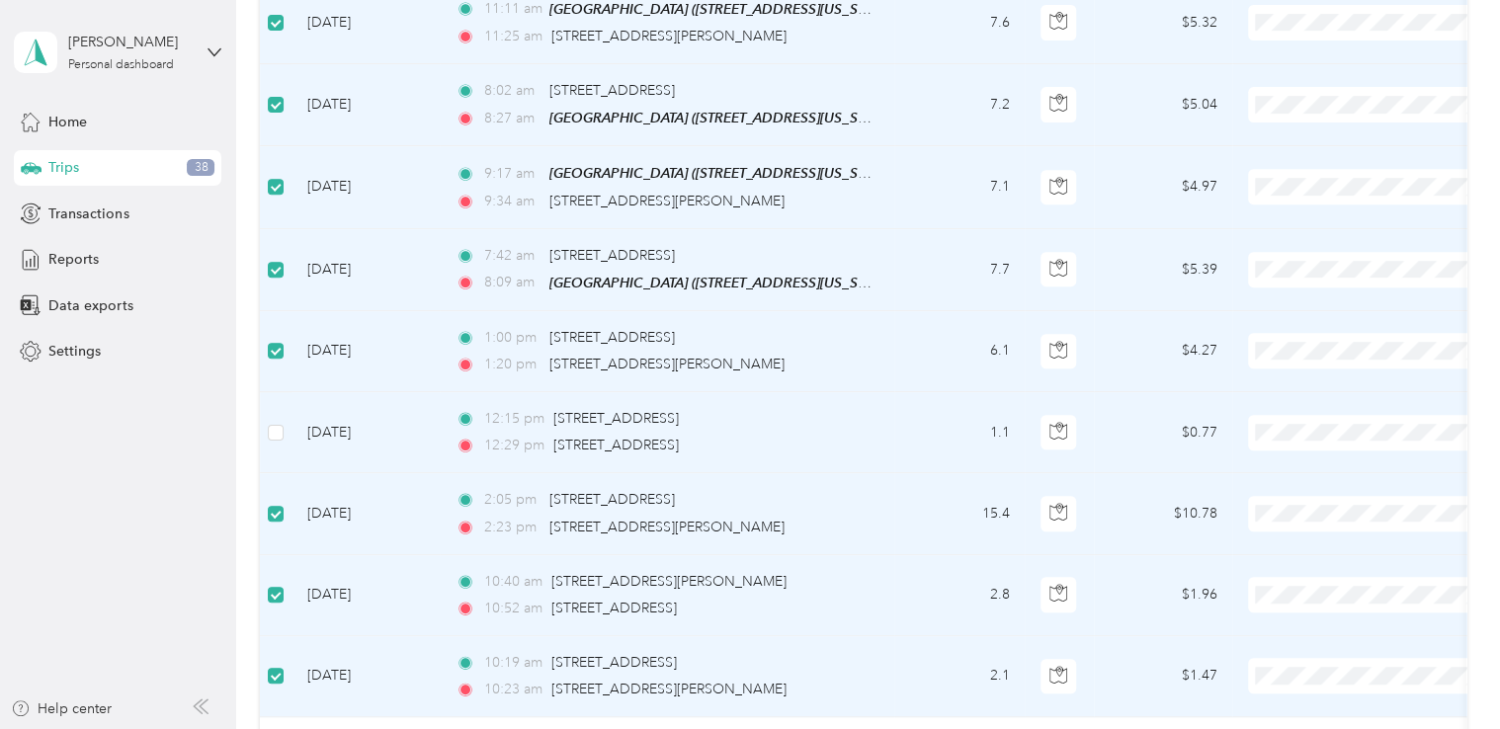
click at [277, 440] on td at bounding box center [276, 432] width 32 height 81
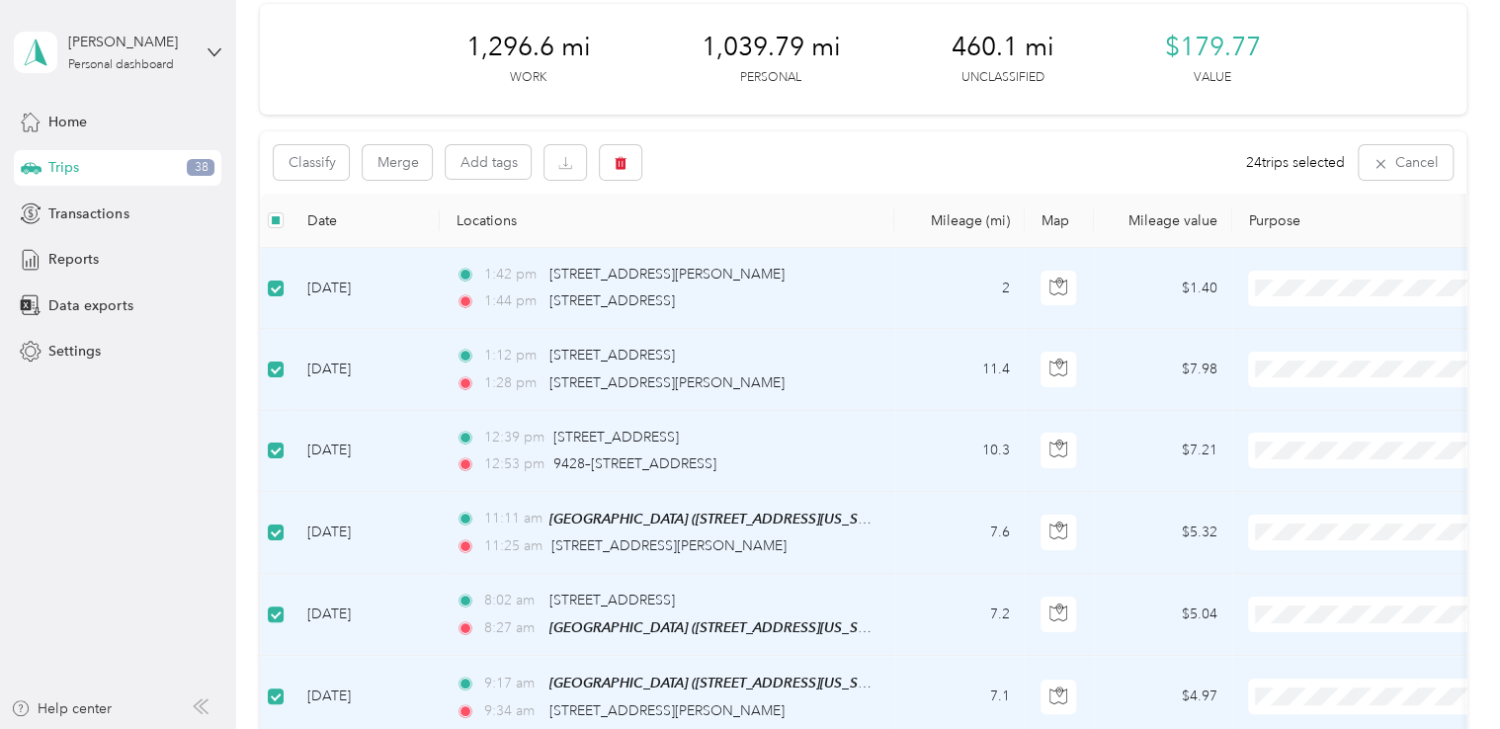
scroll to position [0, 0]
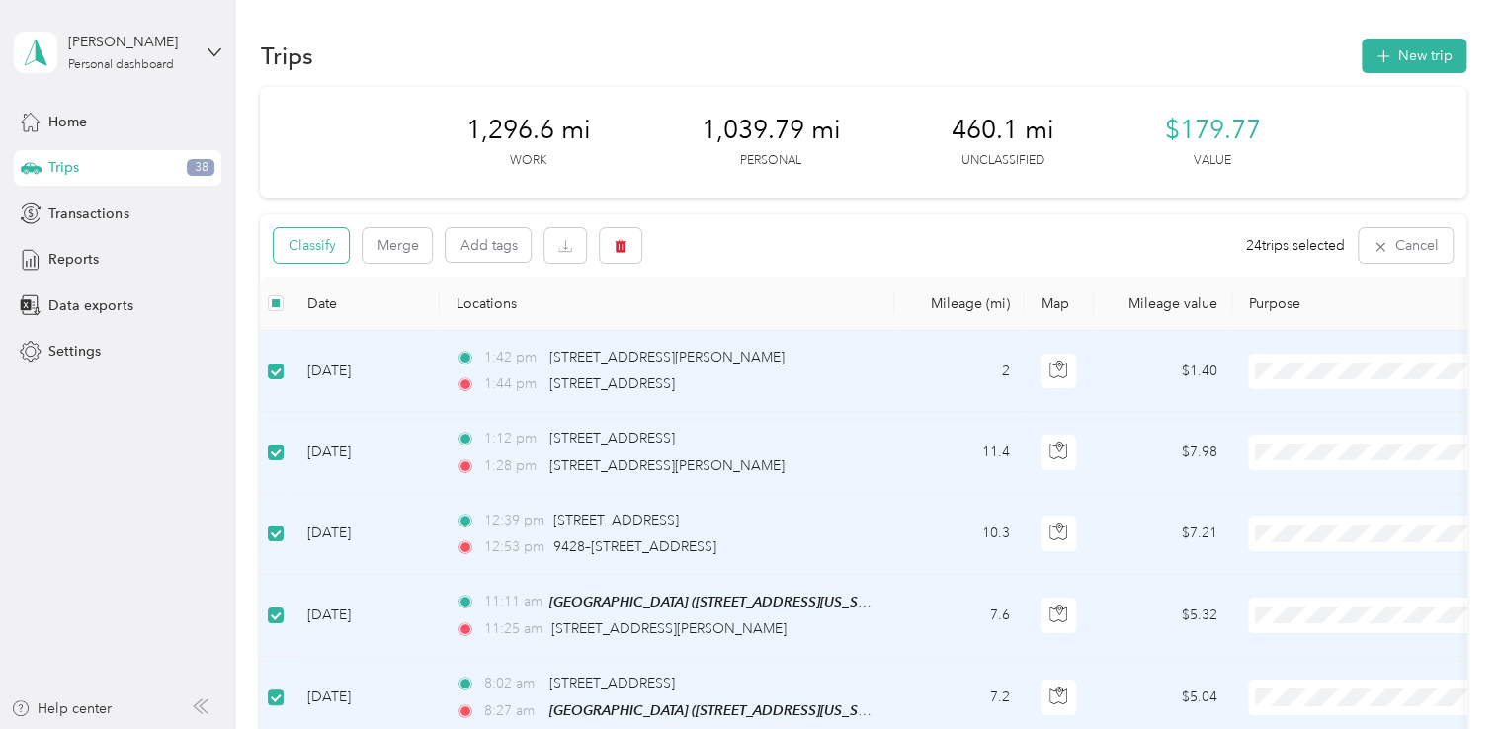
click at [316, 254] on button "Classify" at bounding box center [311, 245] width 75 height 35
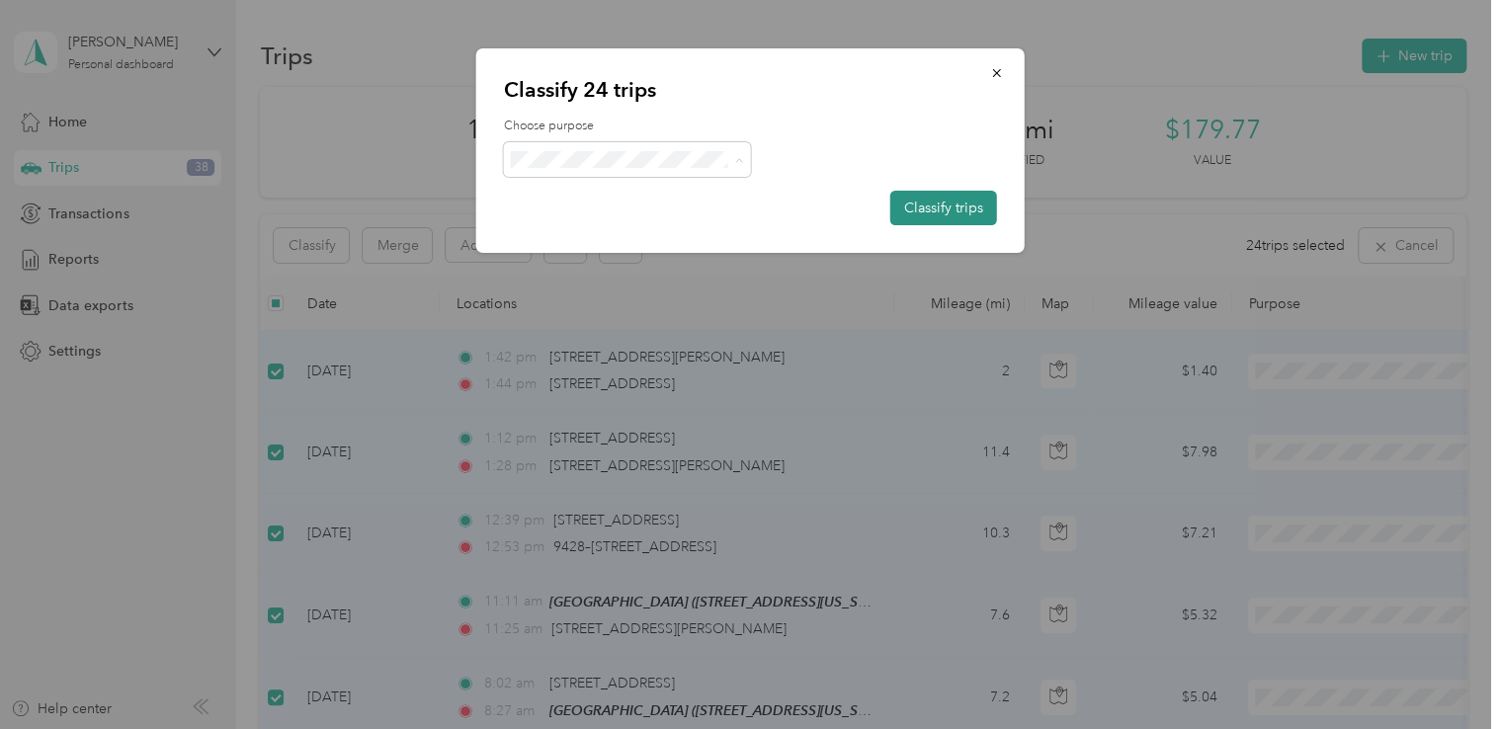
click at [941, 205] on button "Classify trips" at bounding box center [944, 208] width 107 height 35
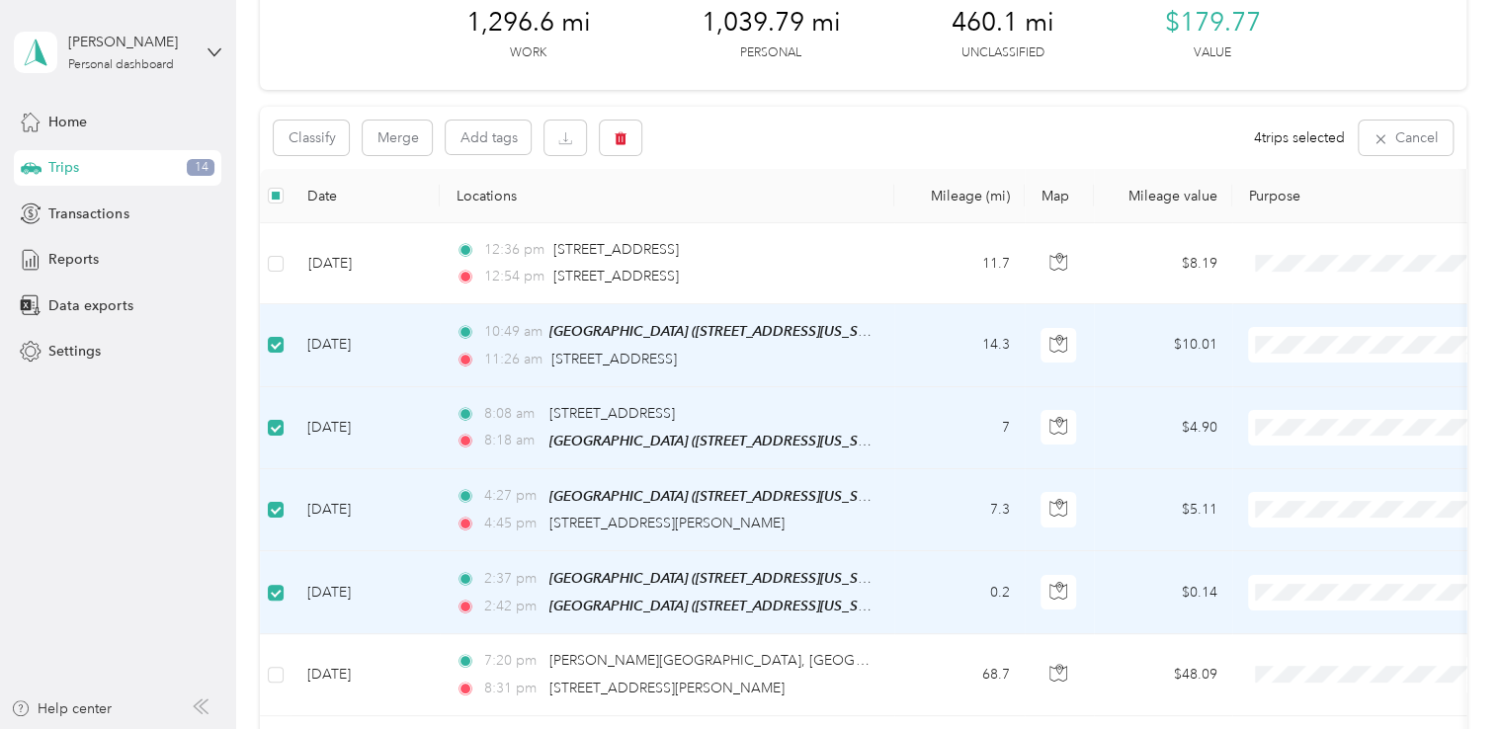
scroll to position [97, 0]
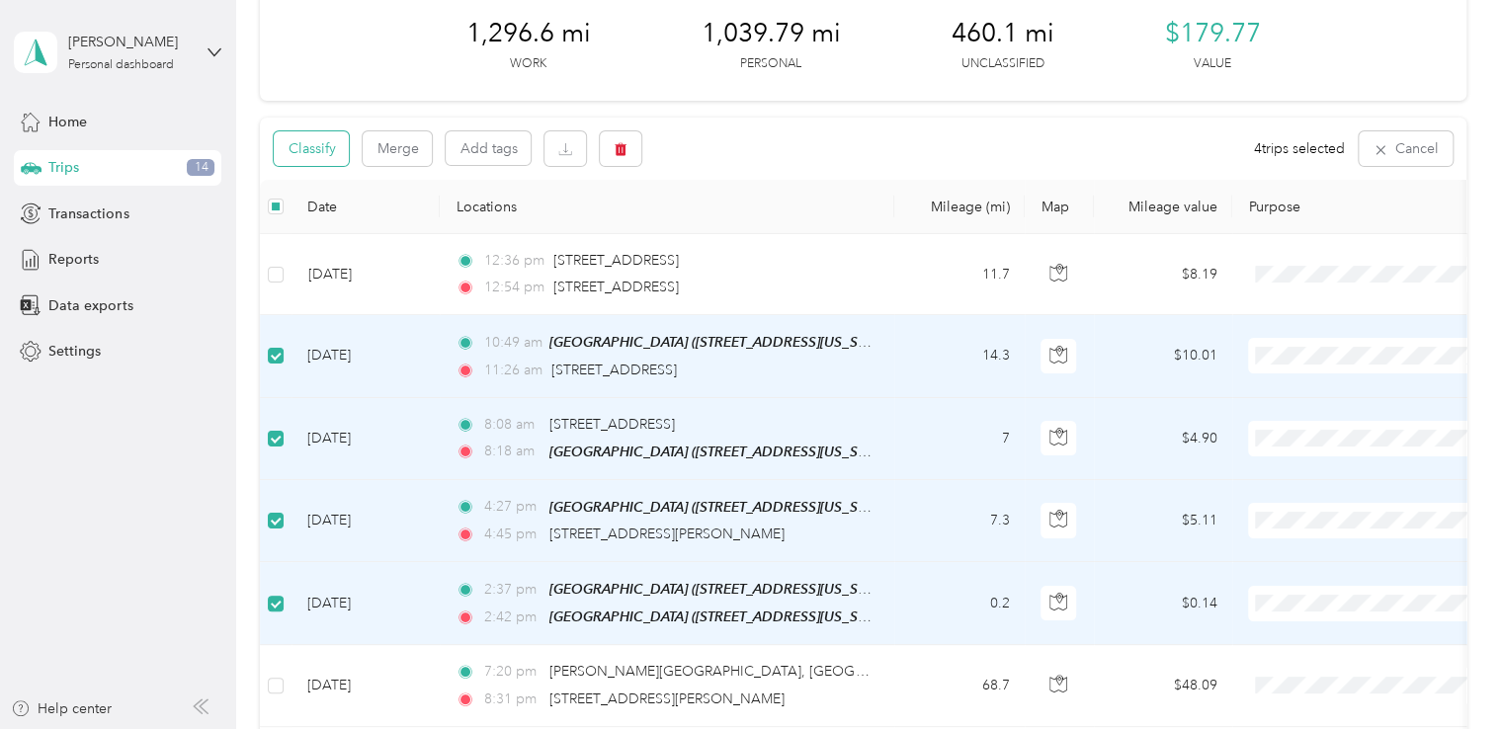
click at [319, 145] on button "Classify" at bounding box center [311, 148] width 75 height 35
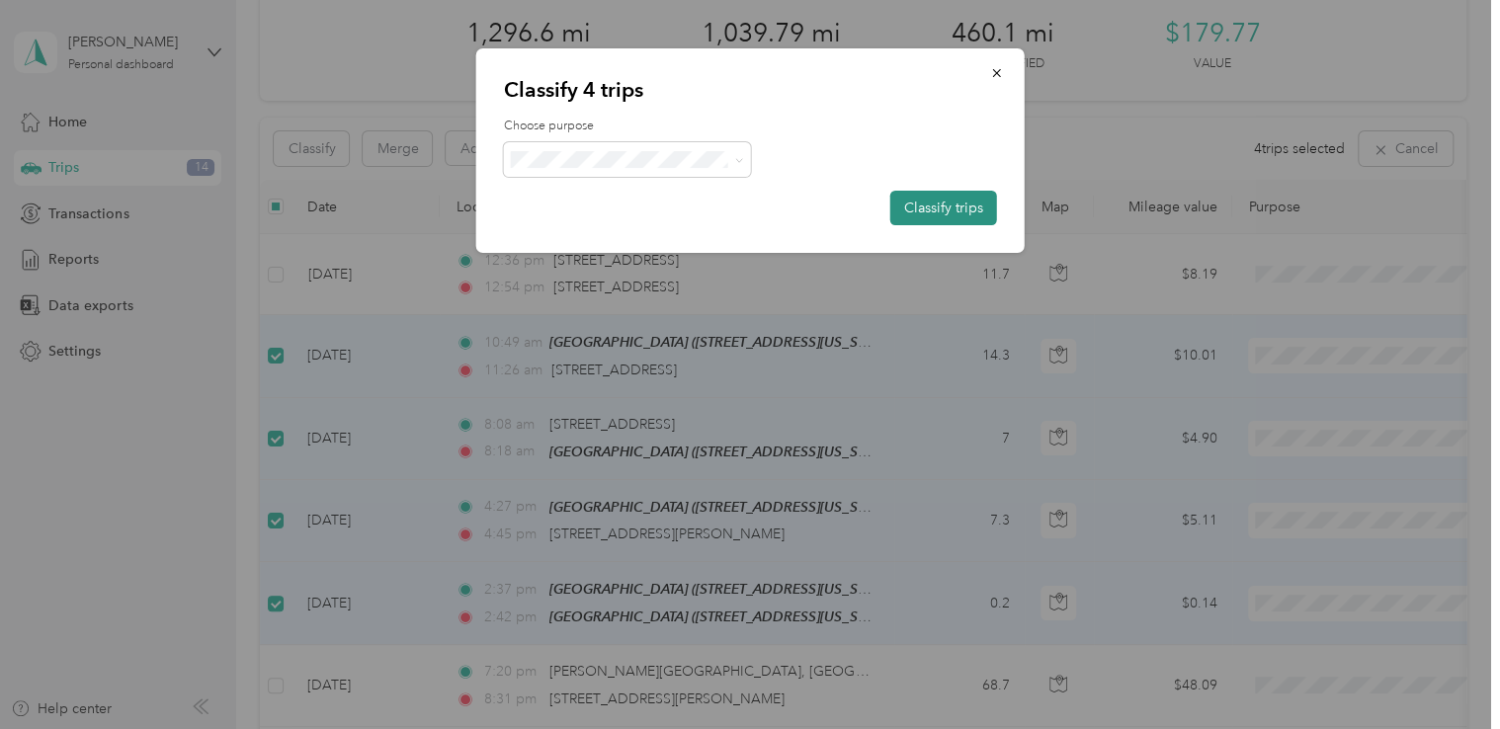
click at [925, 211] on button "Classify trips" at bounding box center [944, 208] width 107 height 35
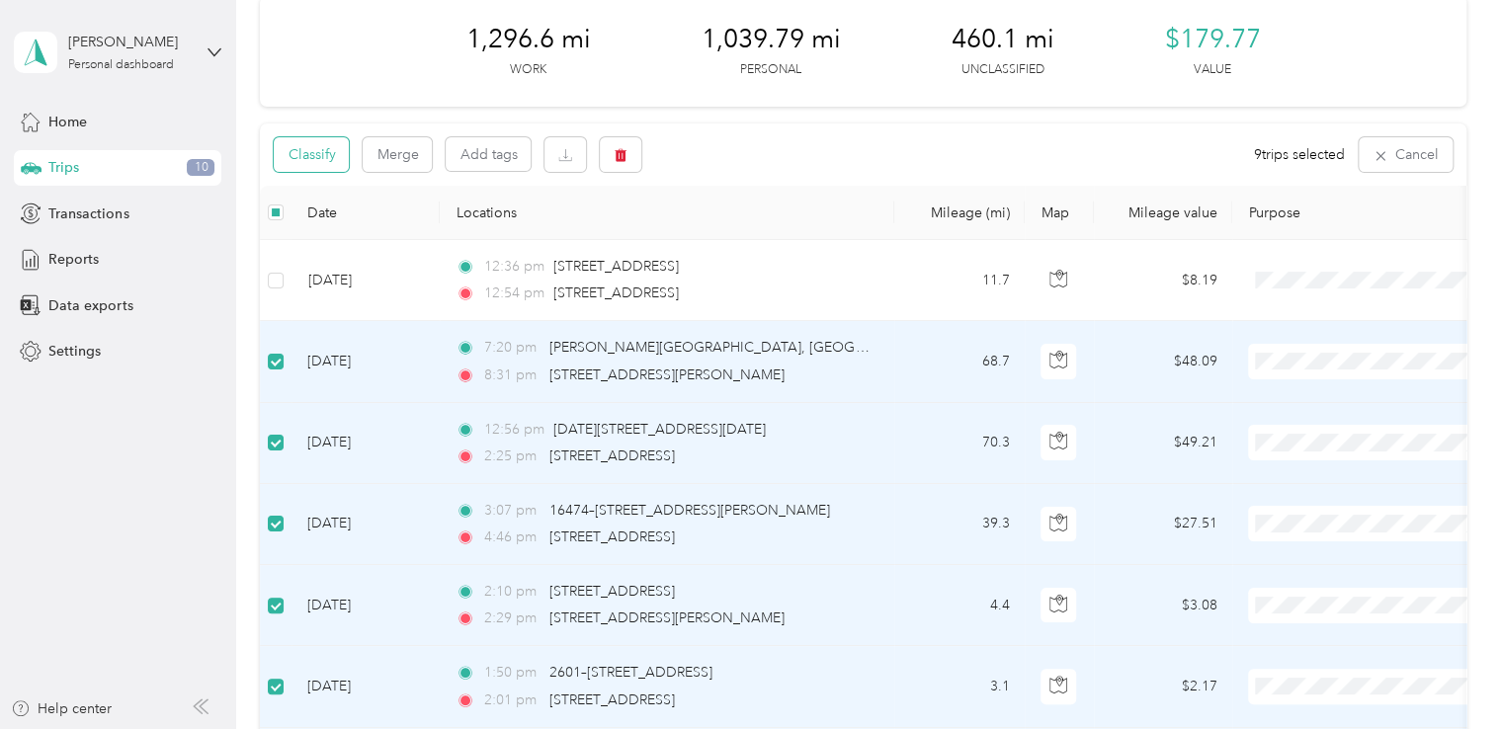
scroll to position [0, 0]
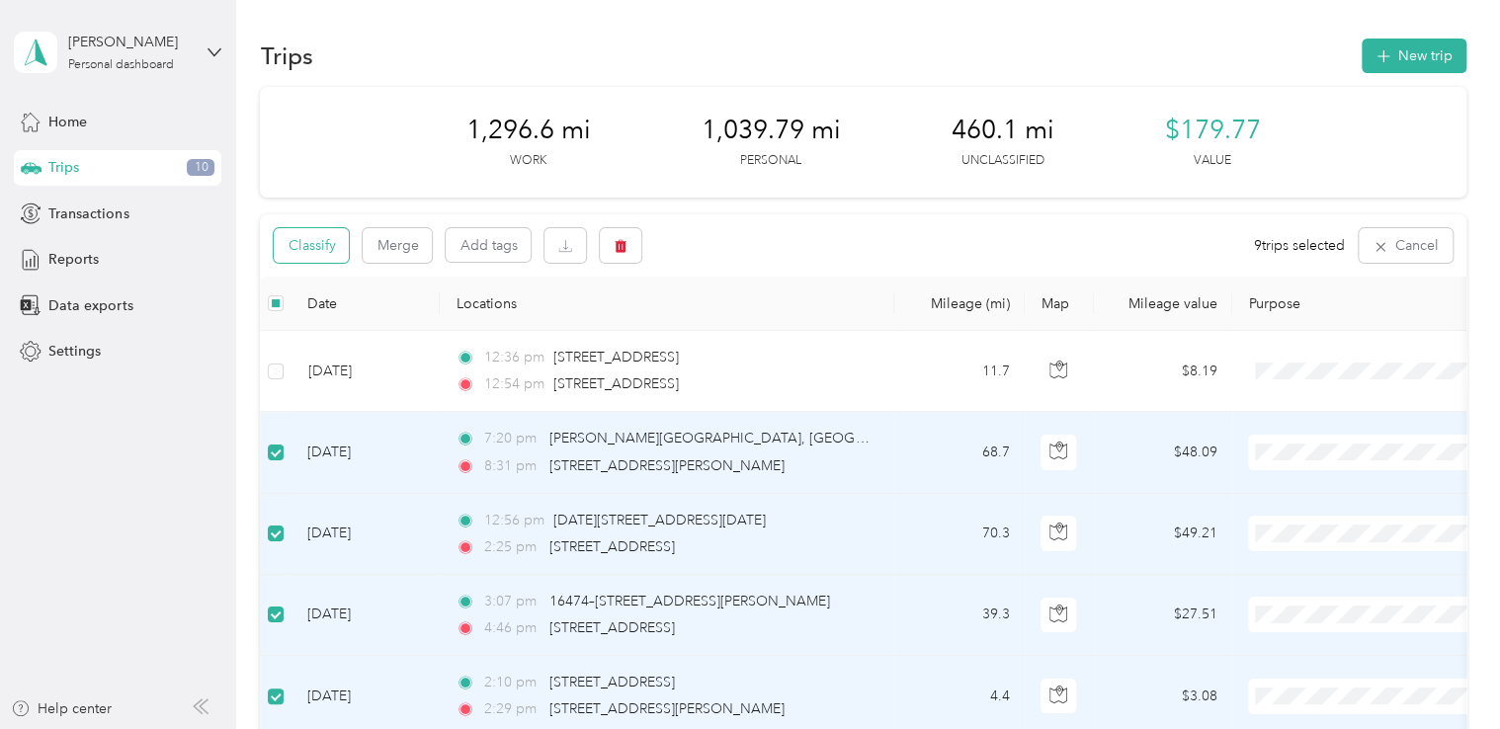
click at [324, 244] on button "Classify" at bounding box center [311, 245] width 75 height 35
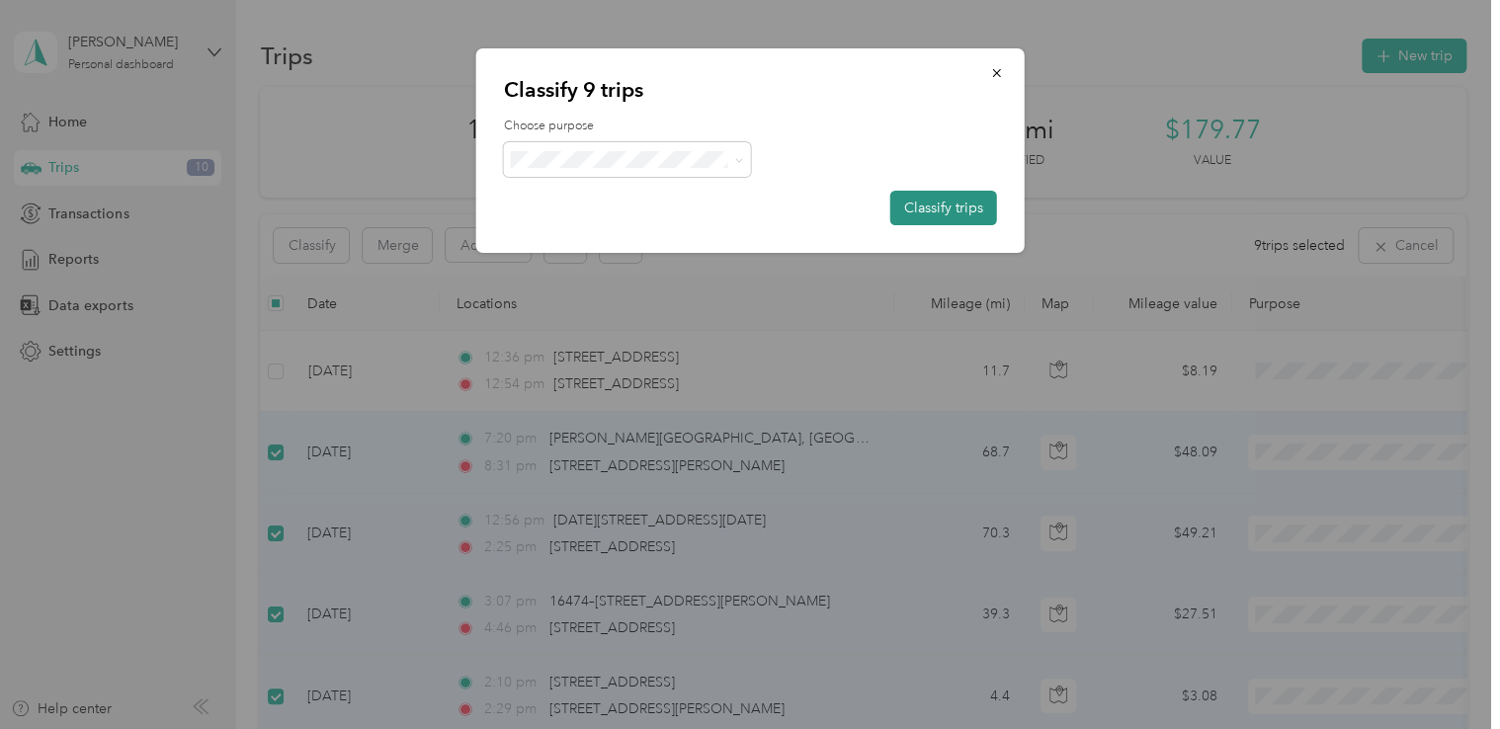
click at [925, 200] on button "Classify trips" at bounding box center [944, 208] width 107 height 35
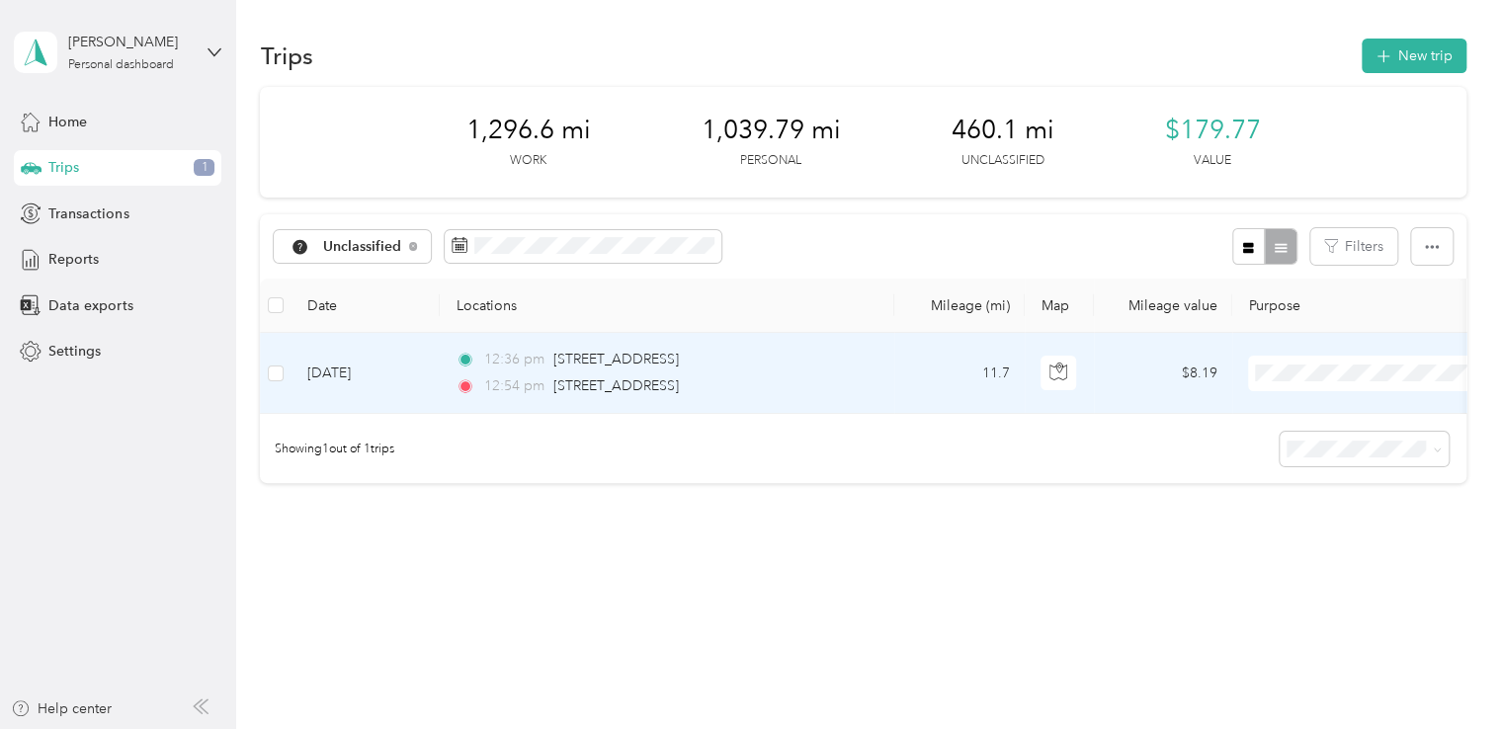
click at [1324, 363] on span at bounding box center [1370, 374] width 245 height 36
click at [1335, 447] on li "Business Development" at bounding box center [1371, 433] width 245 height 35
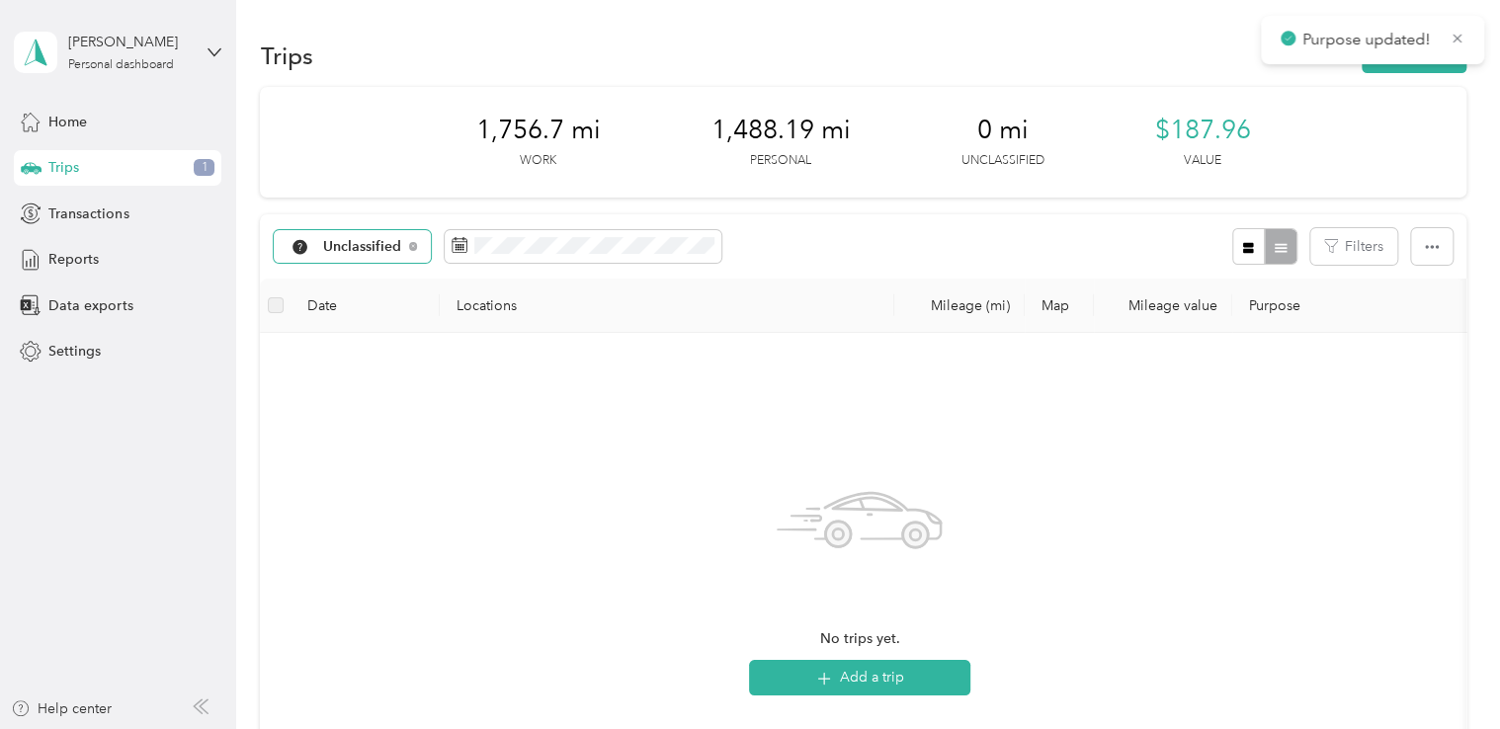
click at [376, 252] on span "Unclassified" at bounding box center [362, 247] width 79 height 14
click at [397, 387] on span "Business Development" at bounding box center [396, 386] width 146 height 21
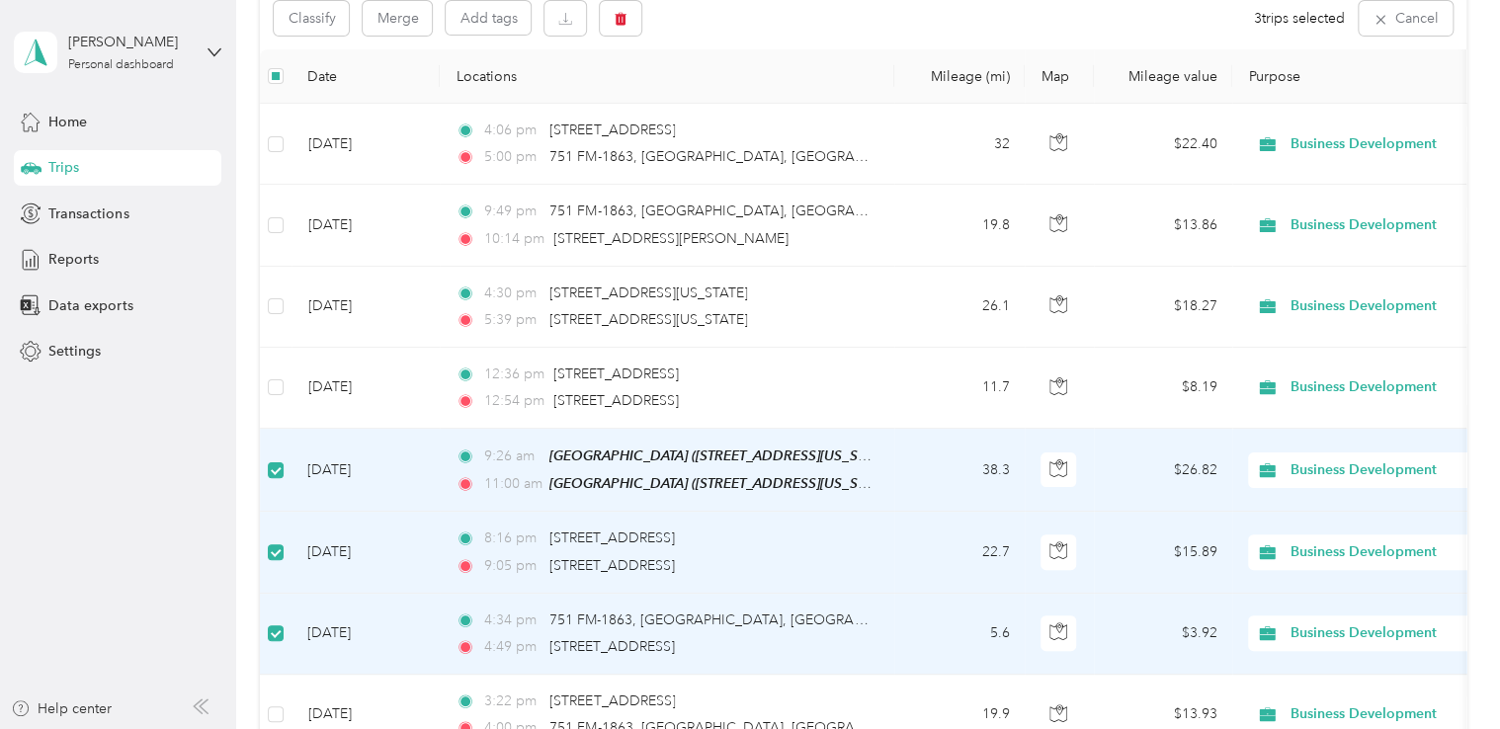
scroll to position [196, 0]
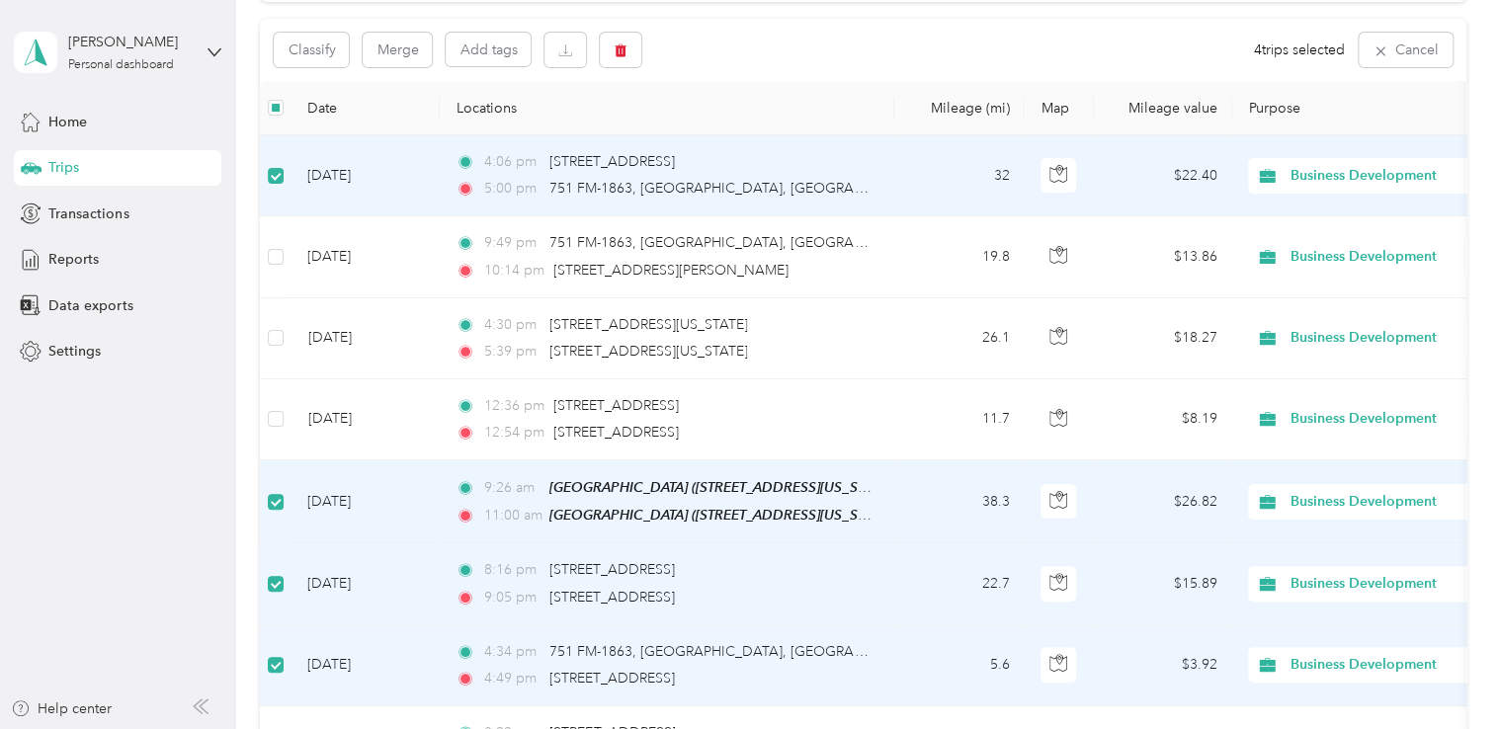
click at [279, 165] on label at bounding box center [276, 176] width 16 height 22
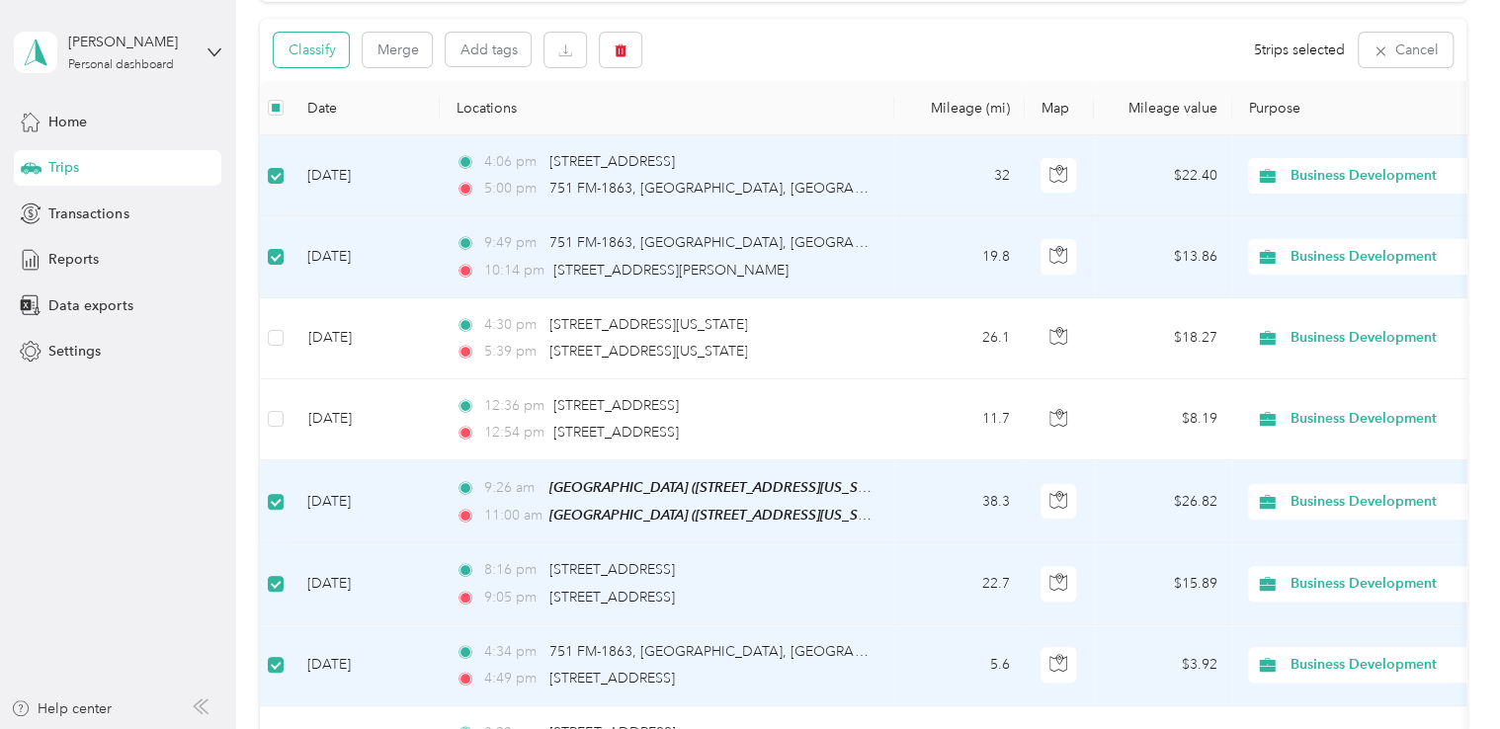
click at [317, 47] on button "Classify" at bounding box center [311, 50] width 75 height 35
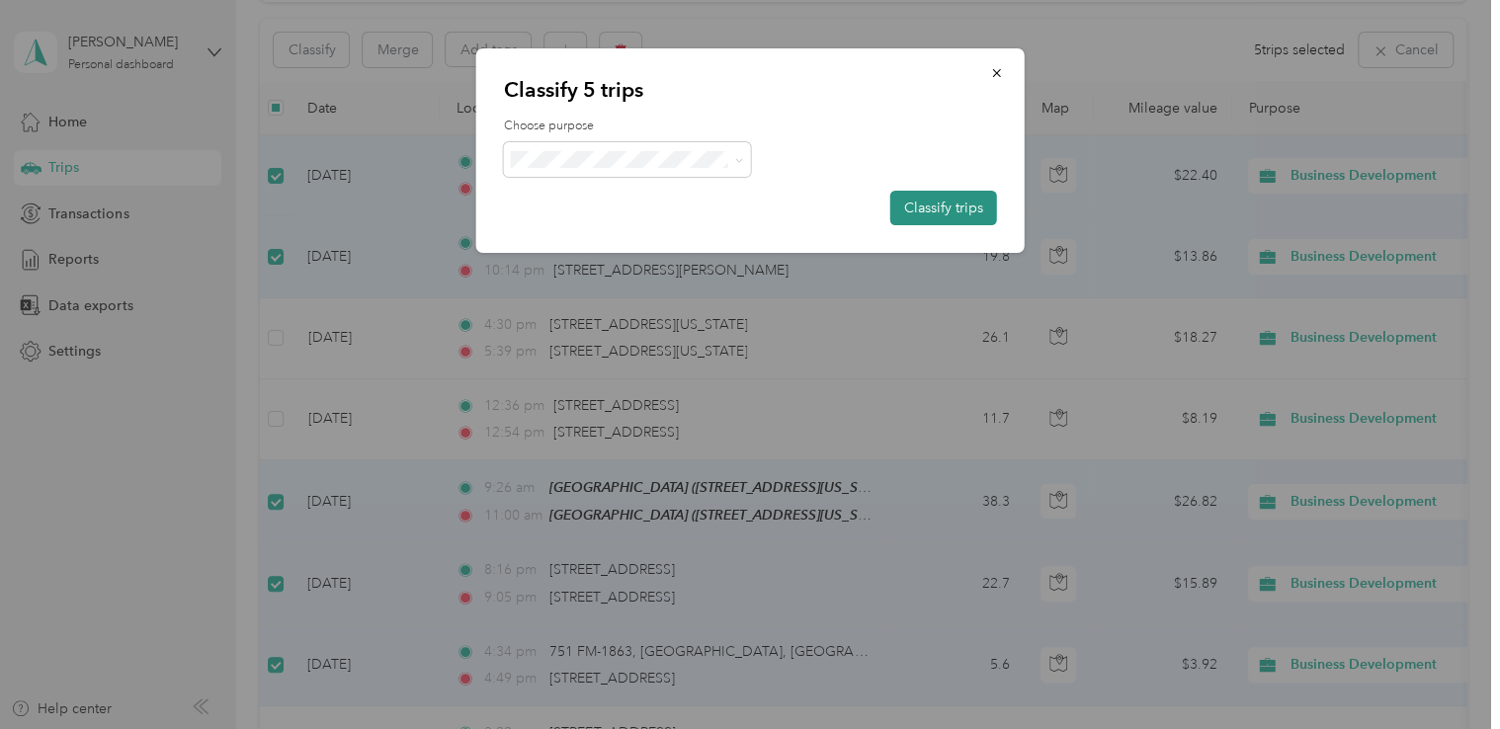
click at [956, 202] on button "Classify trips" at bounding box center [944, 208] width 107 height 35
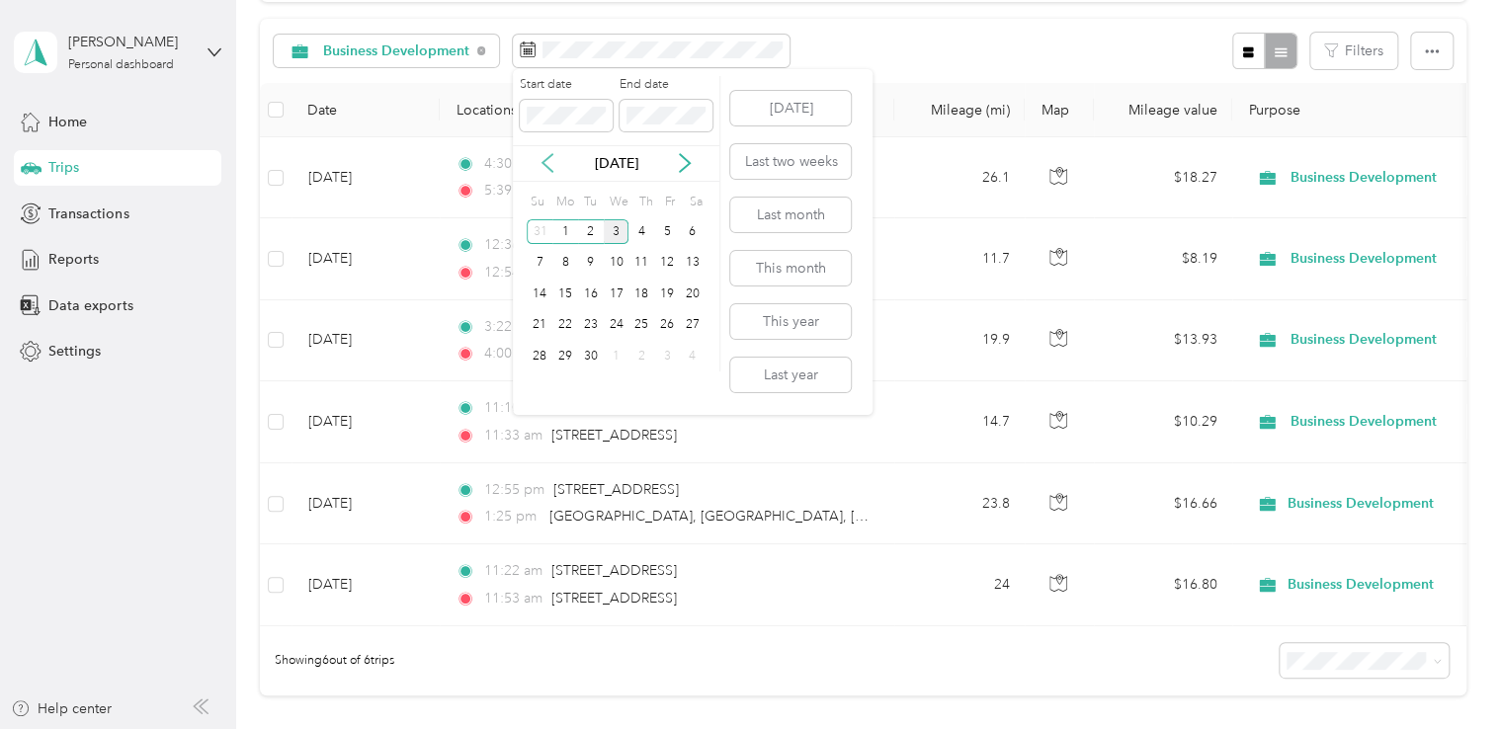
click at [552, 156] on icon at bounding box center [548, 163] width 20 height 20
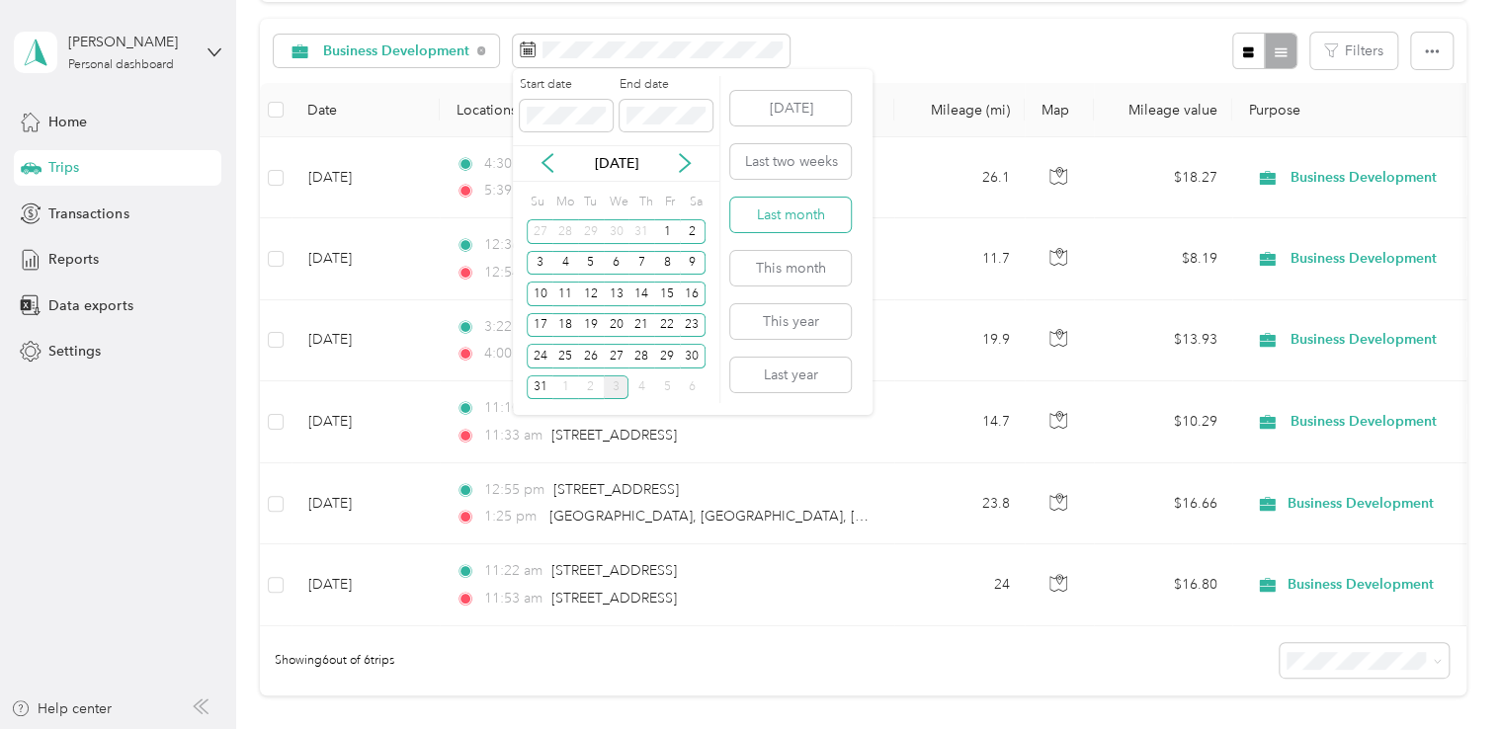
click at [798, 214] on button "Last month" at bounding box center [790, 215] width 121 height 35
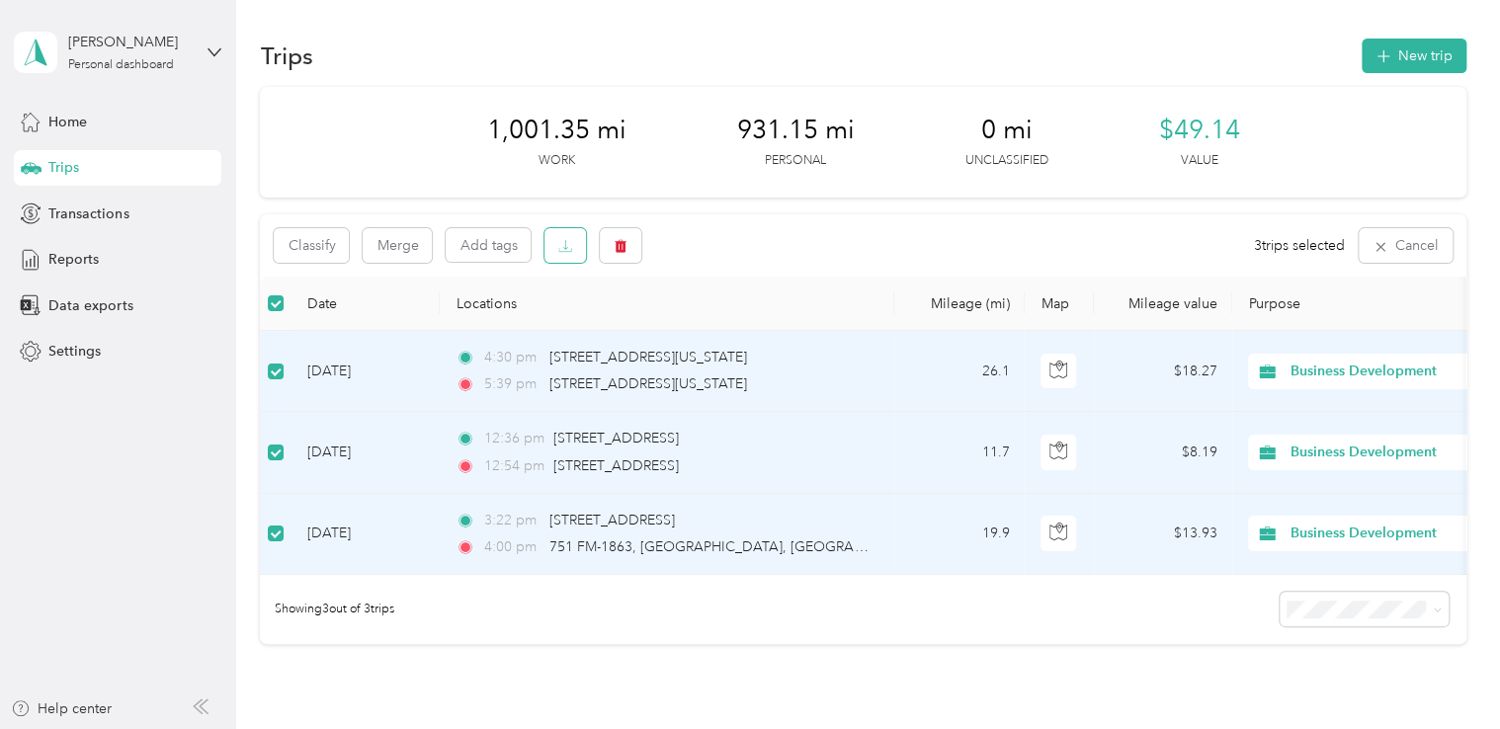
click at [561, 245] on icon "button" at bounding box center [565, 246] width 14 height 14
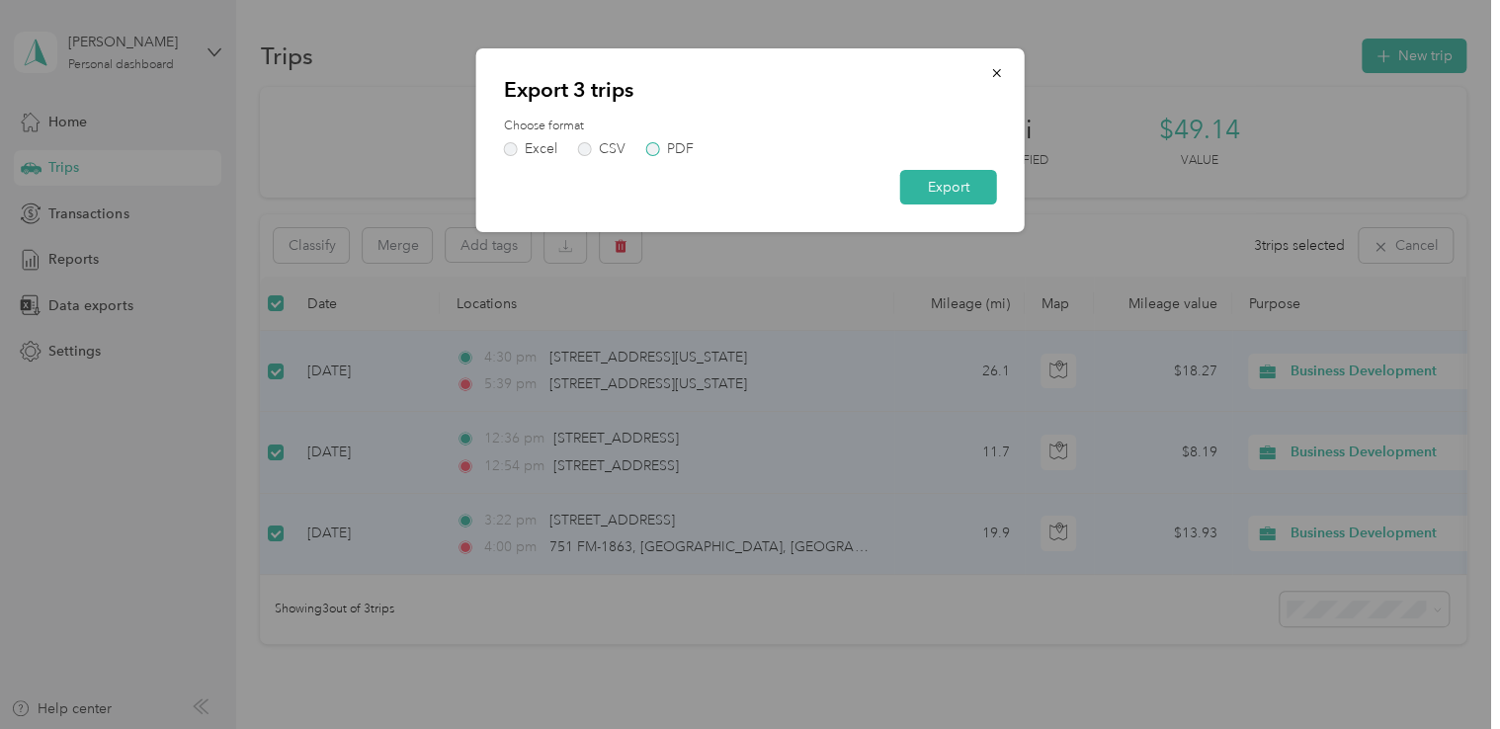
click at [651, 150] on label "PDF" at bounding box center [669, 149] width 47 height 14
click at [513, 154] on label "Excel" at bounding box center [530, 149] width 53 height 14
click at [958, 202] on button "Export" at bounding box center [948, 187] width 97 height 35
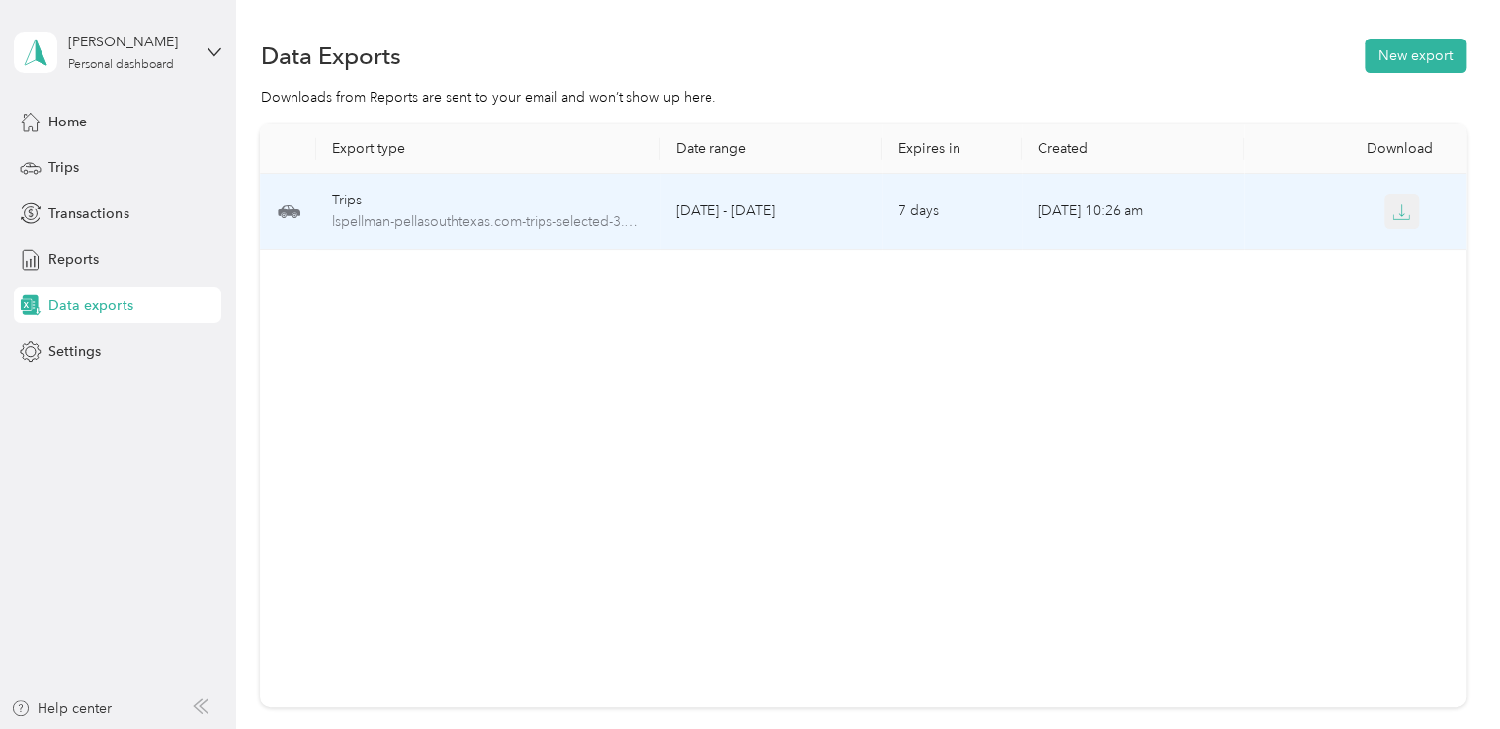
click at [1398, 219] on icon "button" at bounding box center [1402, 213] width 18 height 18
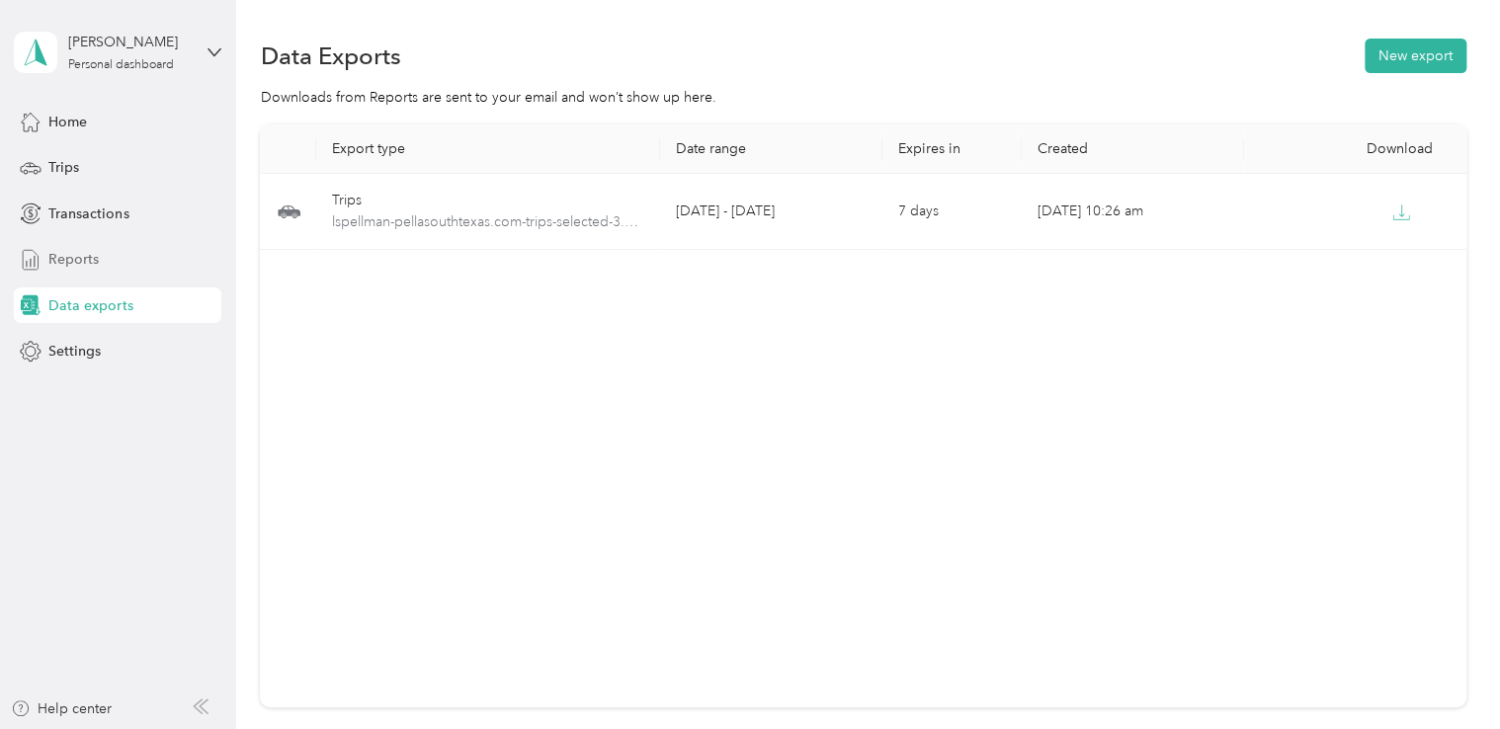
click at [90, 261] on span "Reports" at bounding box center [73, 259] width 50 height 21
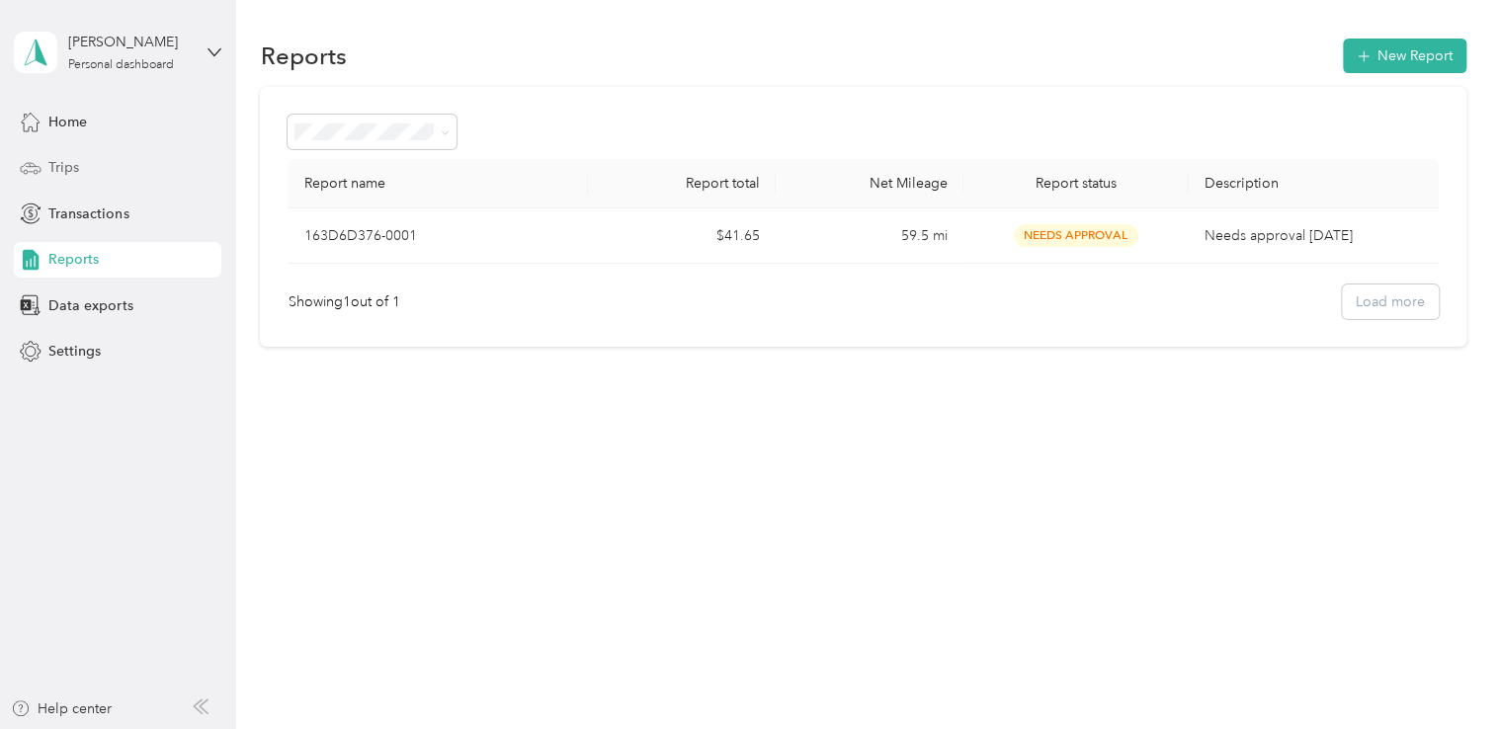
click at [58, 164] on span "Trips" at bounding box center [63, 167] width 31 height 21
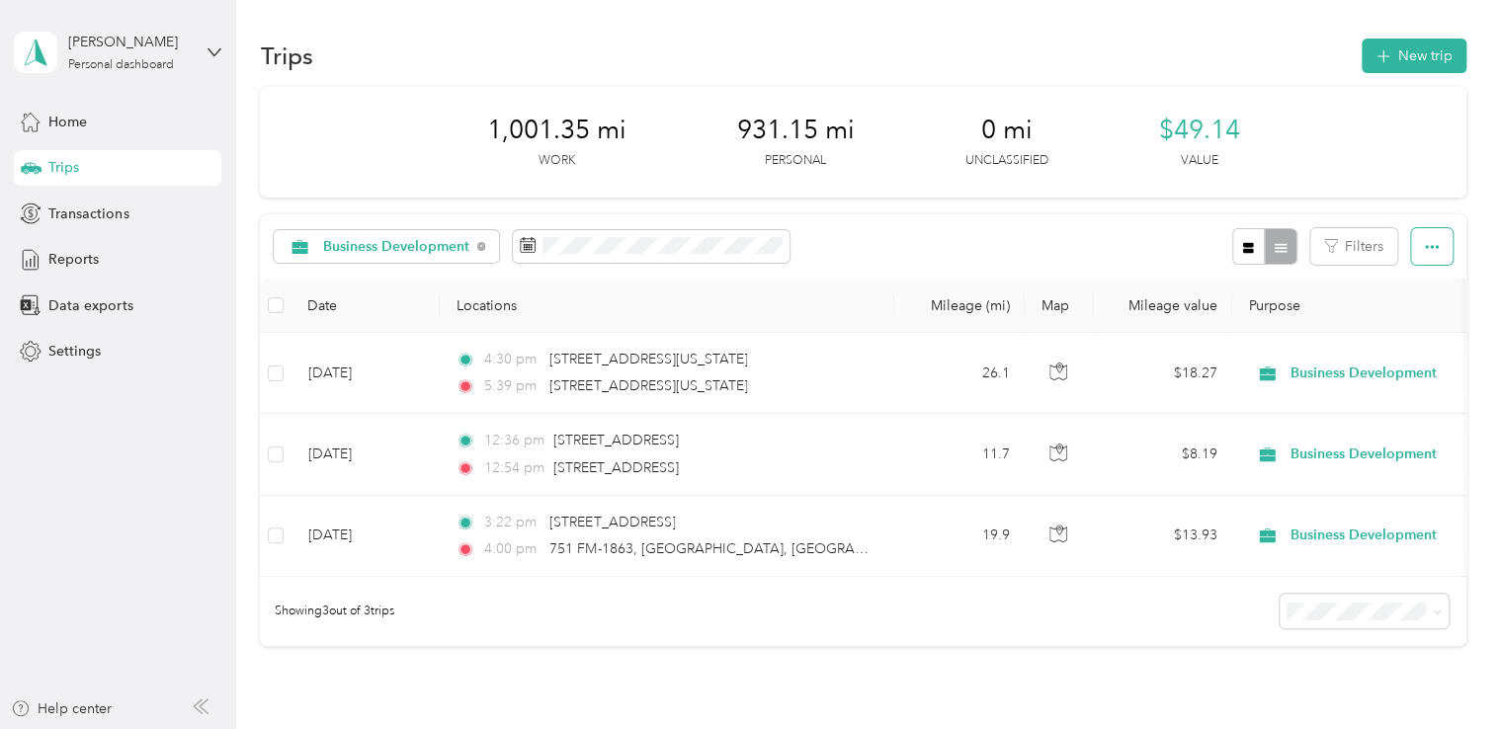
click at [1425, 248] on icon "button" at bounding box center [1432, 247] width 14 height 4
click at [1405, 321] on span "Export" at bounding box center [1399, 318] width 42 height 17
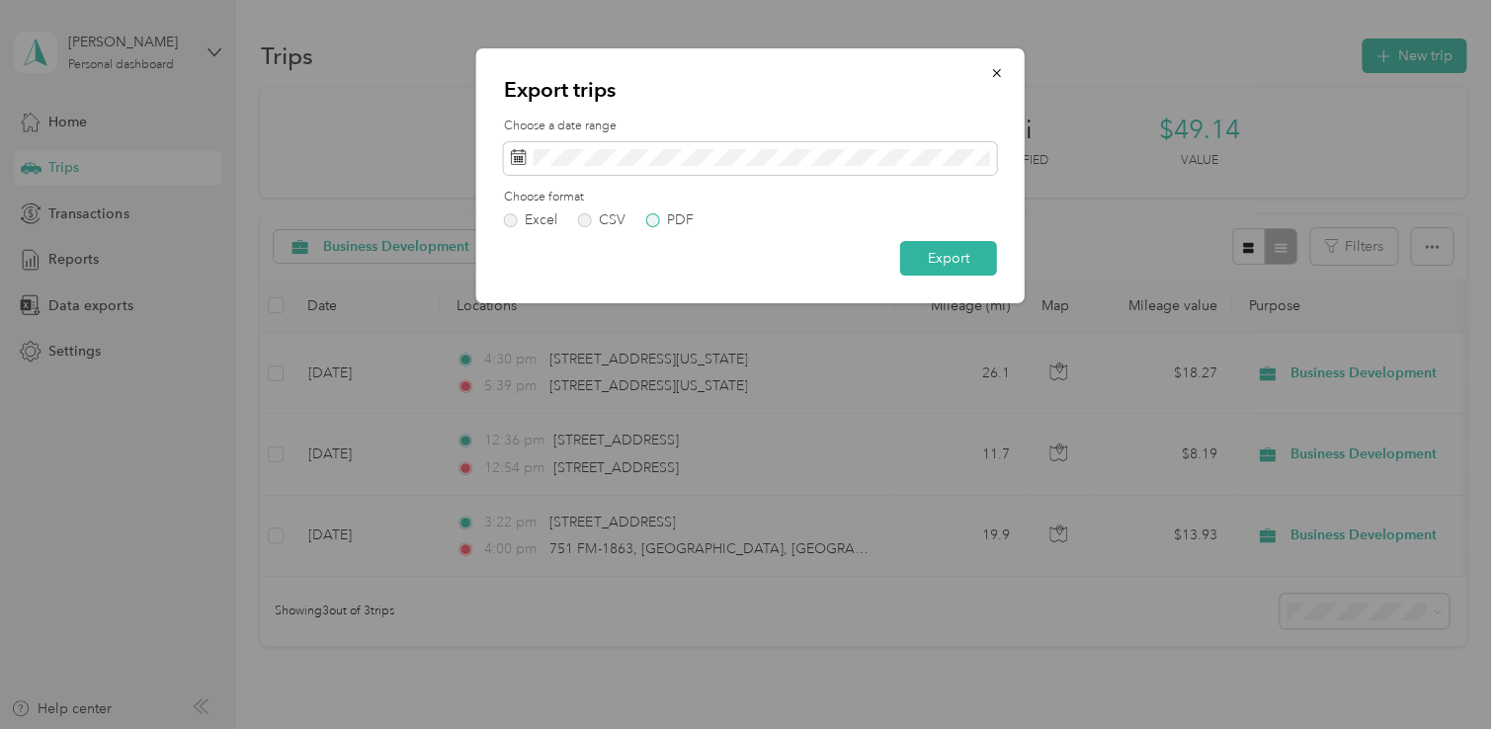
click at [653, 221] on label "PDF" at bounding box center [669, 221] width 47 height 14
click at [951, 271] on button "Export" at bounding box center [948, 258] width 97 height 35
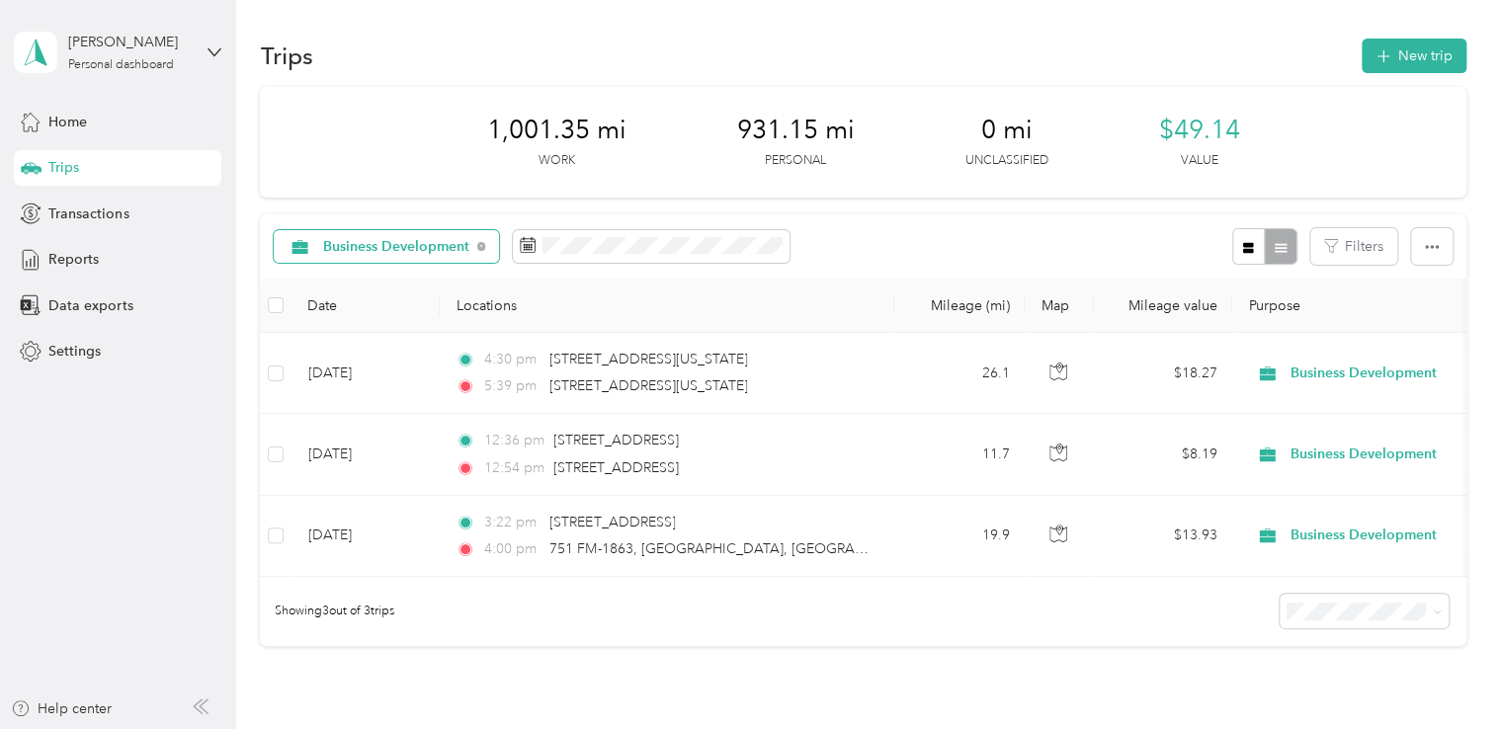
click at [399, 247] on span "Business Development" at bounding box center [396, 247] width 147 height 14
click at [376, 354] on li "Sales Appt" at bounding box center [391, 348] width 233 height 35
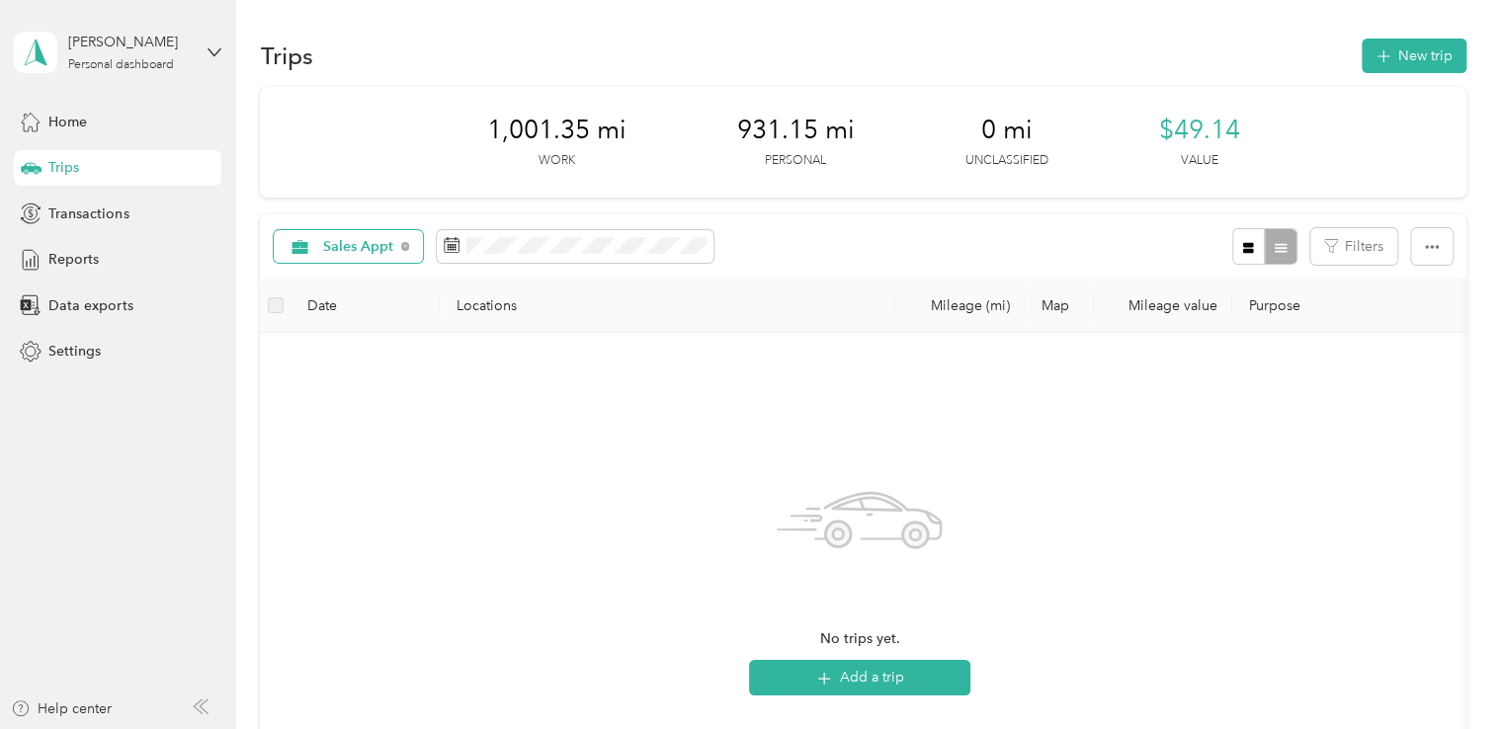
click at [363, 247] on span "Sales Appt" at bounding box center [358, 247] width 71 height 14
click at [359, 453] on span "Site Visit To Home" at bounding box center [396, 452] width 146 height 21
click at [335, 242] on span "Site Visit To Home" at bounding box center [383, 247] width 120 height 14
click at [361, 492] on span "Site Visit" at bounding box center [396, 485] width 146 height 21
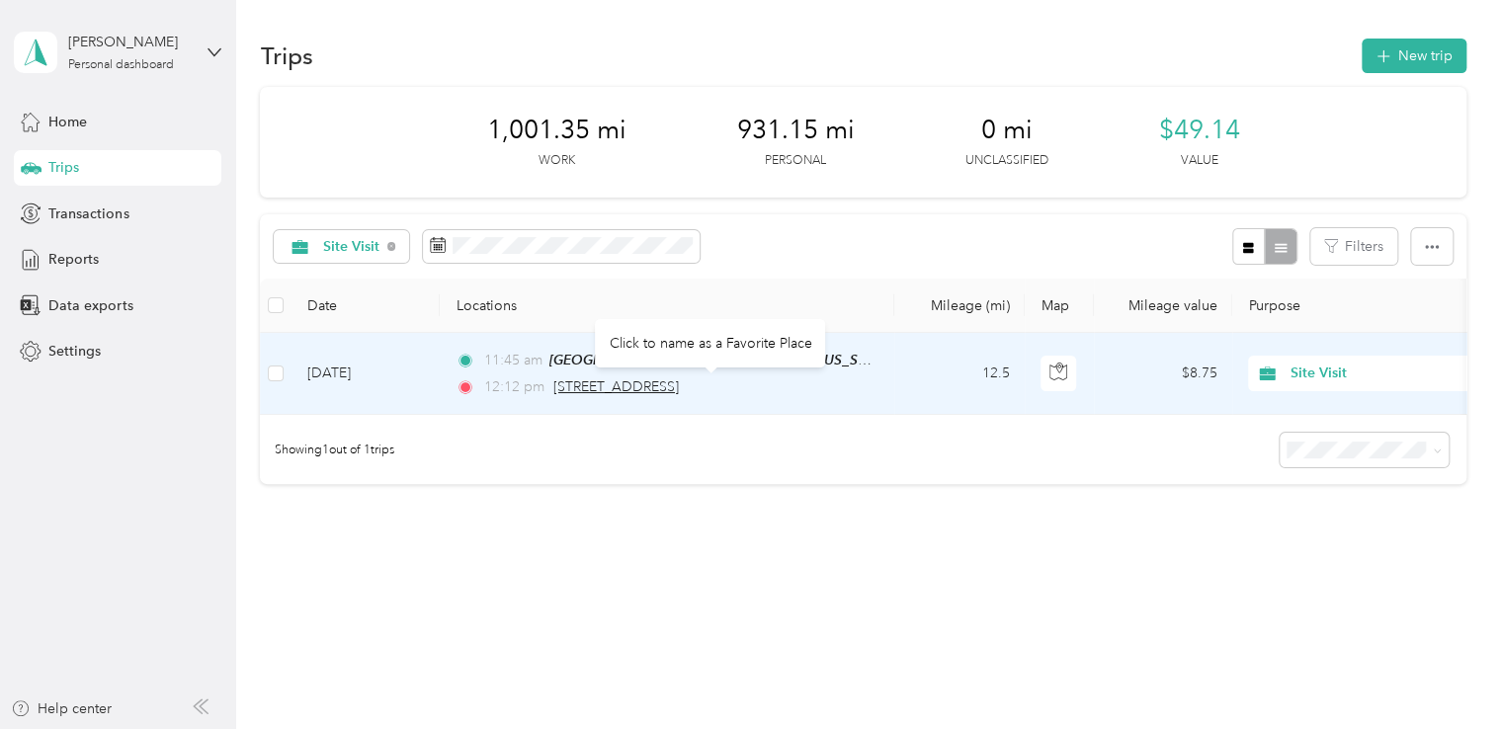
click at [586, 389] on span "[STREET_ADDRESS]" at bounding box center [617, 387] width 126 height 17
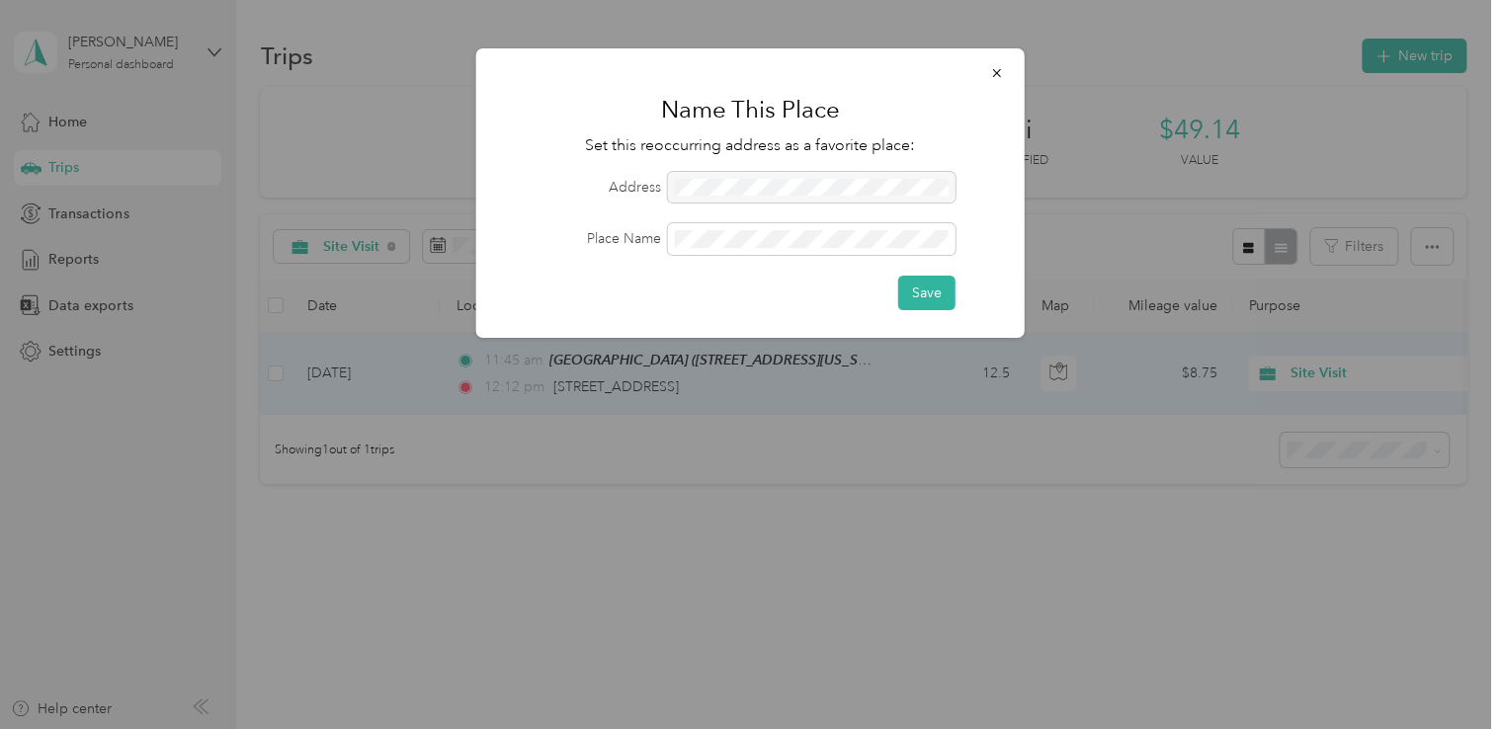
click at [736, 180] on div at bounding box center [812, 188] width 288 height 32
click at [735, 181] on div at bounding box center [812, 188] width 288 height 32
click at [734, 182] on div at bounding box center [812, 188] width 288 height 32
click at [670, 192] on div at bounding box center [812, 188] width 288 height 32
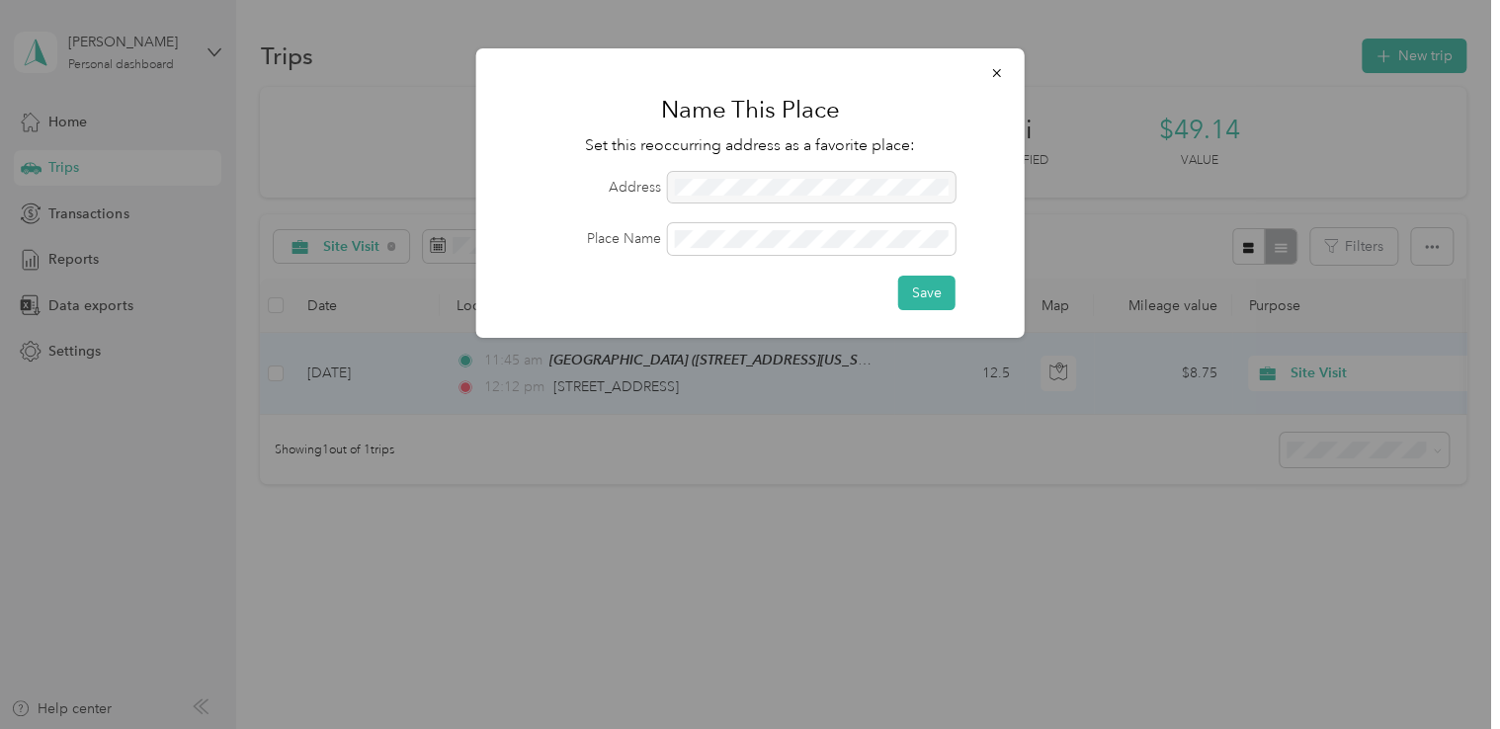
drag, startPoint x: 676, startPoint y: 187, endPoint x: 785, endPoint y: 198, distance: 109.3
click at [785, 198] on div at bounding box center [812, 188] width 288 height 32
click at [924, 282] on button "Save" at bounding box center [926, 293] width 57 height 35
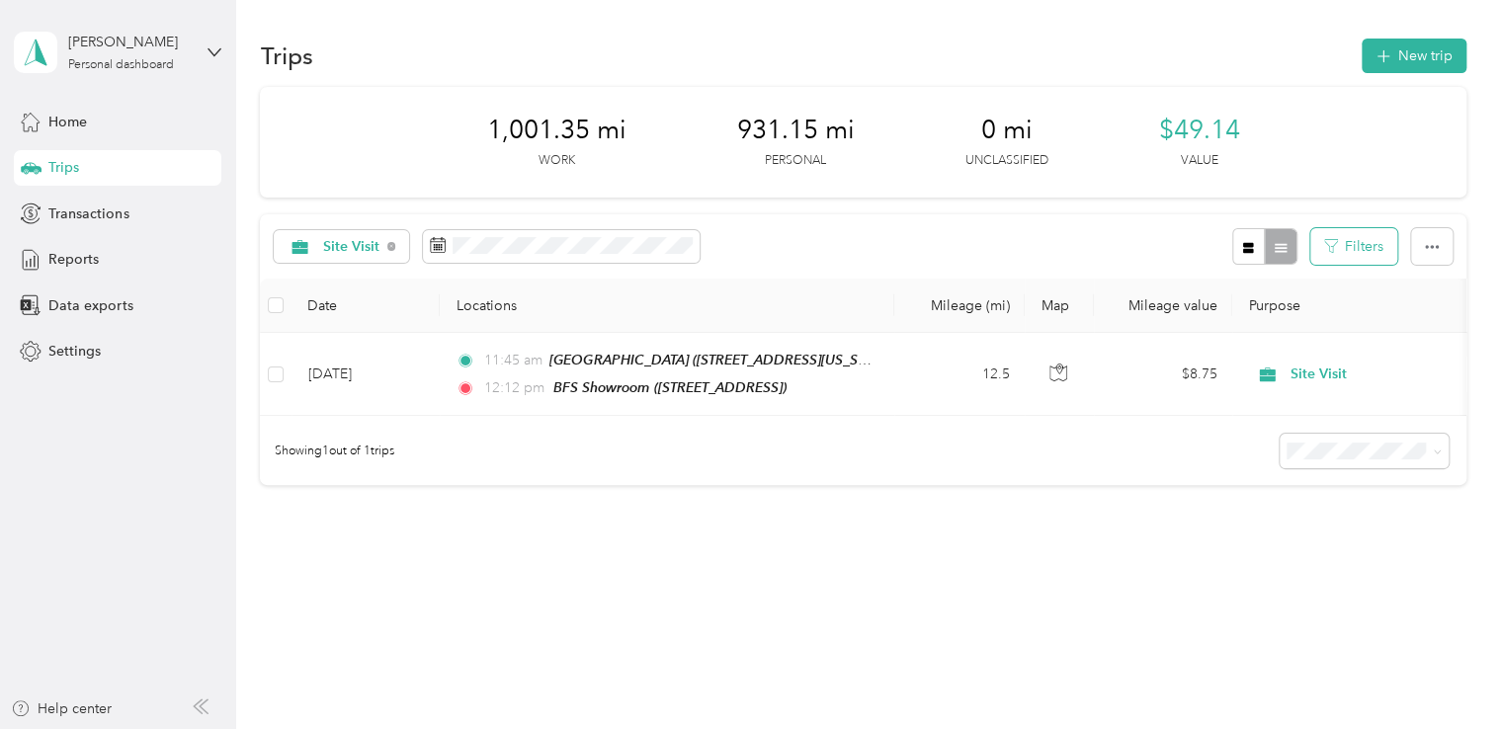
click at [1360, 251] on button "Filters" at bounding box center [1354, 246] width 87 height 37
click at [1435, 253] on button "button" at bounding box center [1432, 246] width 42 height 37
click at [1242, 241] on icon "button" at bounding box center [1248, 248] width 14 height 14
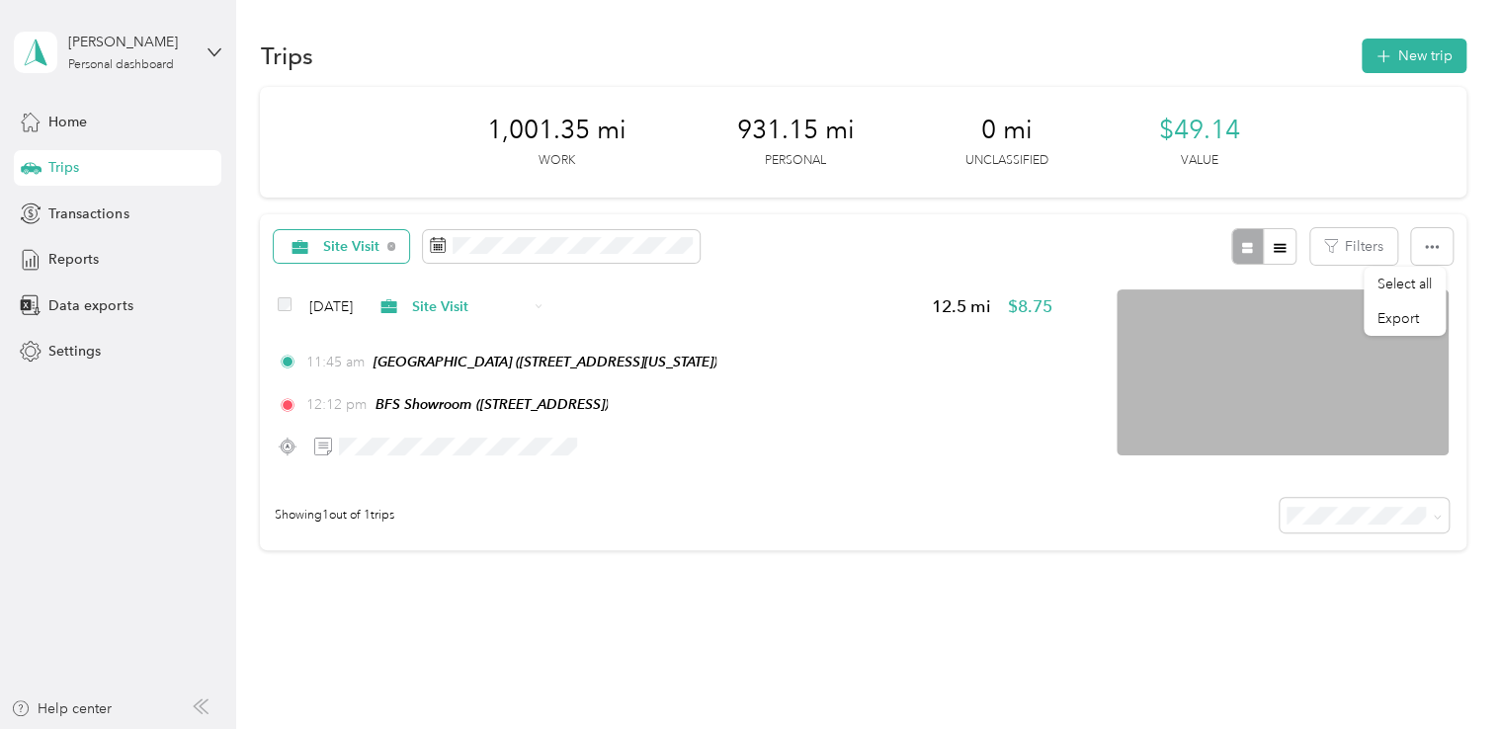
click at [342, 247] on span "Site Visit" at bounding box center [351, 247] width 57 height 14
click at [384, 390] on li "Business Development" at bounding box center [380, 386] width 210 height 35
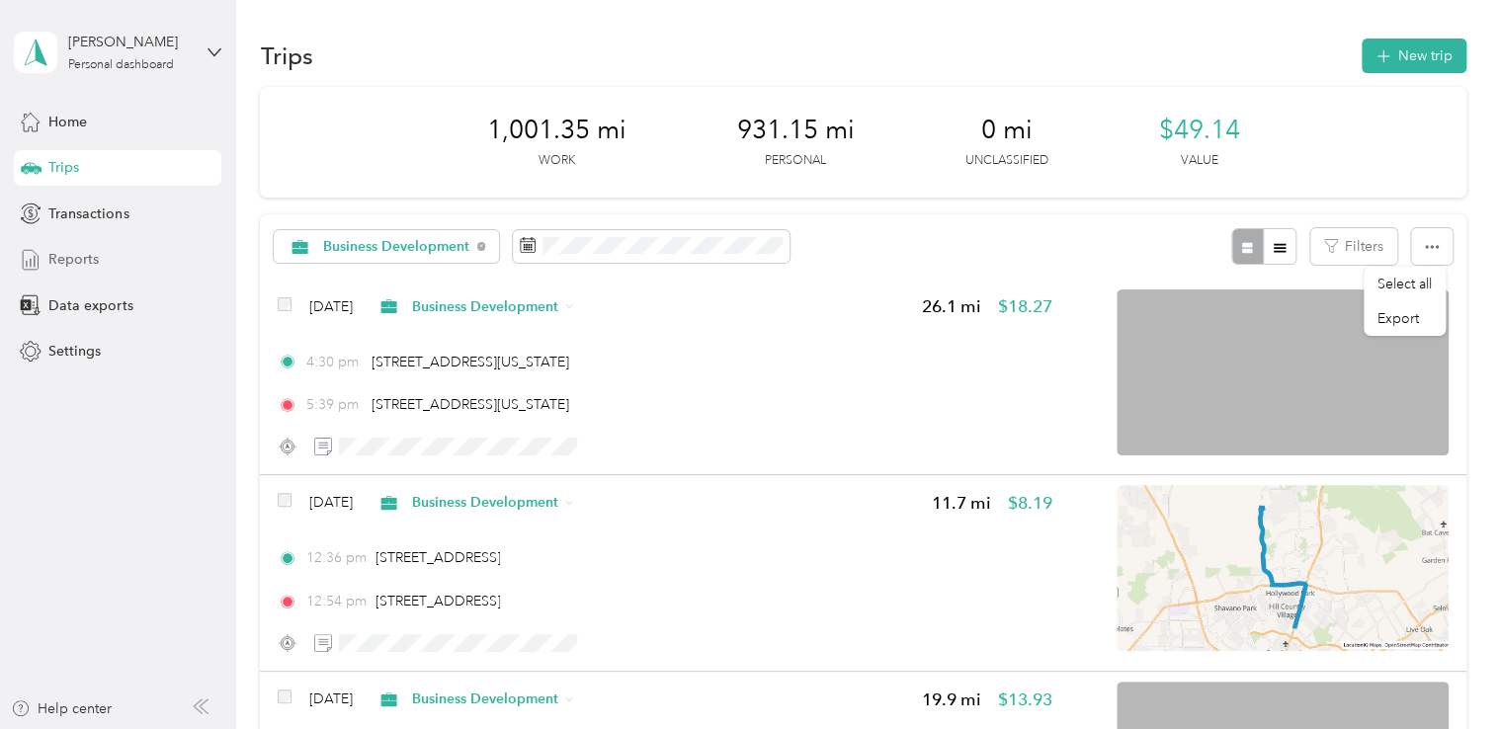
drag, startPoint x: 88, startPoint y: 255, endPoint x: 99, endPoint y: 257, distance: 11.1
click at [88, 255] on span "Reports" at bounding box center [73, 259] width 50 height 21
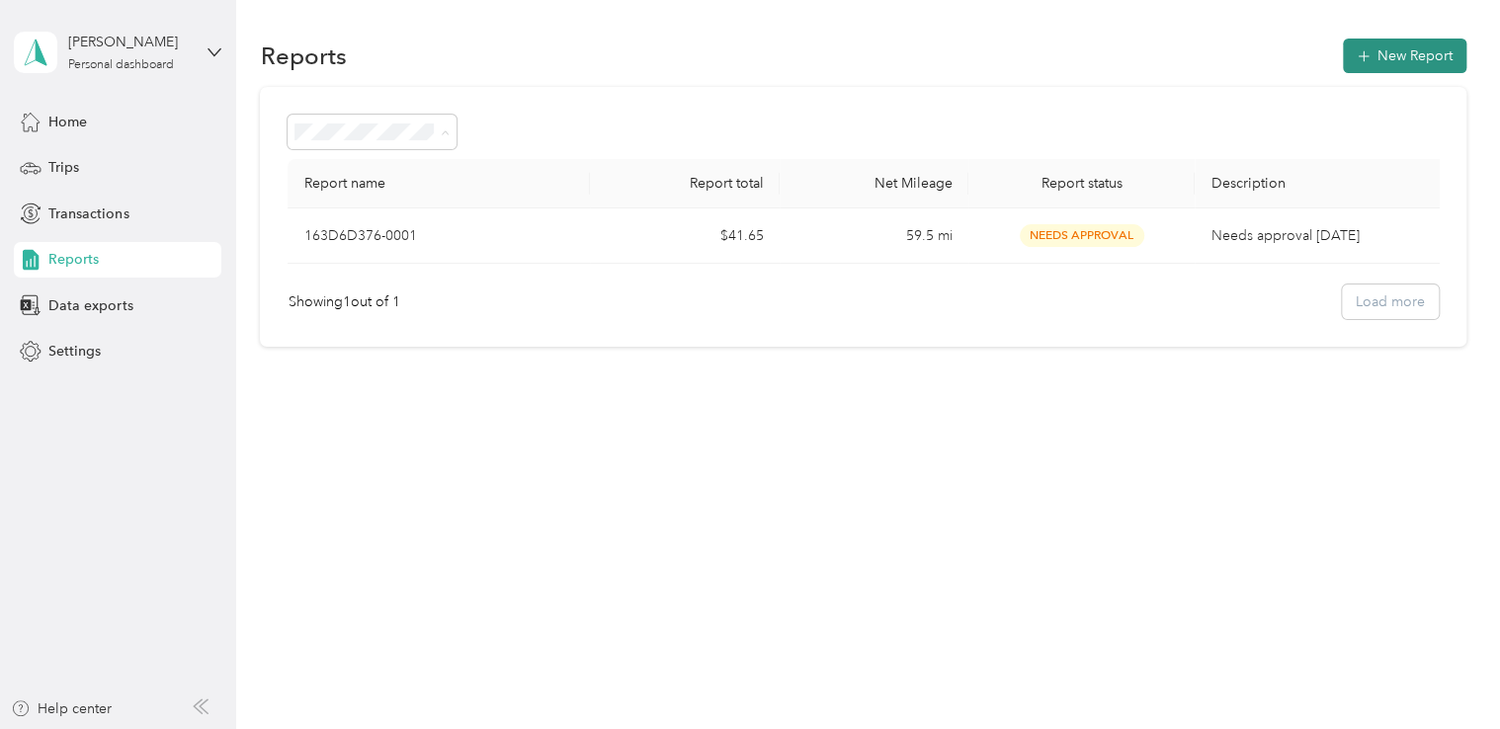
click at [1397, 52] on button "New Report" at bounding box center [1405, 56] width 124 height 35
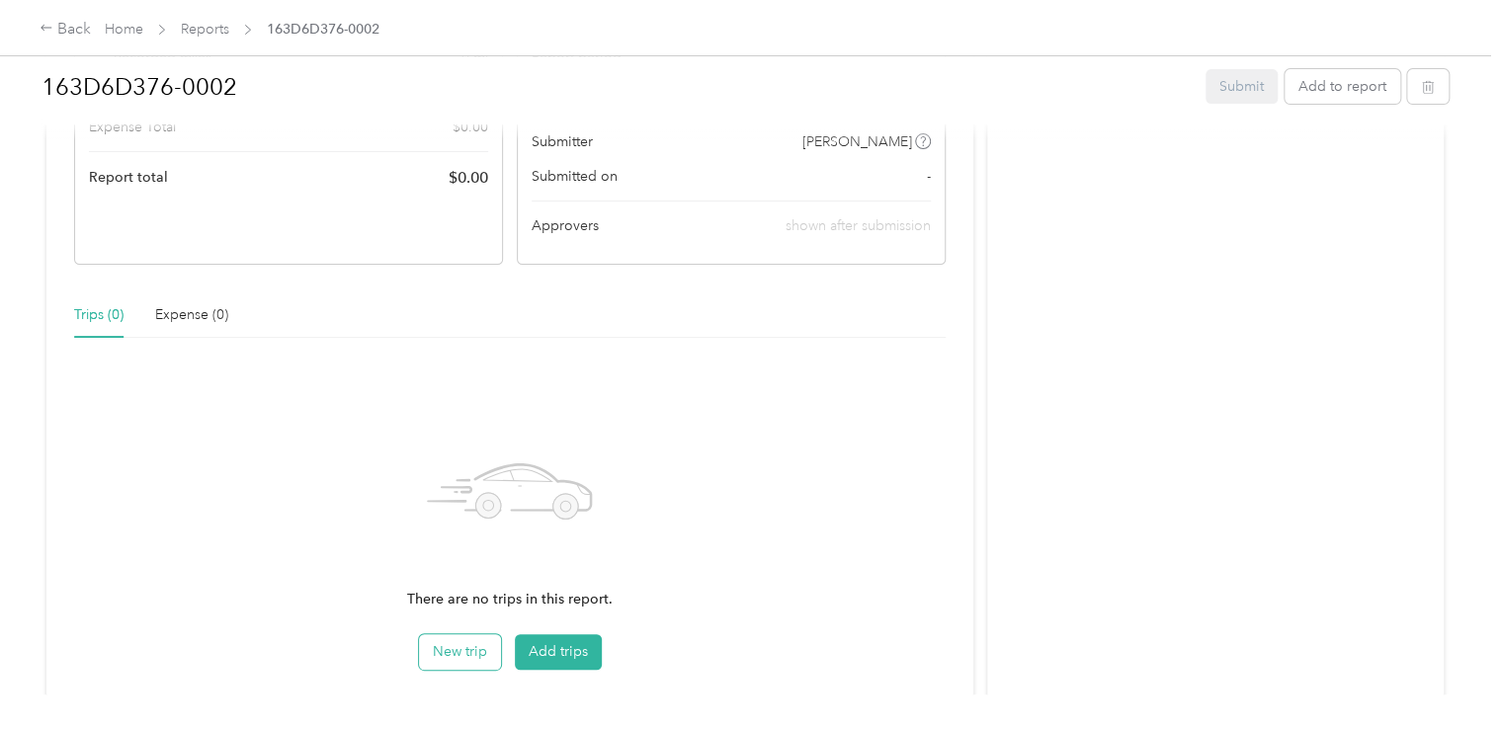
scroll to position [297, 0]
click at [559, 639] on button "Add trips" at bounding box center [558, 650] width 87 height 36
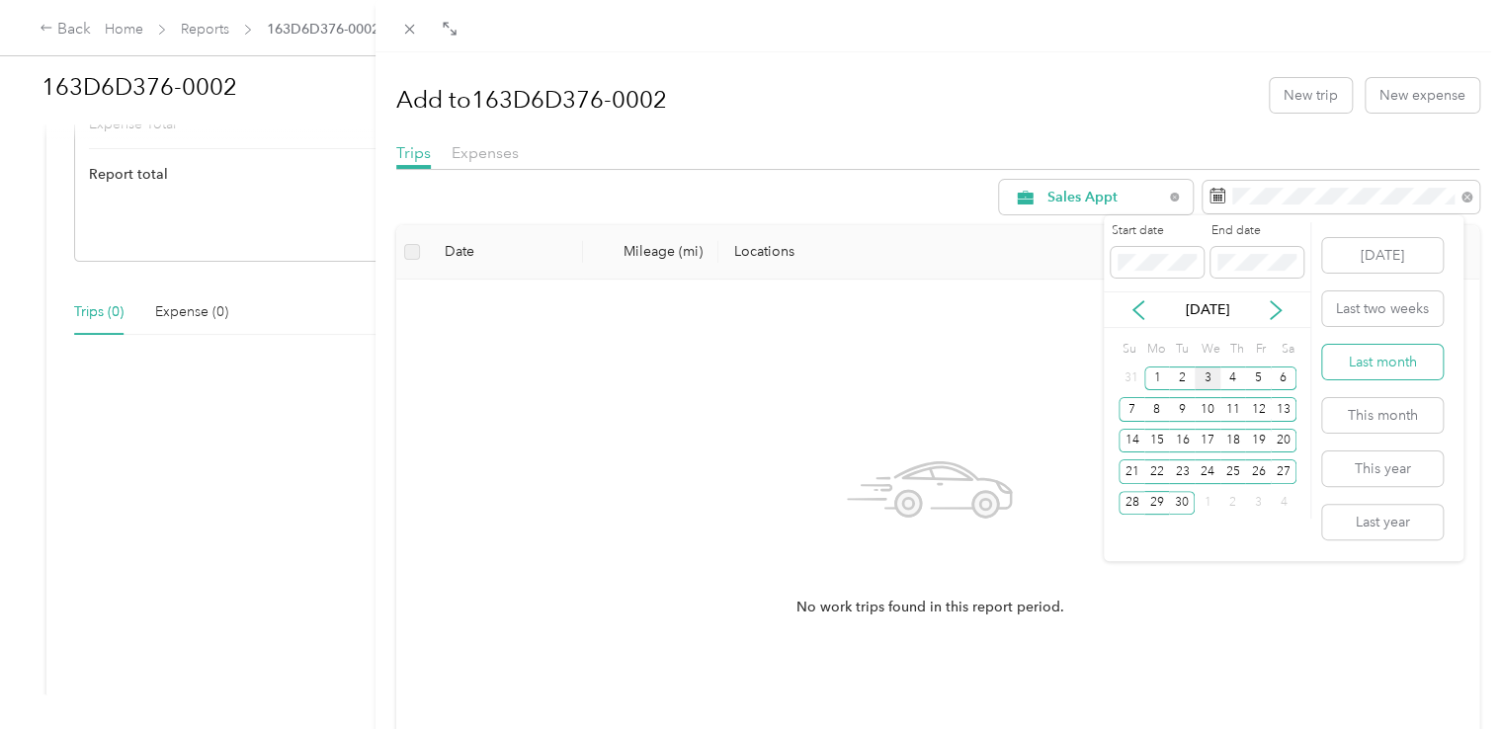
click at [1357, 366] on button "Last month" at bounding box center [1383, 362] width 121 height 35
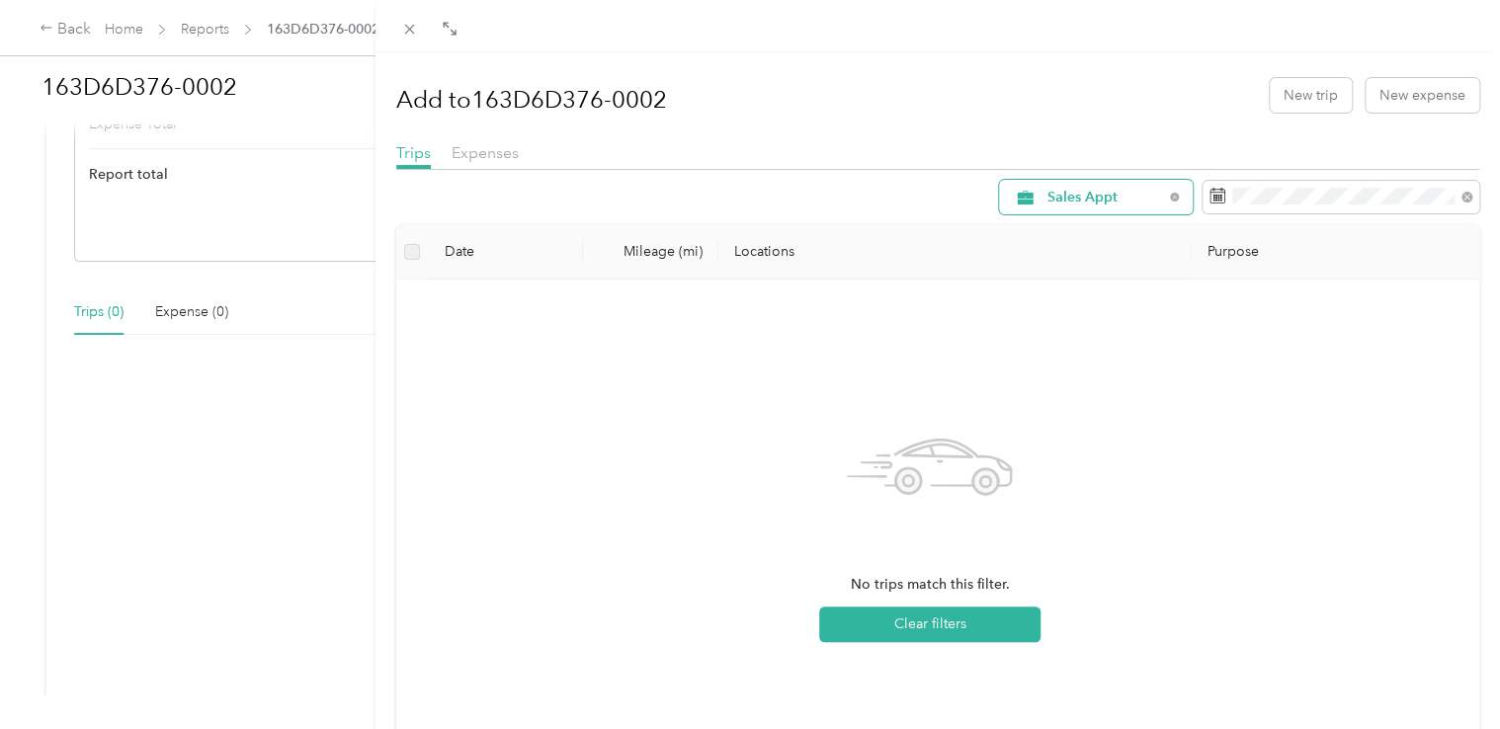
click at [1119, 203] on span "Sales Appt" at bounding box center [1106, 198] width 116 height 14
click at [1095, 235] on span "All Purposes" at bounding box center [1105, 233] width 146 height 21
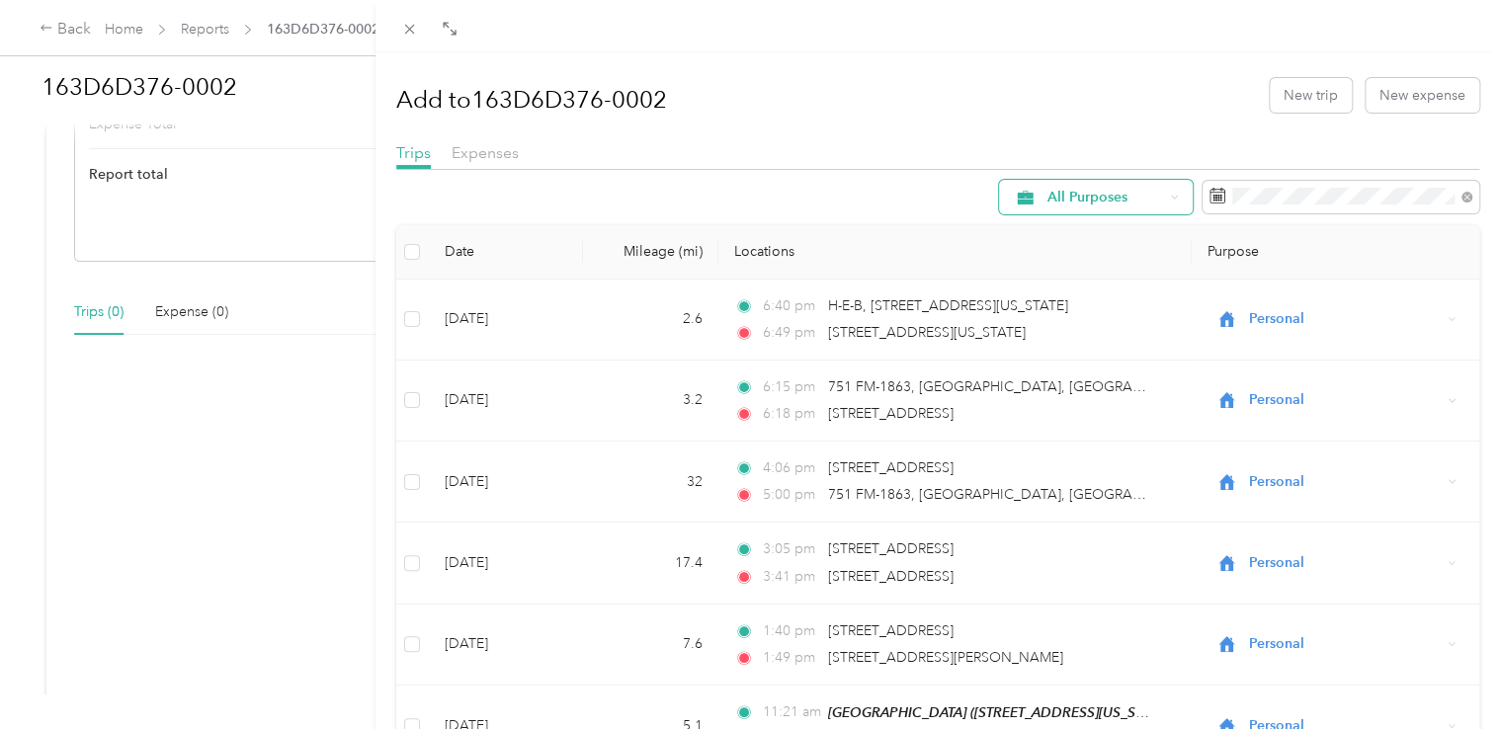
click at [1107, 202] on span "All Purposes" at bounding box center [1106, 198] width 116 height 14
click at [1070, 443] on li "Site Visit" at bounding box center [1088, 433] width 210 height 35
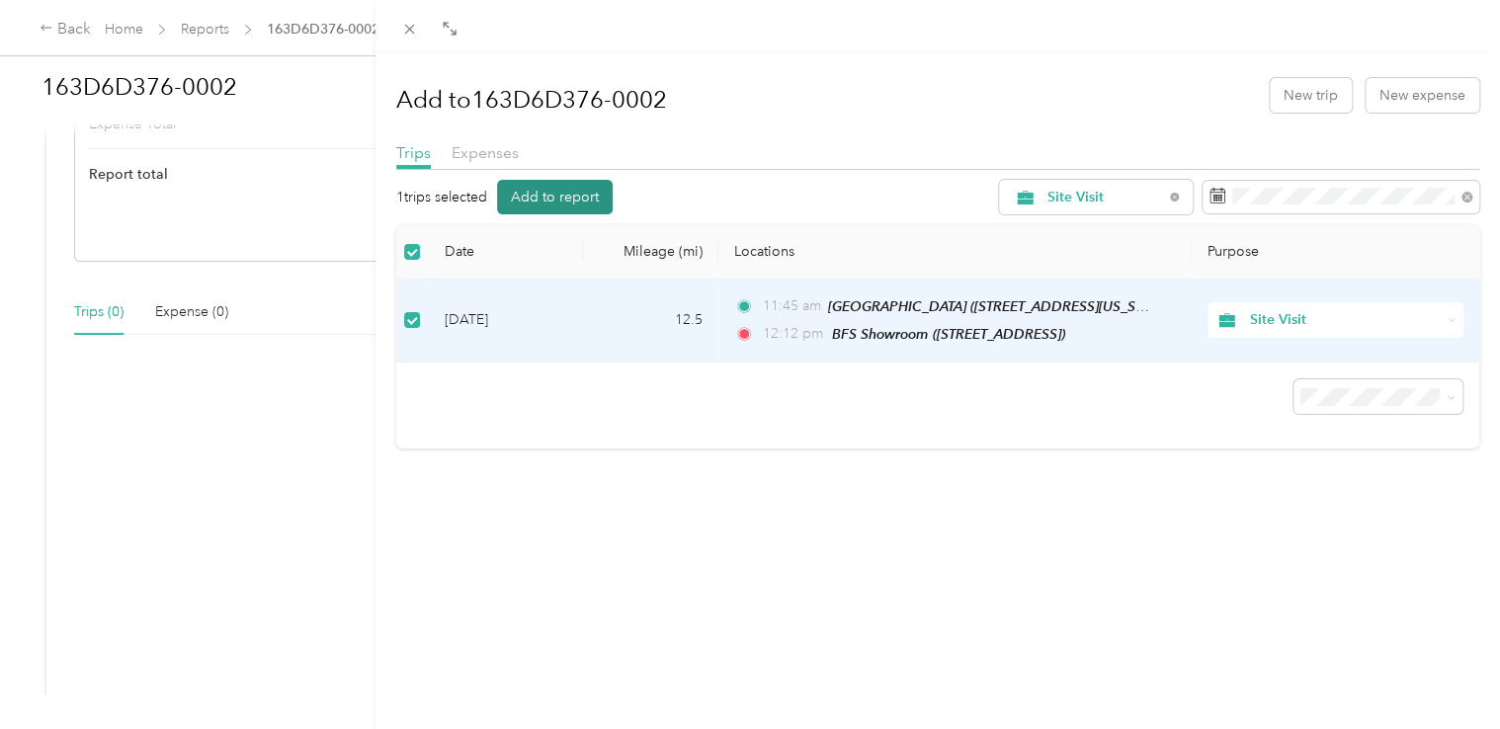
click at [555, 204] on button "Add to report" at bounding box center [555, 197] width 116 height 35
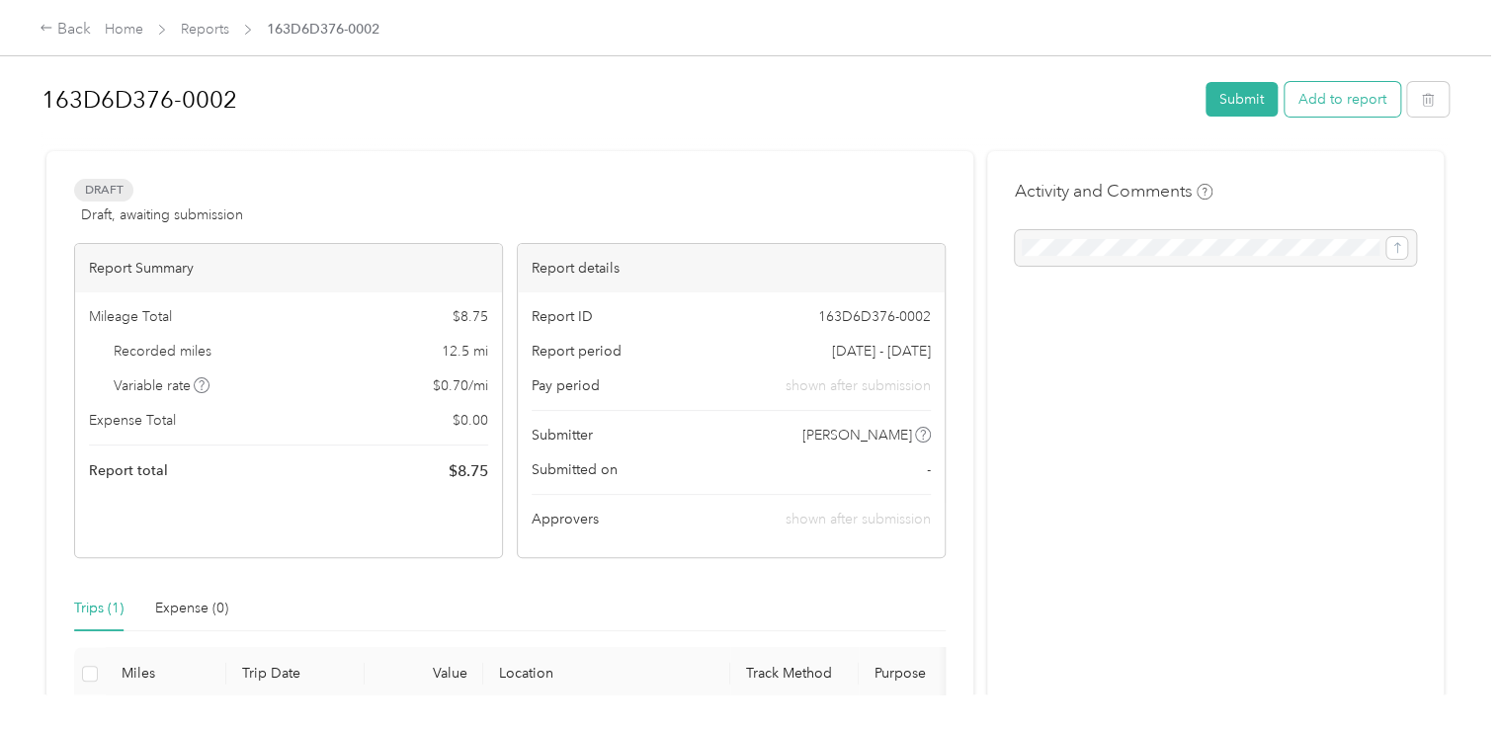
click at [1316, 109] on button "Add to report" at bounding box center [1343, 99] width 116 height 35
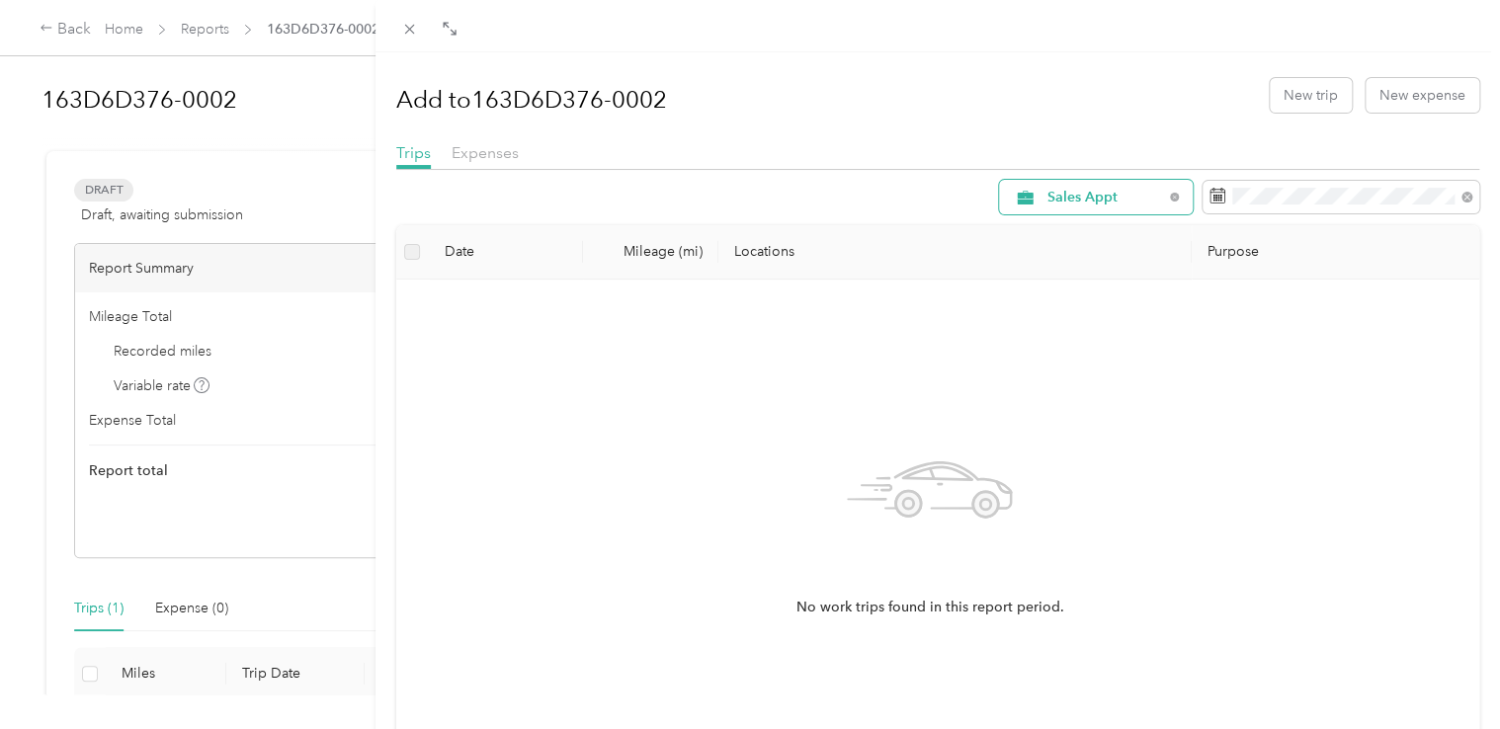
click at [1099, 194] on span "Sales Appt" at bounding box center [1106, 198] width 116 height 14
click at [1108, 328] on span "Business Development" at bounding box center [1105, 337] width 146 height 21
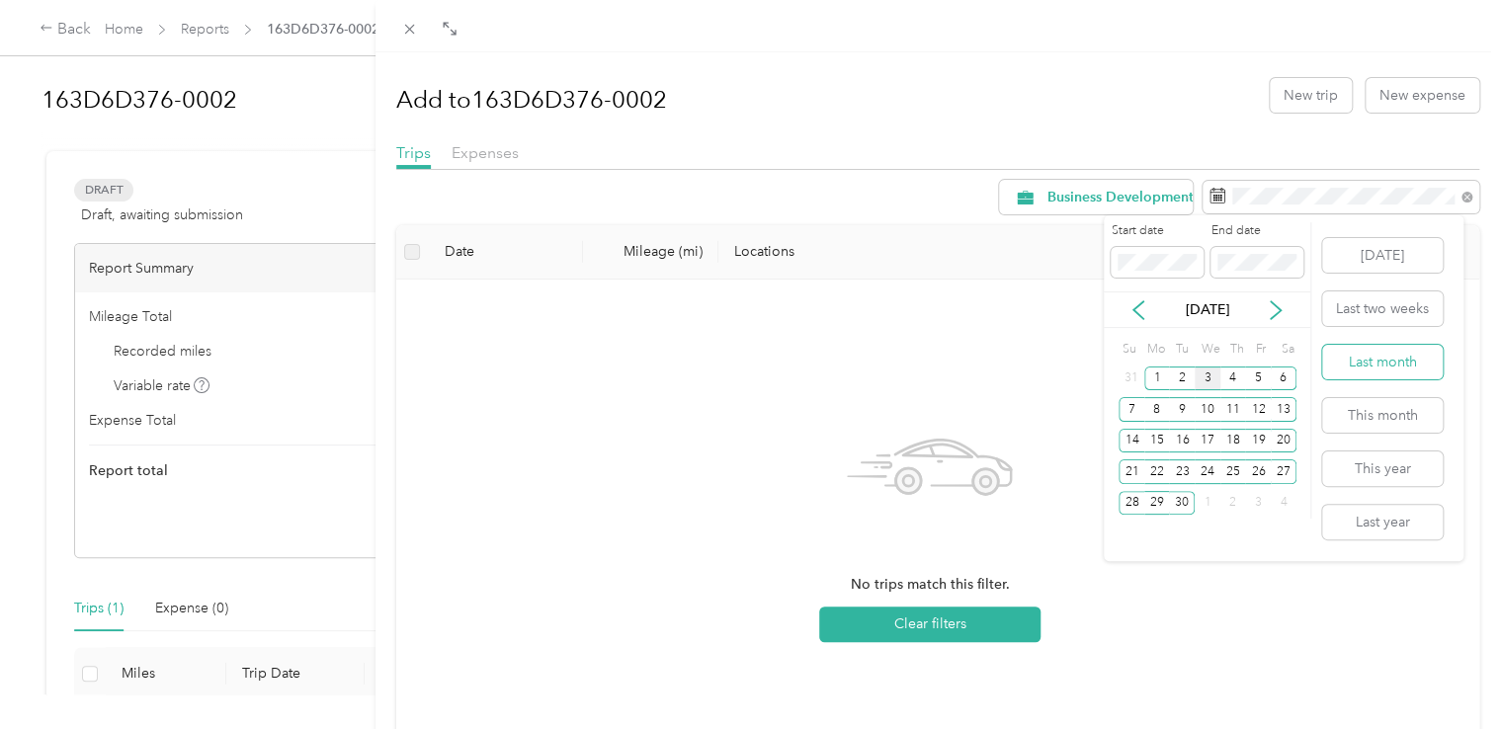
click at [1380, 368] on button "Last month" at bounding box center [1383, 362] width 121 height 35
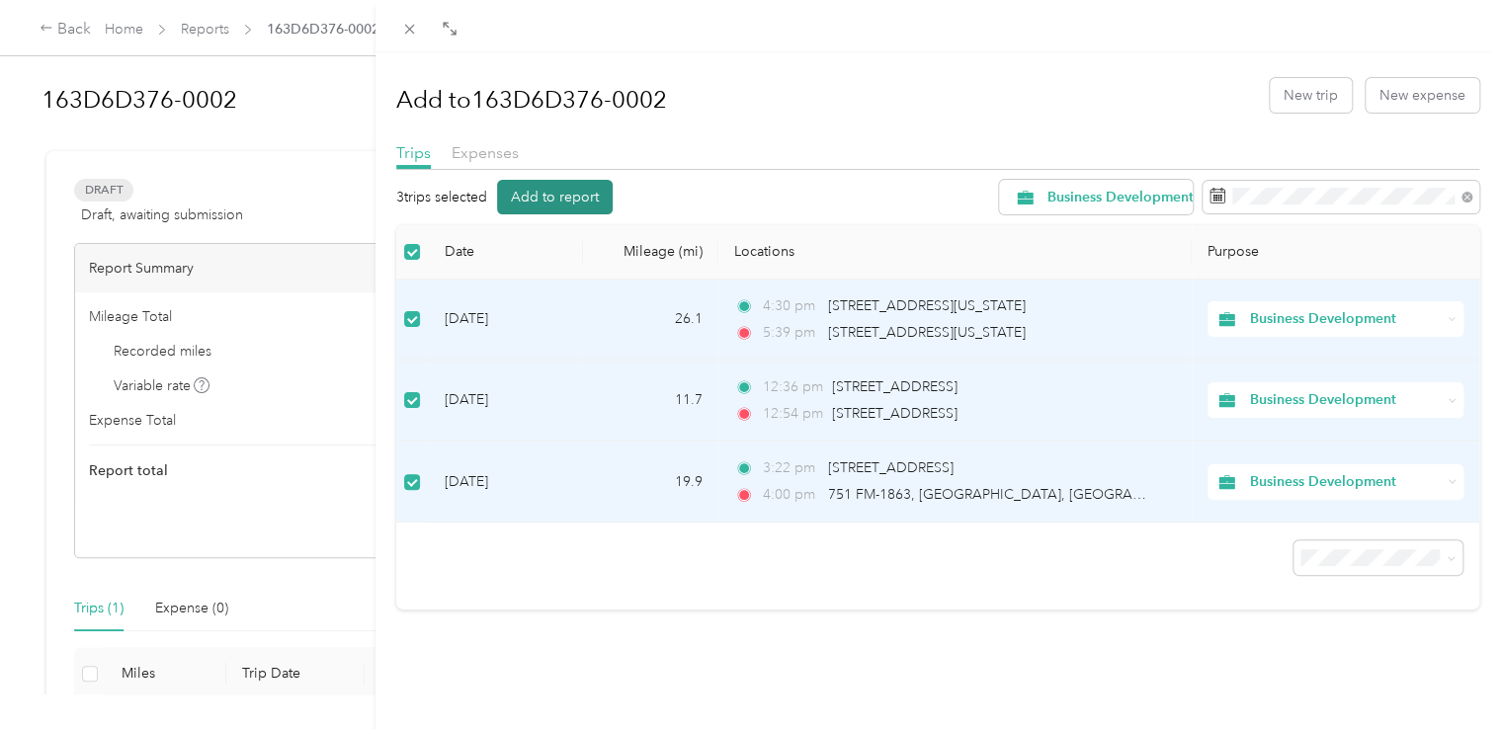
click at [561, 194] on button "Add to report" at bounding box center [555, 197] width 116 height 35
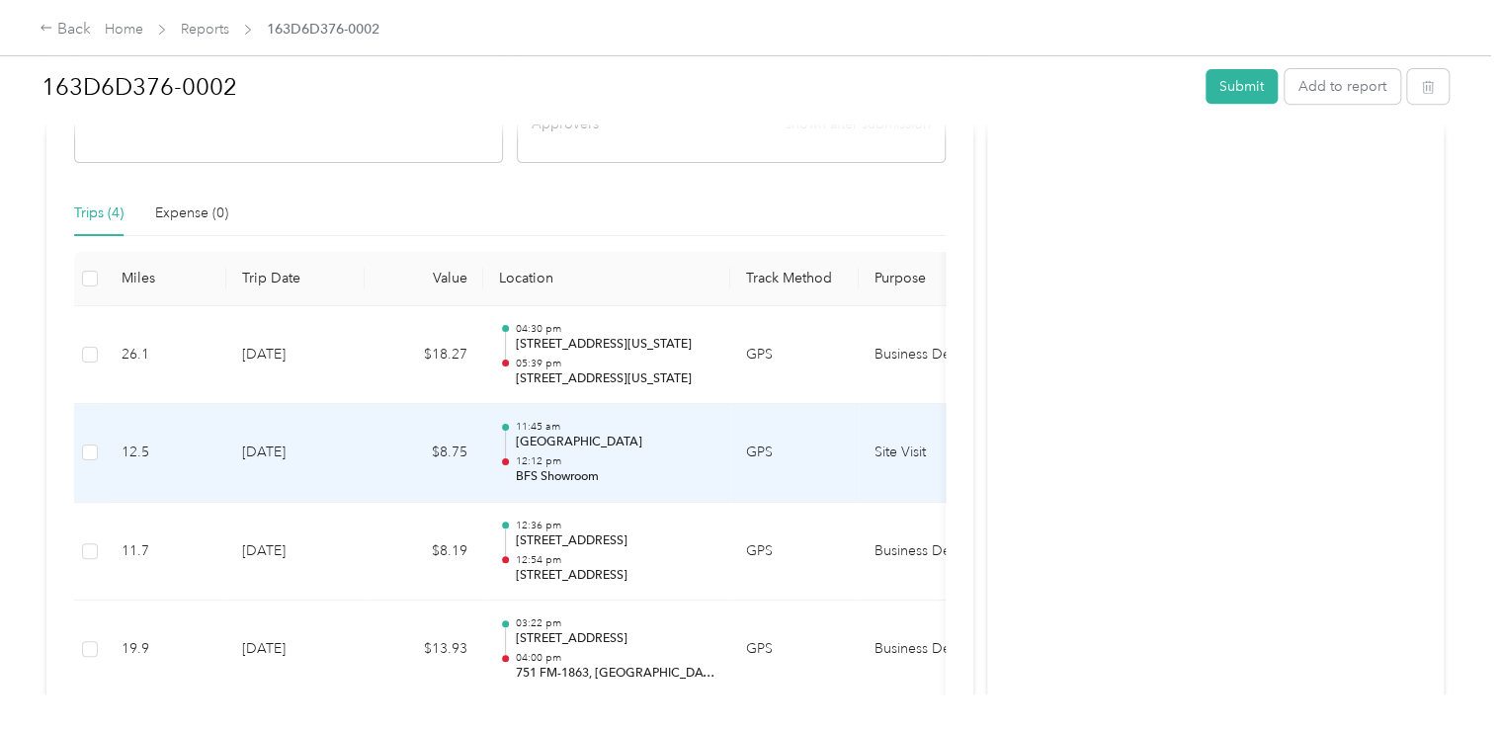
scroll to position [494, 0]
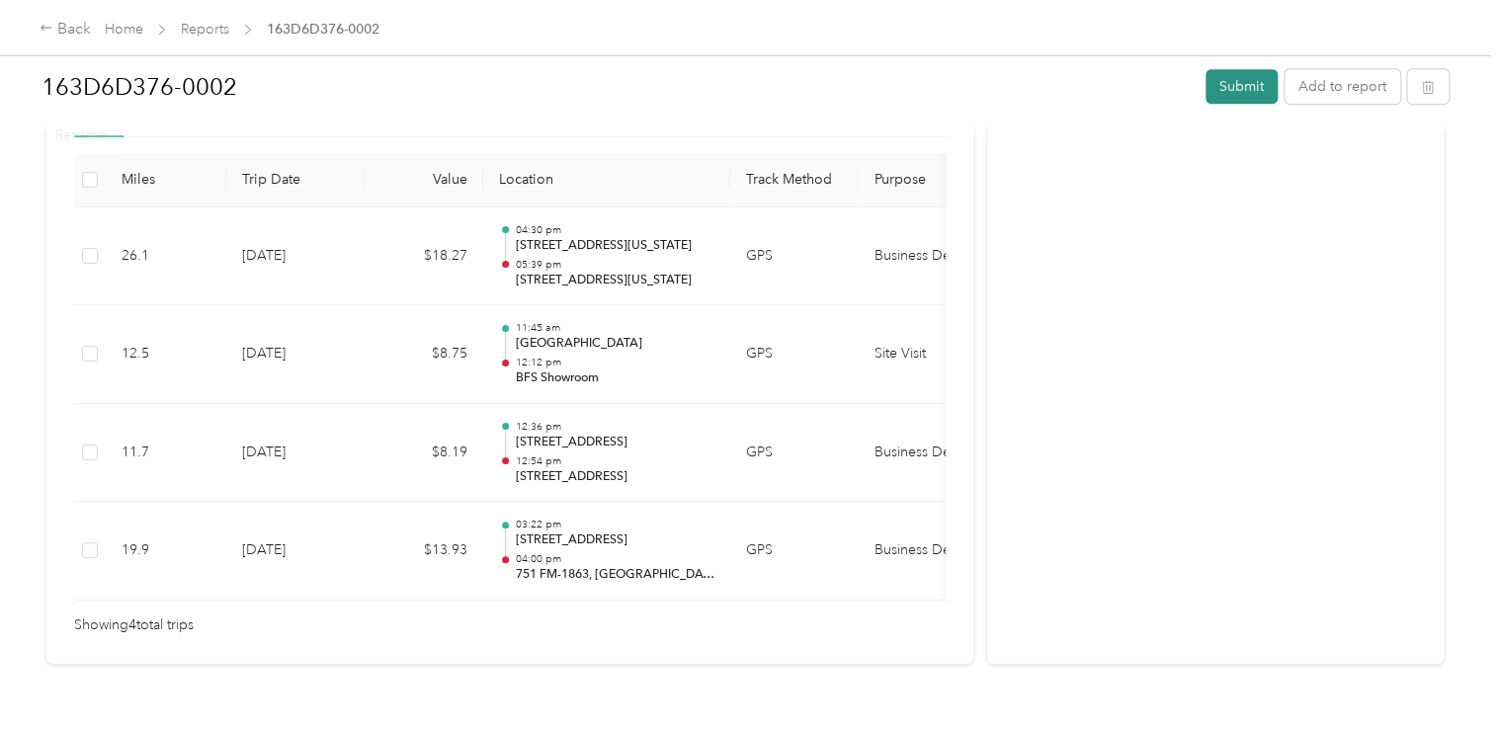
click at [1219, 77] on button "Submit" at bounding box center [1242, 86] width 72 height 35
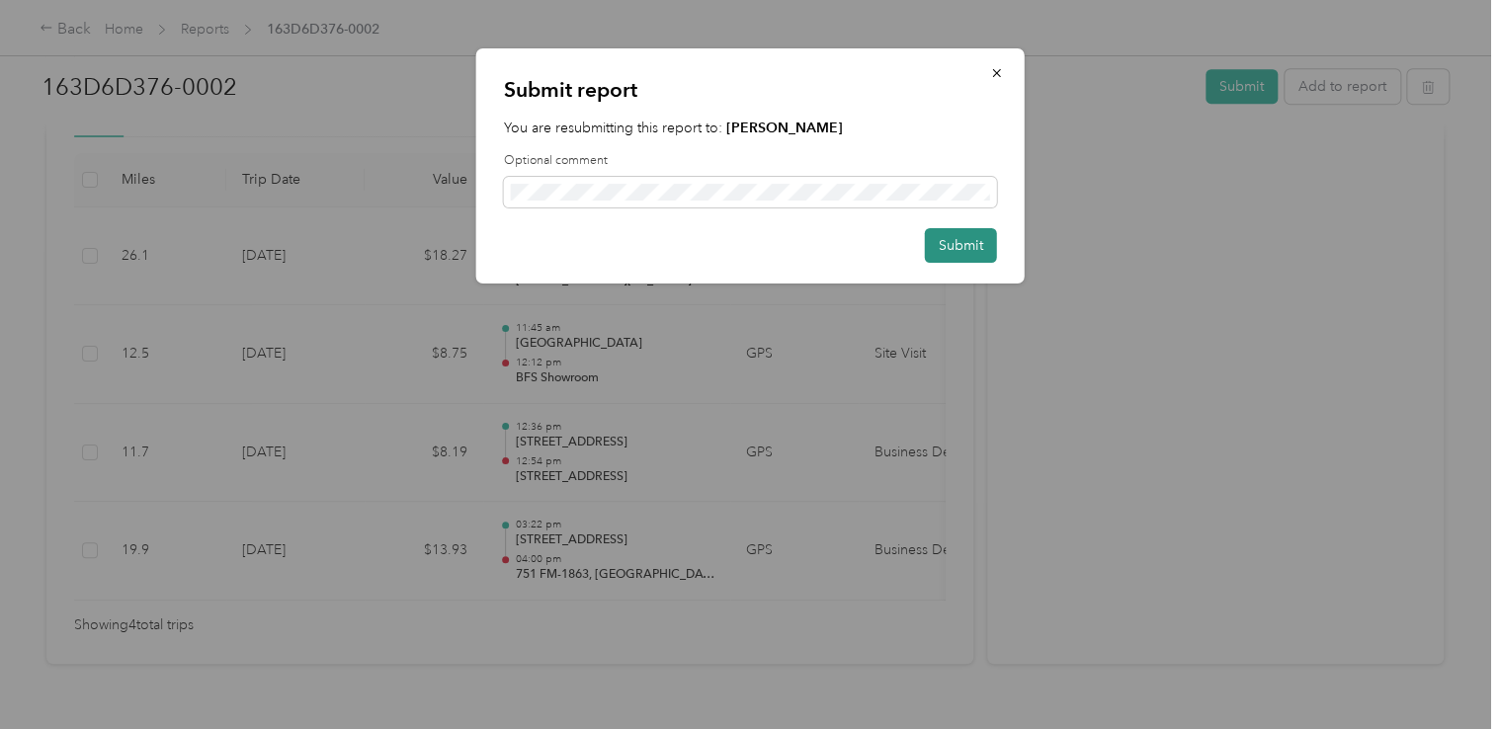
click at [947, 247] on button "Submit" at bounding box center [961, 245] width 72 height 35
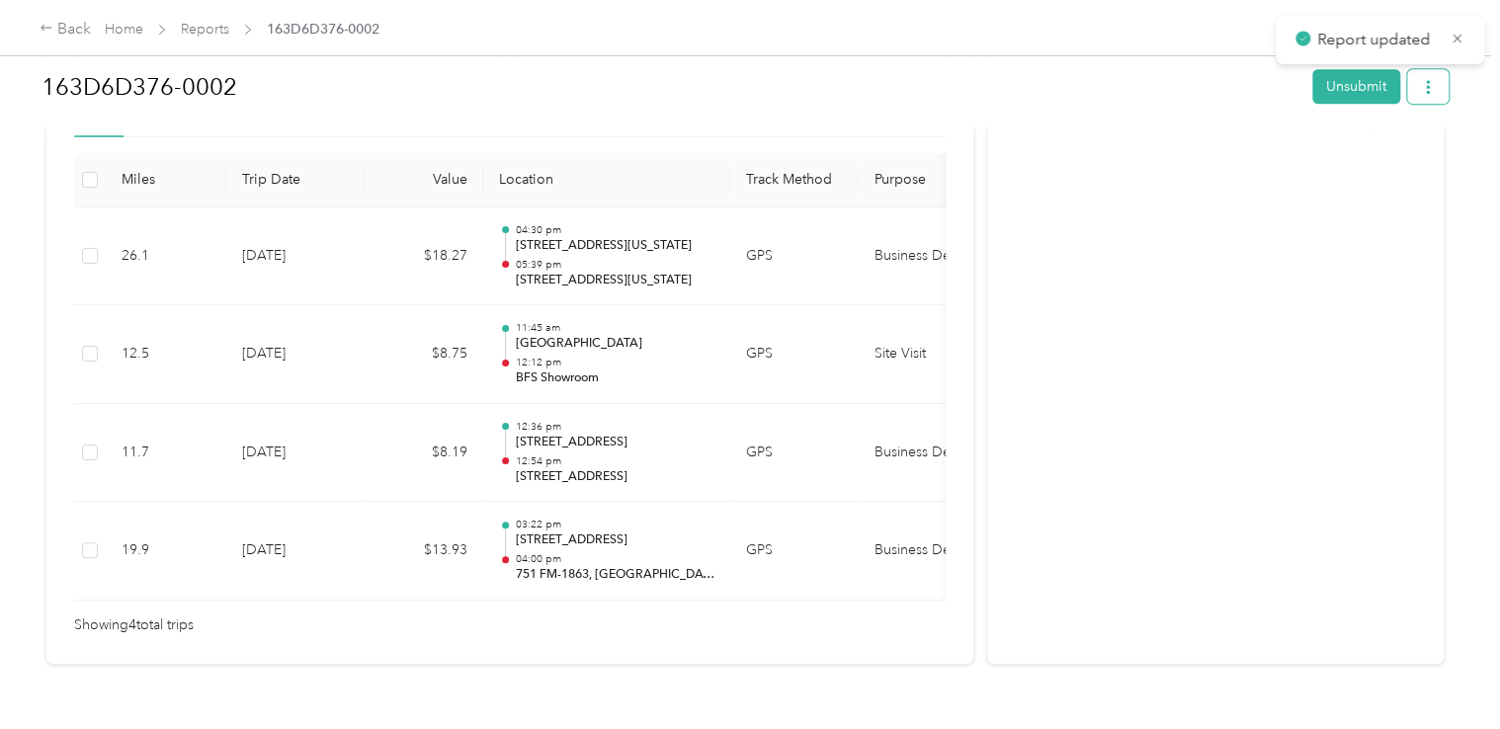
click at [1424, 92] on icon "button" at bounding box center [1428, 87] width 14 height 14
click at [1359, 157] on span "Download" at bounding box center [1366, 158] width 65 height 21
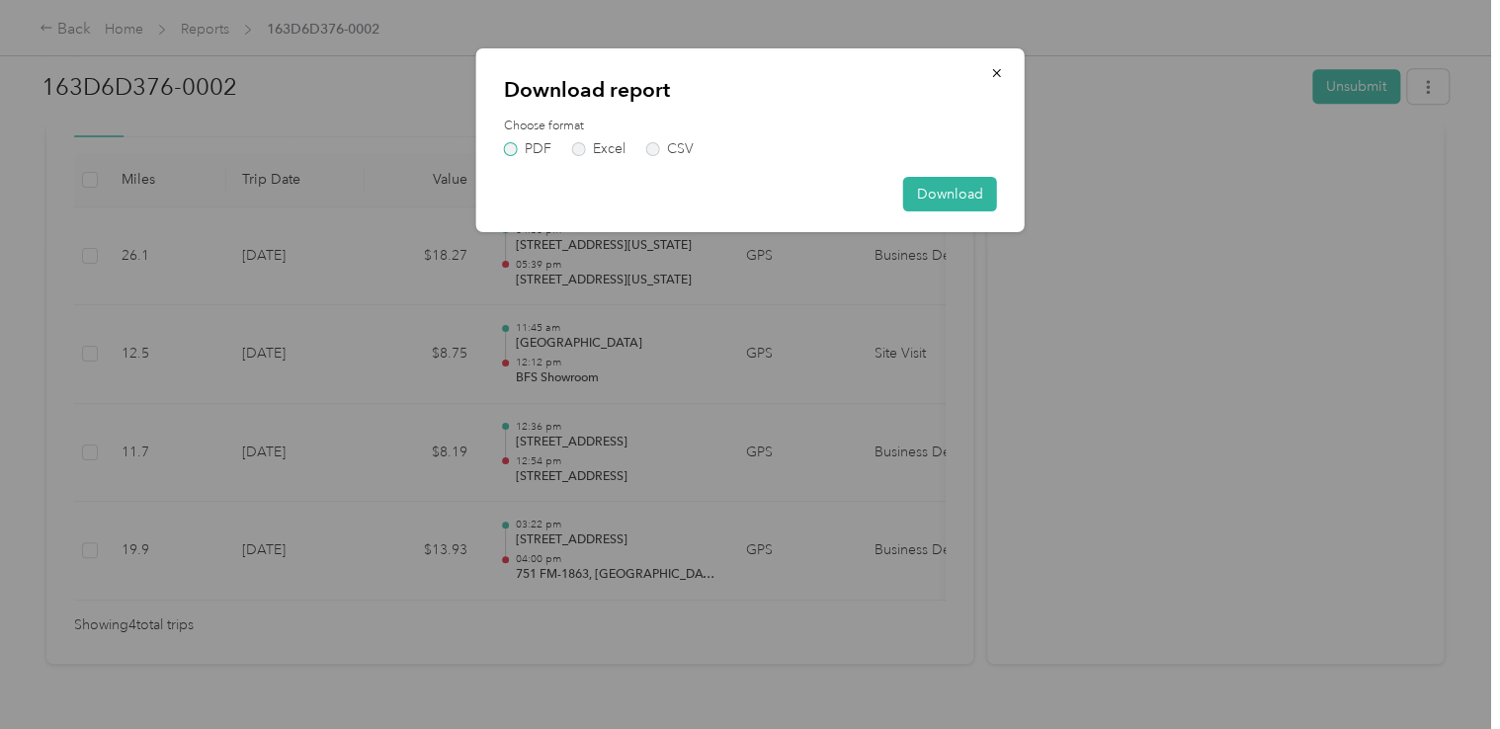
click at [514, 142] on label "PDF" at bounding box center [527, 149] width 47 height 14
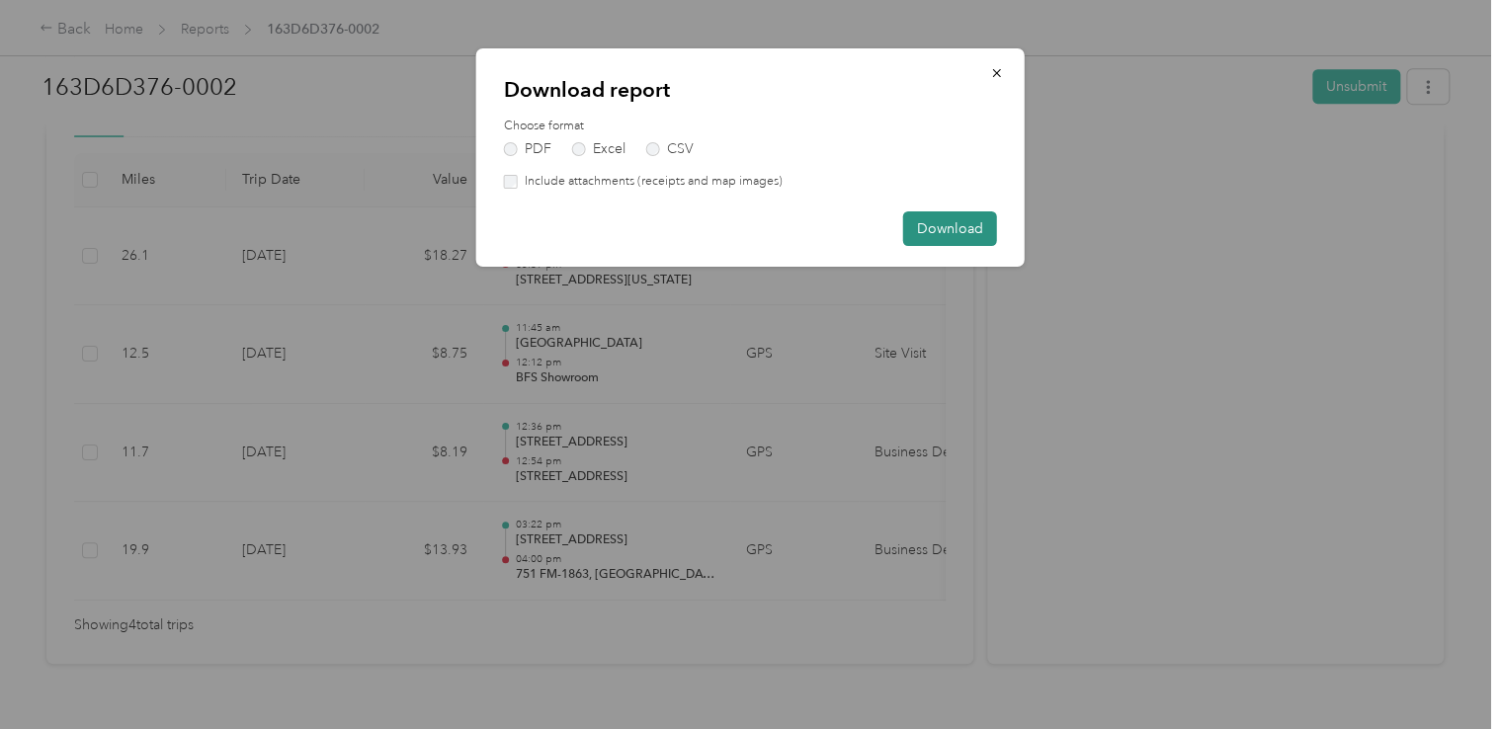
click at [935, 235] on button "Download" at bounding box center [950, 229] width 94 height 35
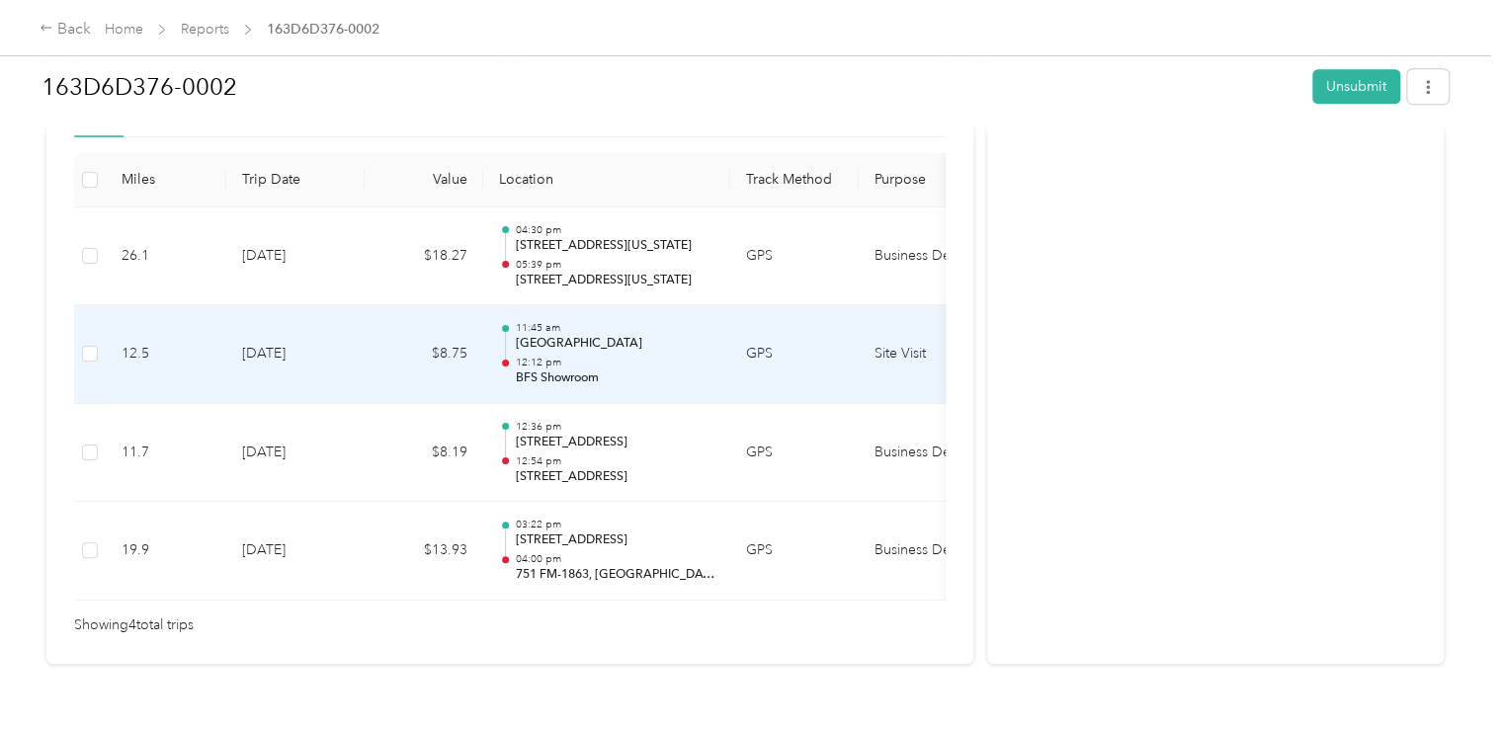
scroll to position [0, 0]
